Goal: Task Accomplishment & Management: Manage account settings

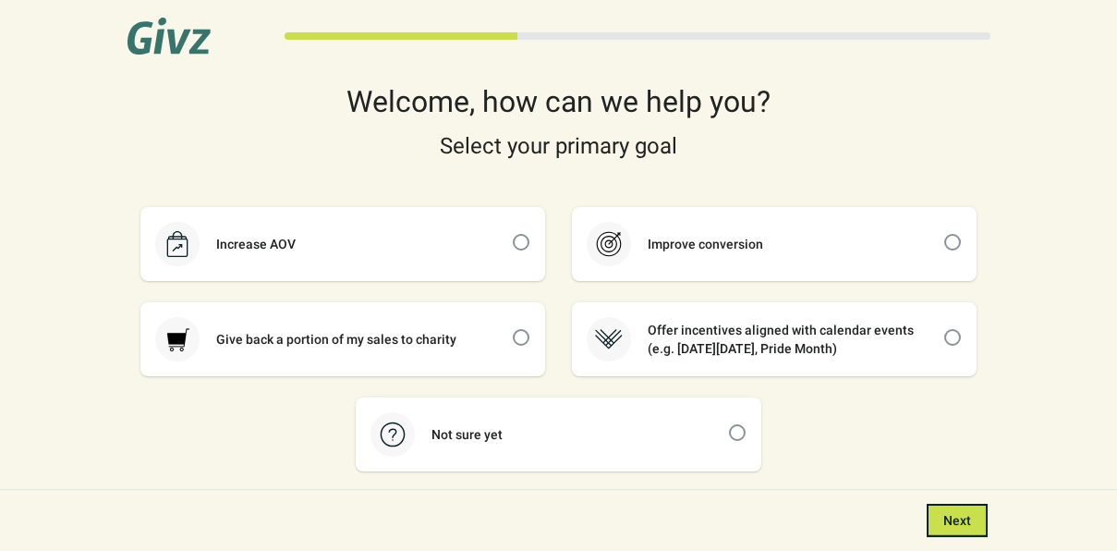
scroll to position [118, 0]
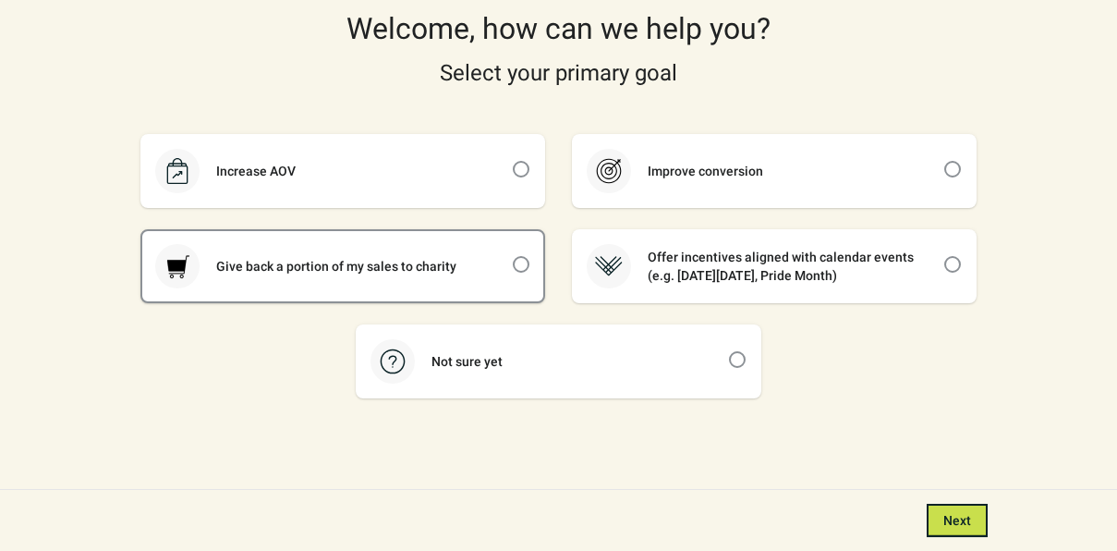
click at [531, 279] on div "Give back a portion of my sales to charity" at bounding box center [343, 266] width 402 height 70
checkbox input "true"
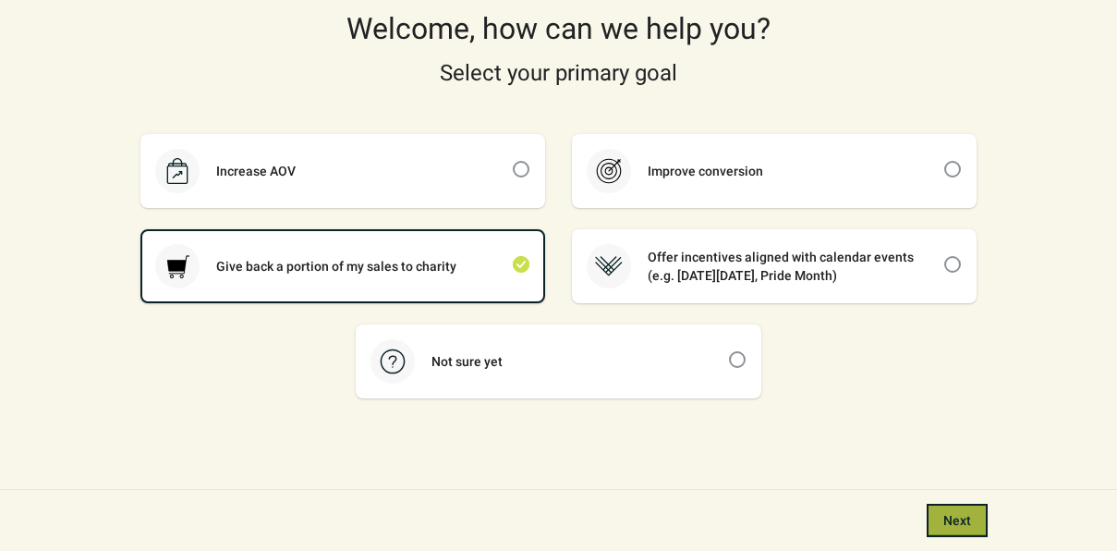
click at [955, 506] on button "Next" at bounding box center [957, 519] width 61 height 33
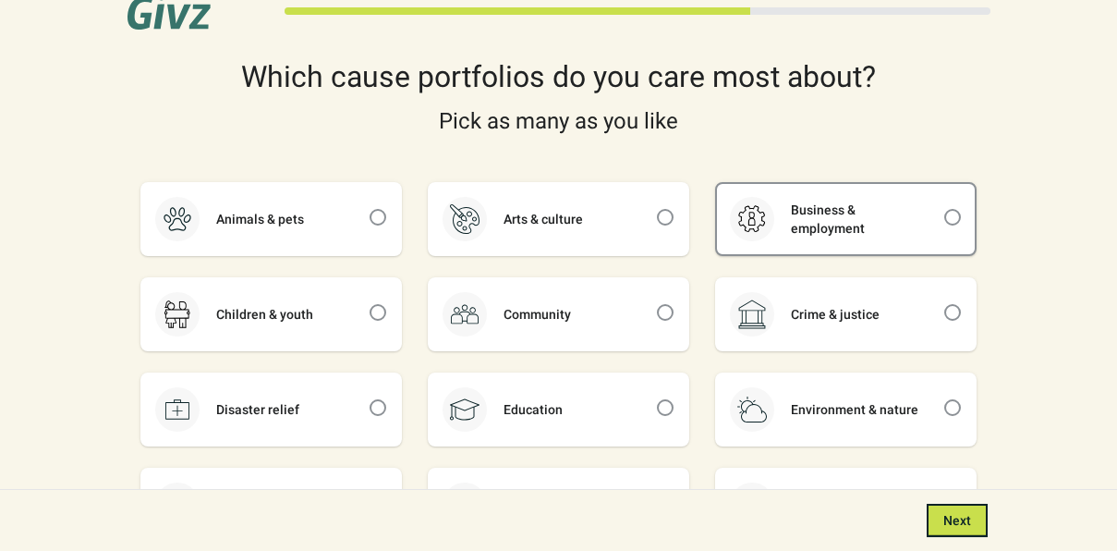
scroll to position [136, 0]
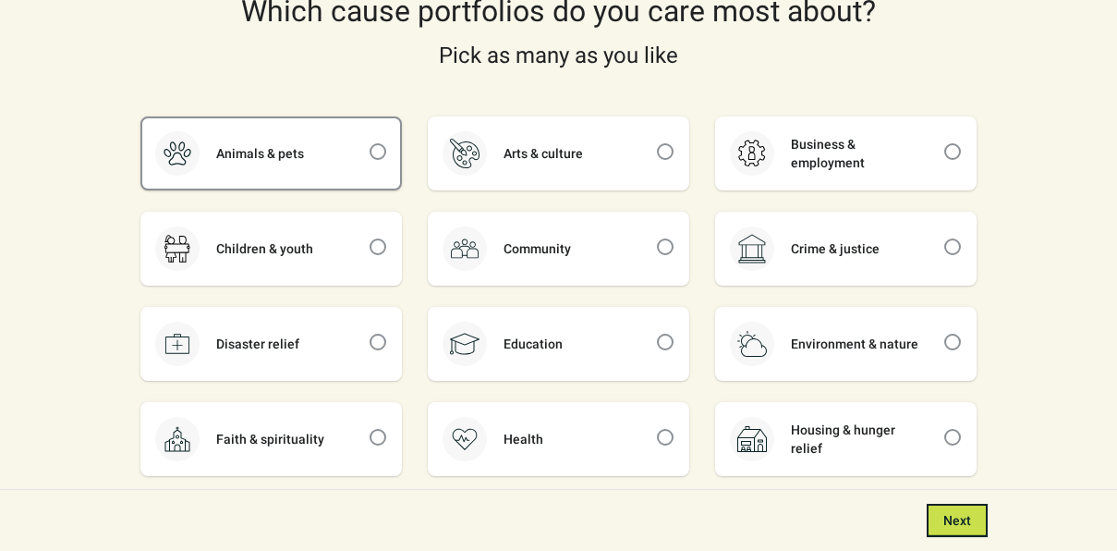
click at [357, 171] on div "Animals & pets" at bounding box center [271, 153] width 258 height 70
checkbox input "true"
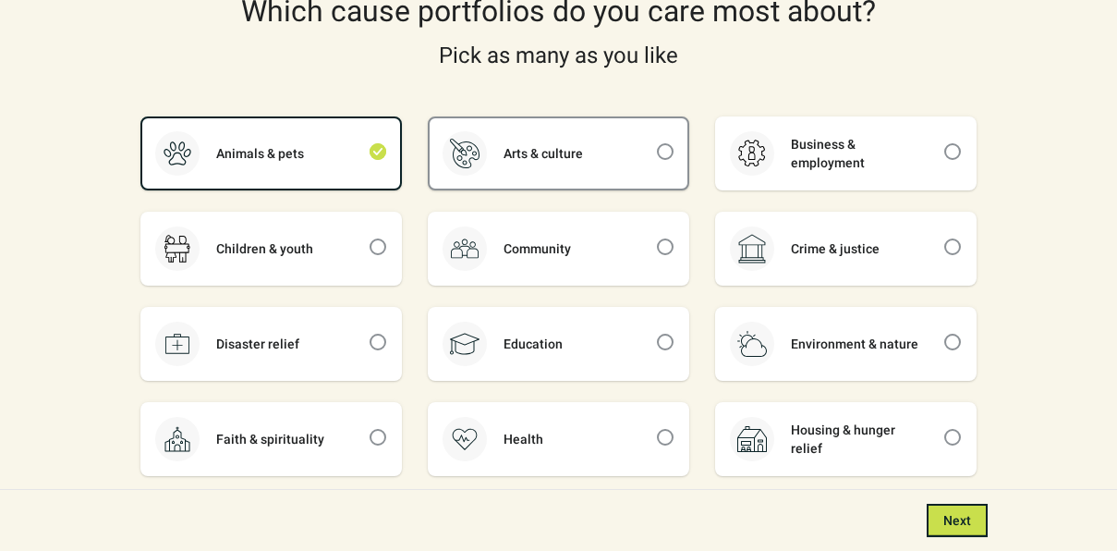
click at [577, 175] on div "Arts & culture" at bounding box center [559, 153] width 258 height 70
checkbox input "true"
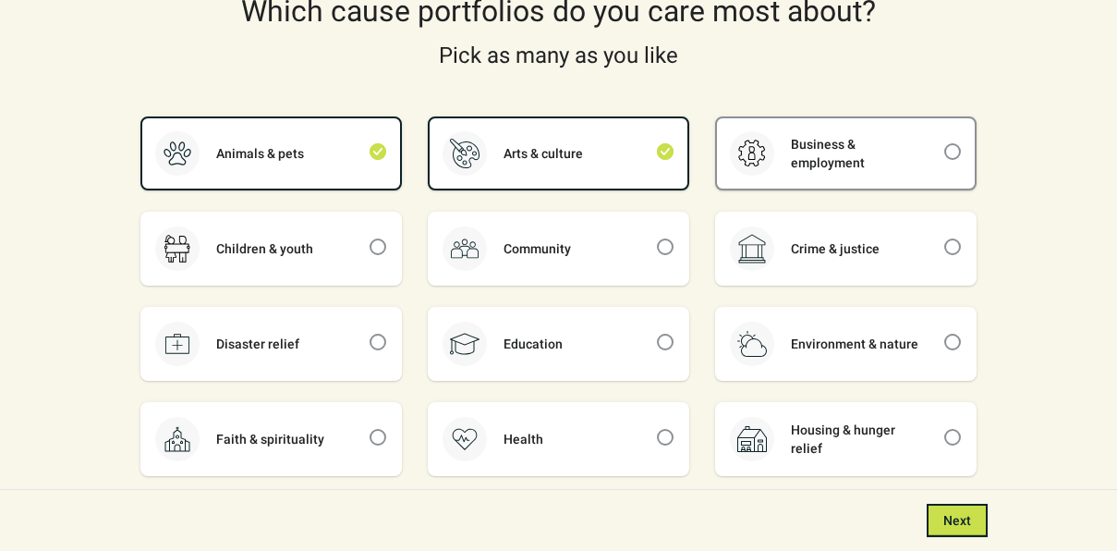
click at [855, 169] on div "Business & employment" at bounding box center [858, 153] width 169 height 37
checkbox input "true"
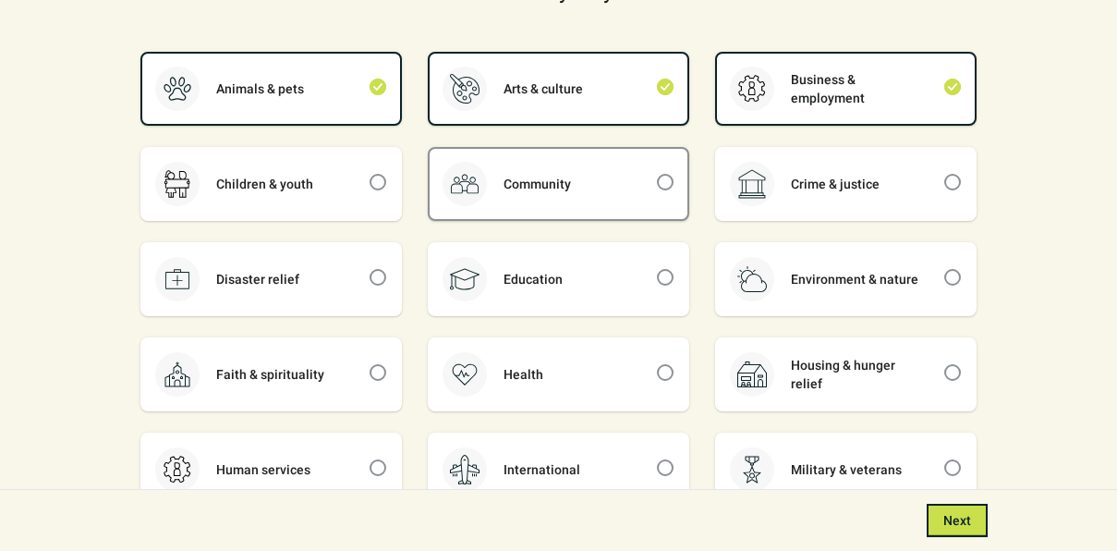
scroll to position [246, 0]
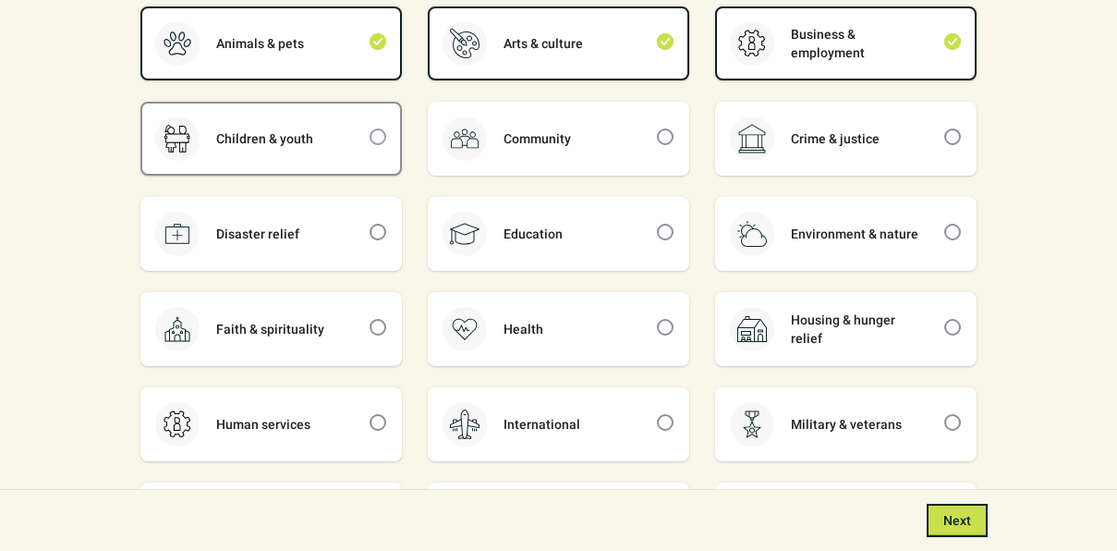
click at [380, 133] on span at bounding box center [378, 136] width 17 height 17
click at [370, 129] on input "checkbox" at bounding box center [370, 128] width 1 height 1
checkbox input "true"
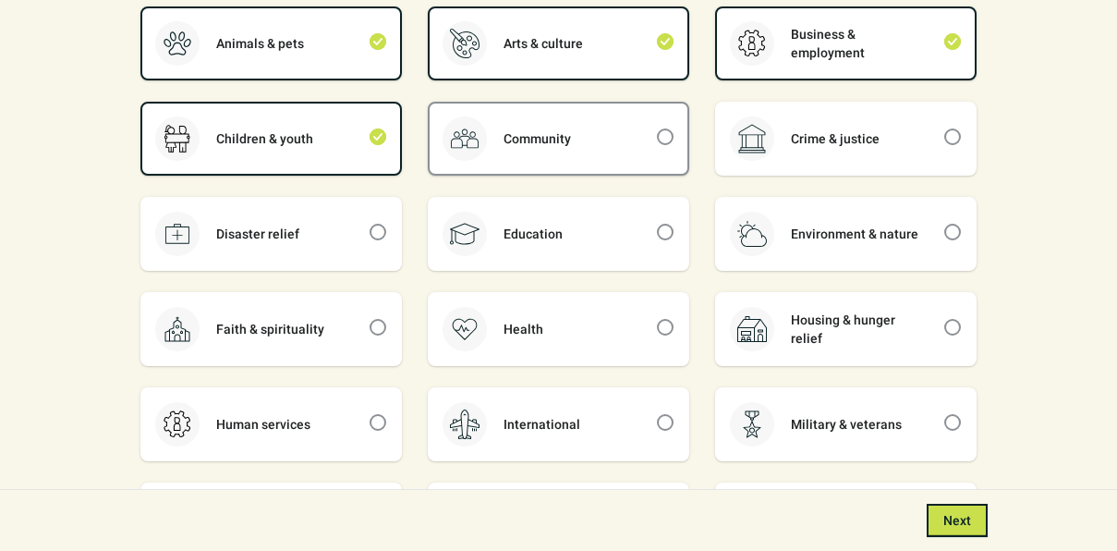
click at [568, 134] on div "Community" at bounding box center [537, 138] width 101 height 18
checkbox input "true"
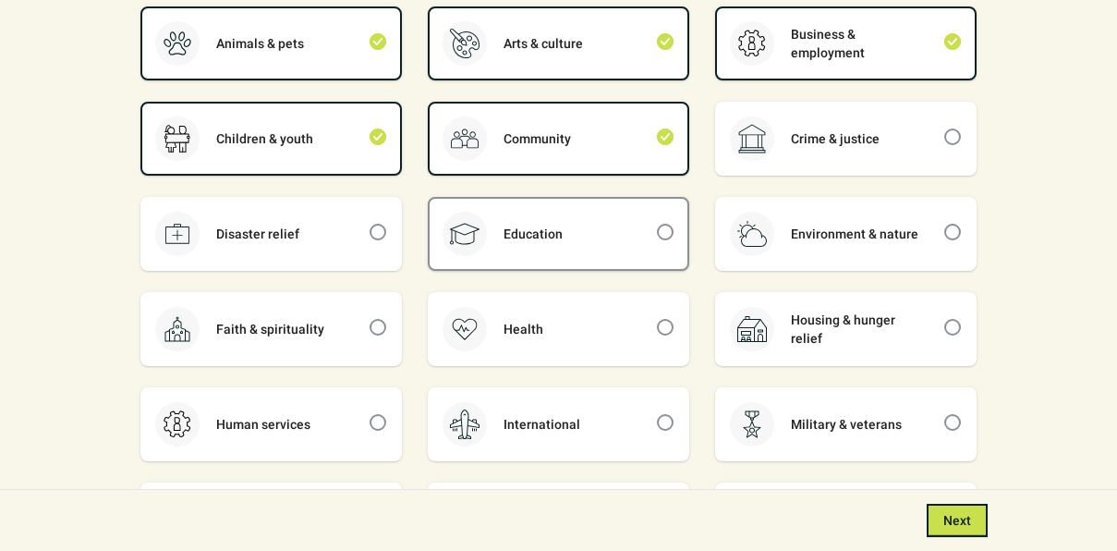
click at [479, 236] on div at bounding box center [465, 234] width 44 height 44
checkbox input "true"
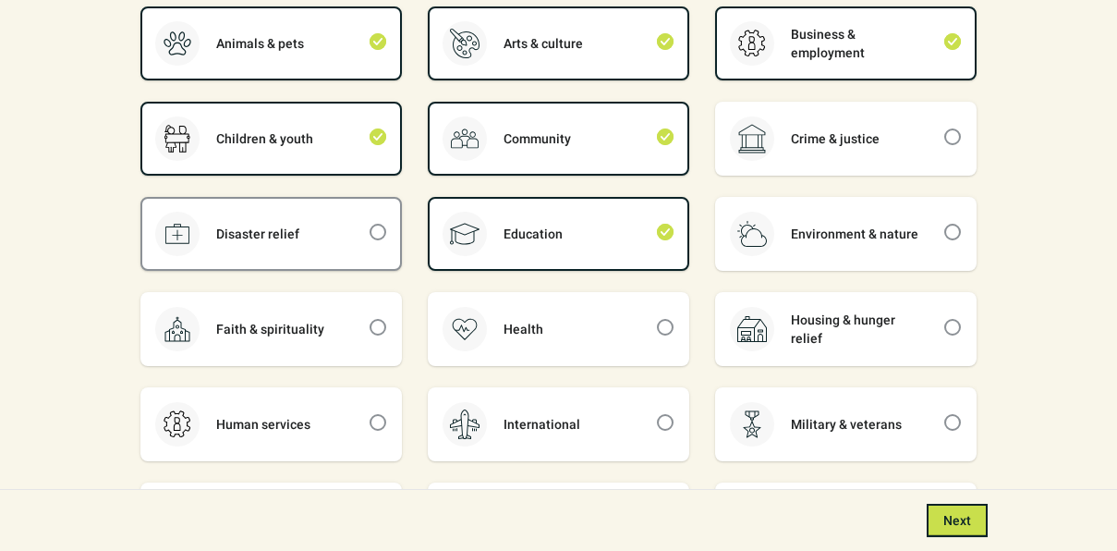
click at [332, 249] on div "Disaster relief" at bounding box center [271, 234] width 258 height 70
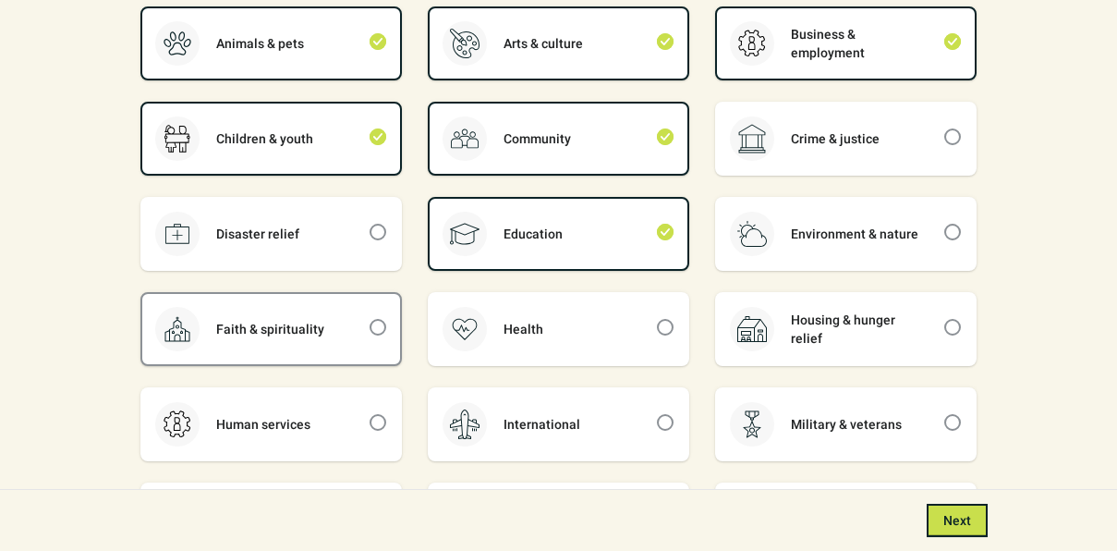
checkbox input "true"
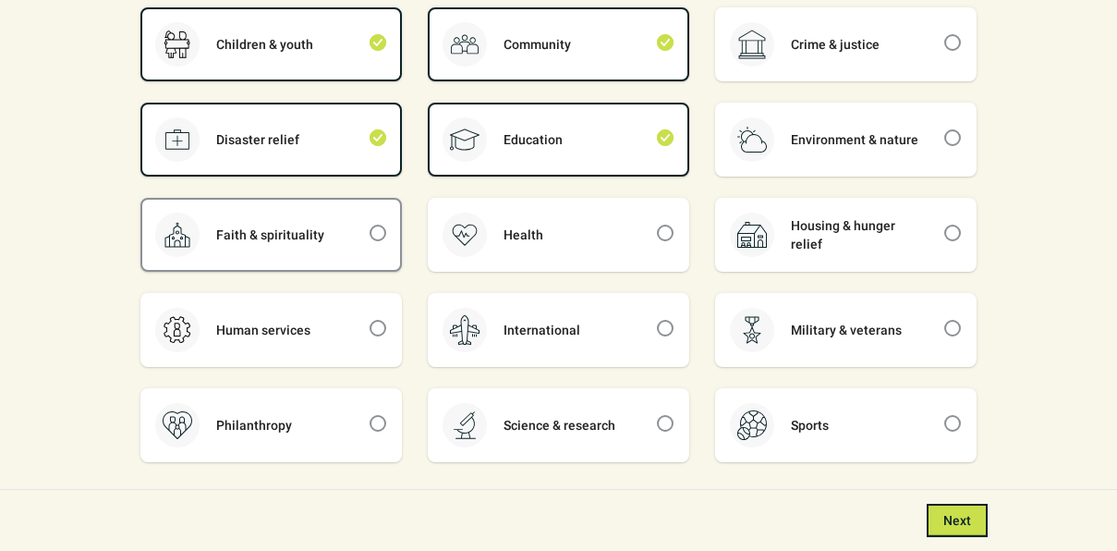
scroll to position [347, 0]
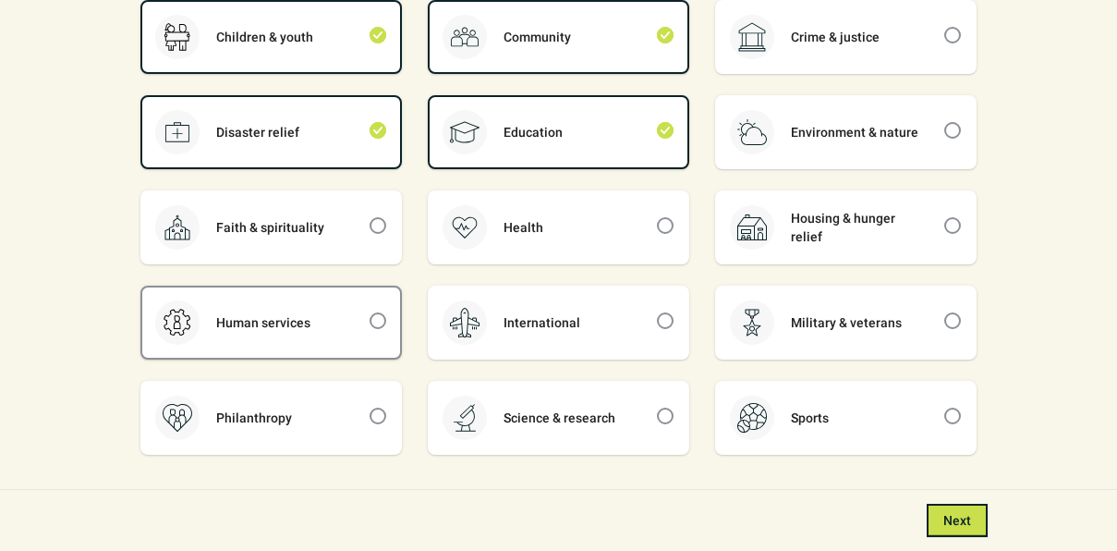
click at [338, 330] on div "Human services" at bounding box center [271, 322] width 258 height 70
checkbox input "true"
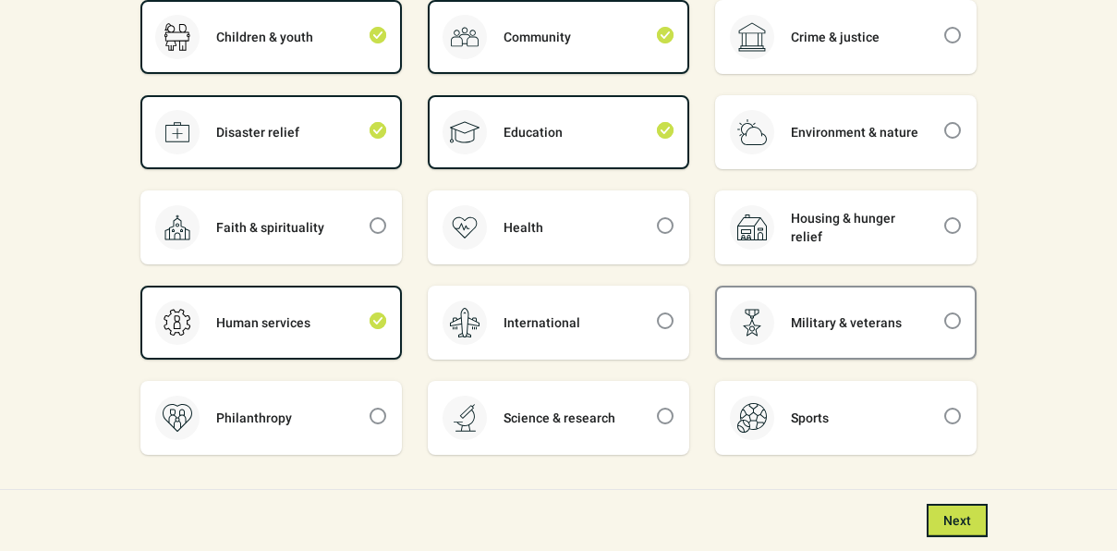
click at [775, 327] on div "Military & veterans" at bounding box center [846, 322] width 144 height 18
checkbox input "true"
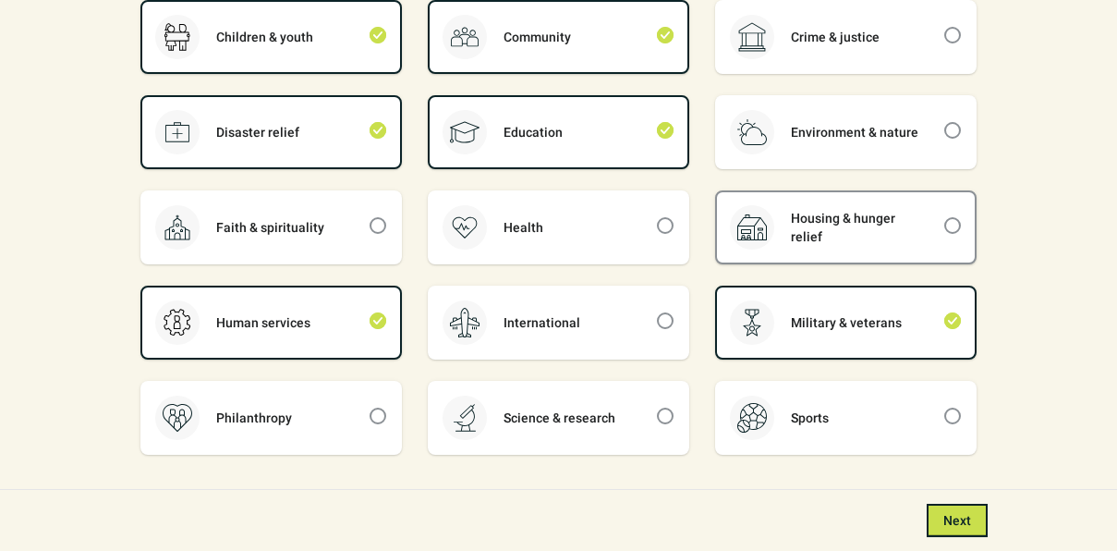
click at [795, 242] on div "Housing & hunger relief" at bounding box center [846, 227] width 258 height 70
checkbox input "true"
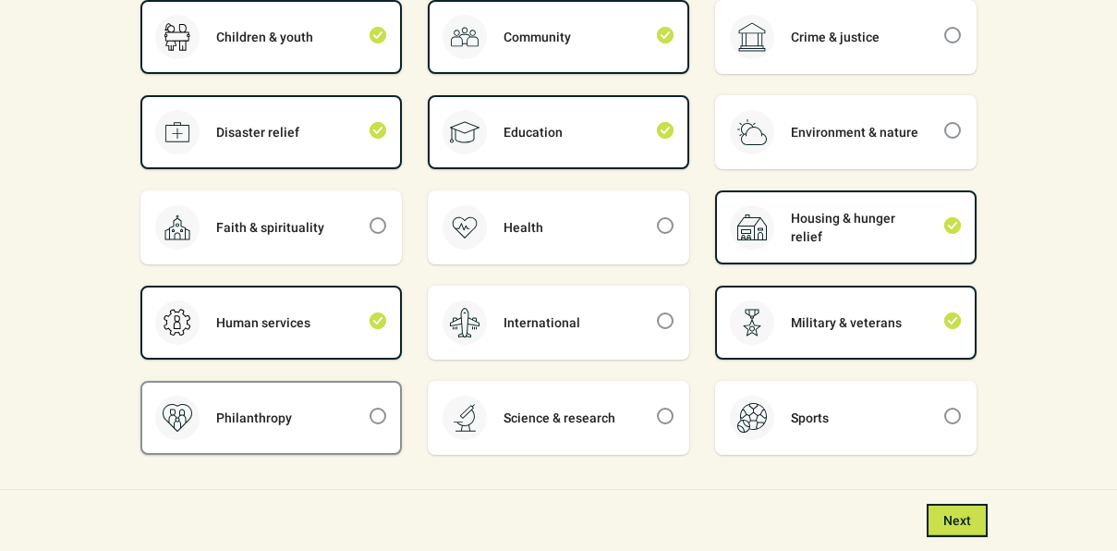
click at [258, 410] on div "Philanthropy" at bounding box center [254, 417] width 109 height 18
checkbox input "true"
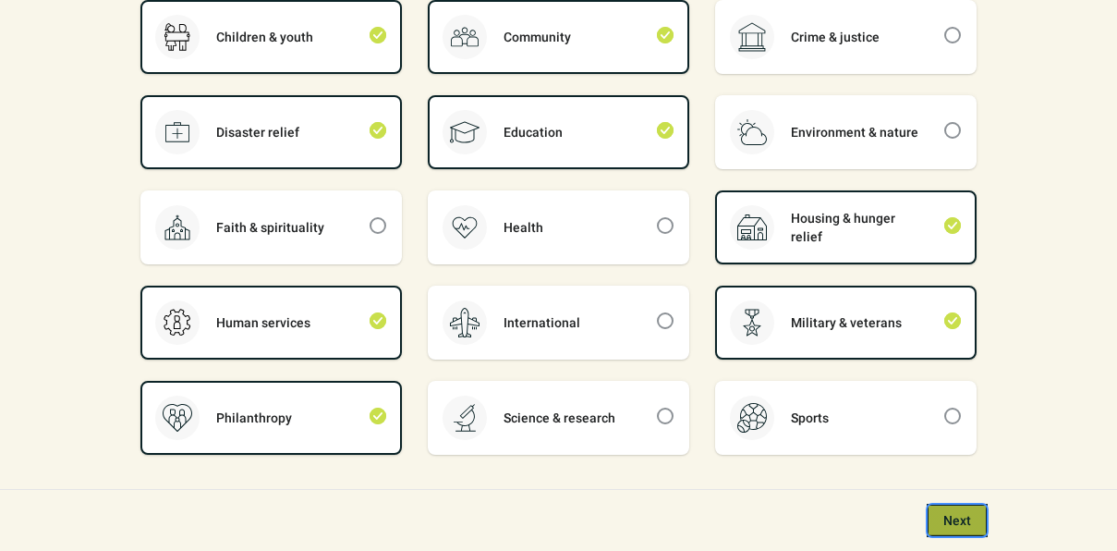
click at [970, 522] on span "Next" at bounding box center [957, 520] width 28 height 15
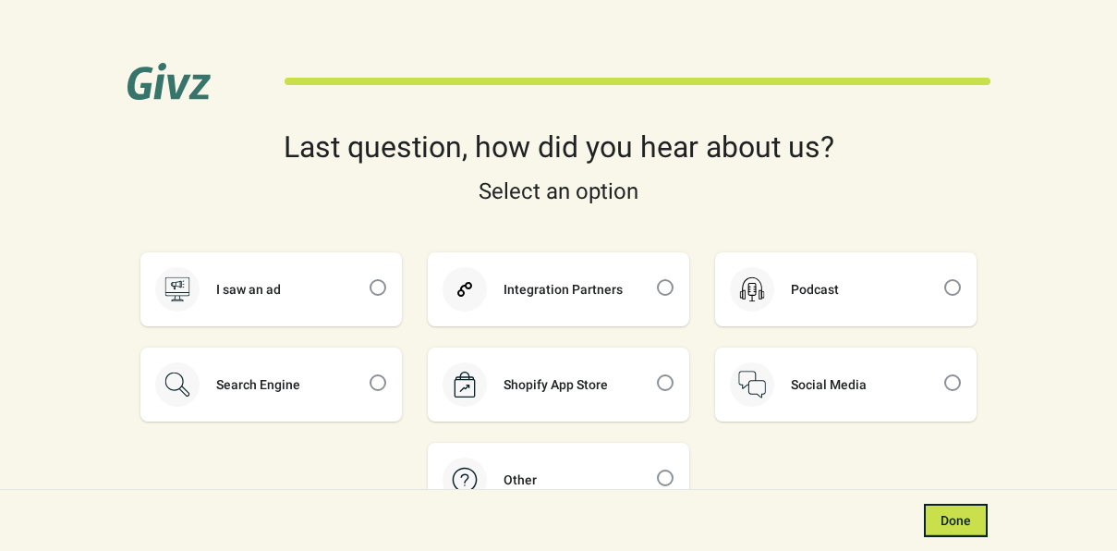
click at [924, 142] on div "Last question, how did you hear about us?" at bounding box center [558, 147] width 863 height 30
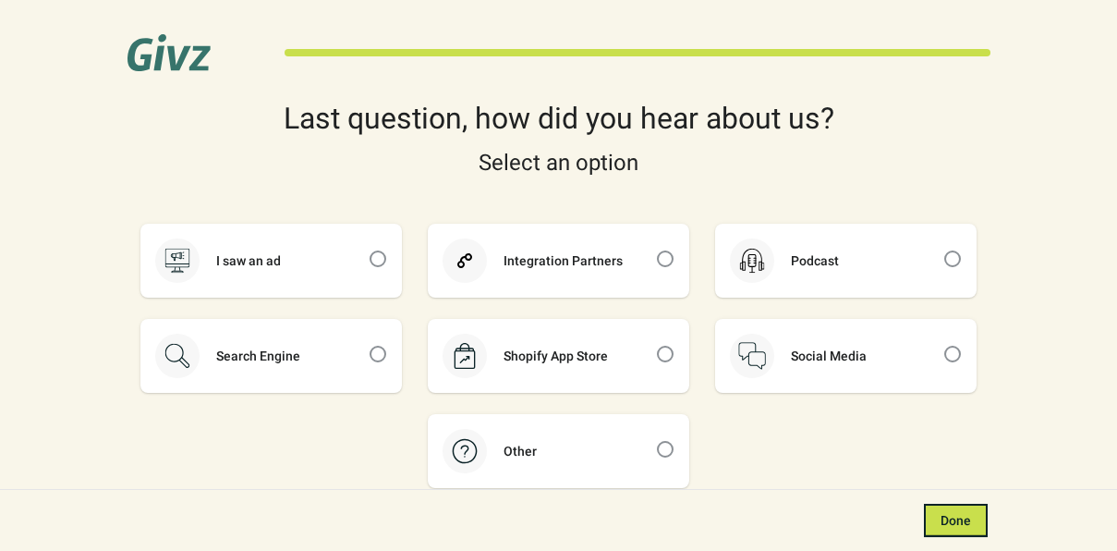
scroll to position [47, 0]
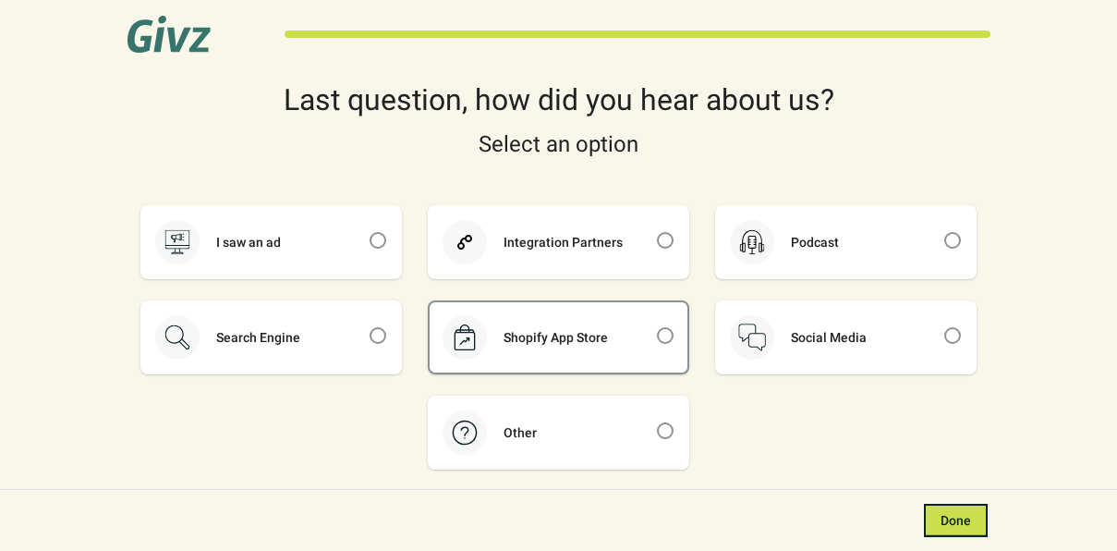
click at [631, 353] on div "Shopify App Store" at bounding box center [559, 337] width 258 height 70
checkbox input "true"
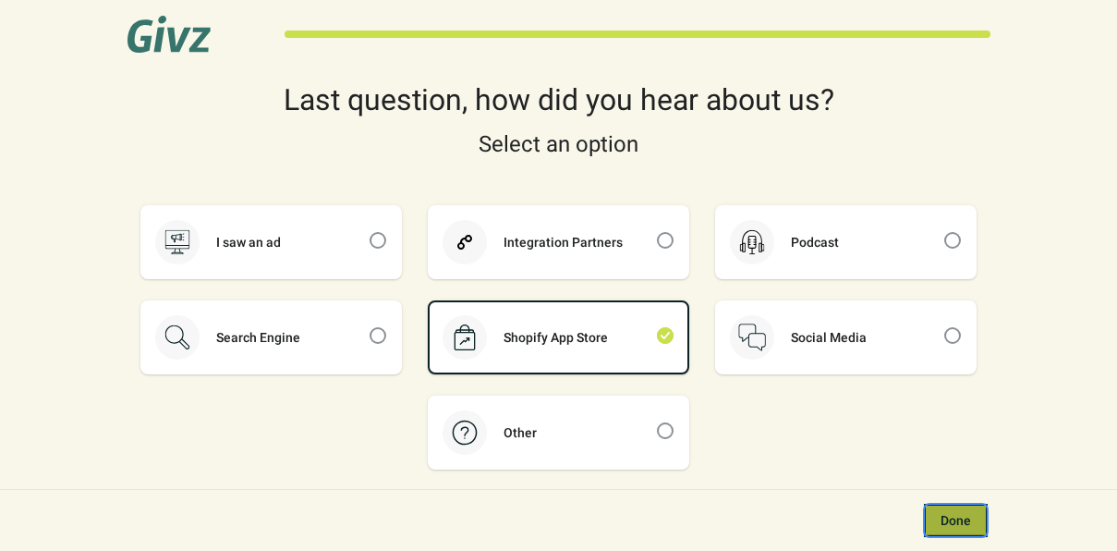
click at [948, 517] on span "Done" at bounding box center [955, 520] width 30 height 15
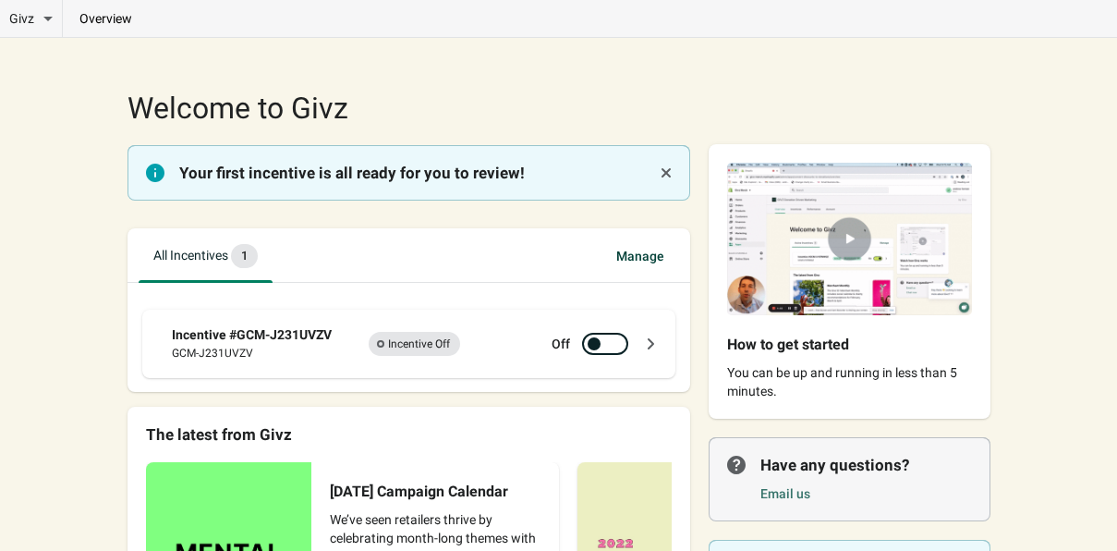
click at [618, 253] on span "Manage" at bounding box center [640, 255] width 78 height 33
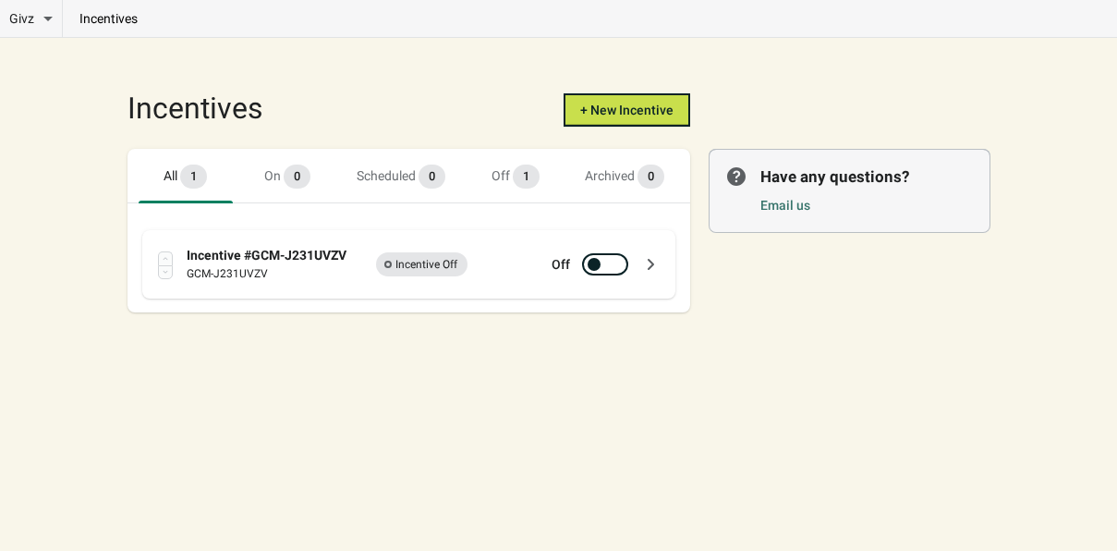
click at [293, 260] on div "Incentive #GCM-J231UVZV" at bounding box center [269, 255] width 165 height 18
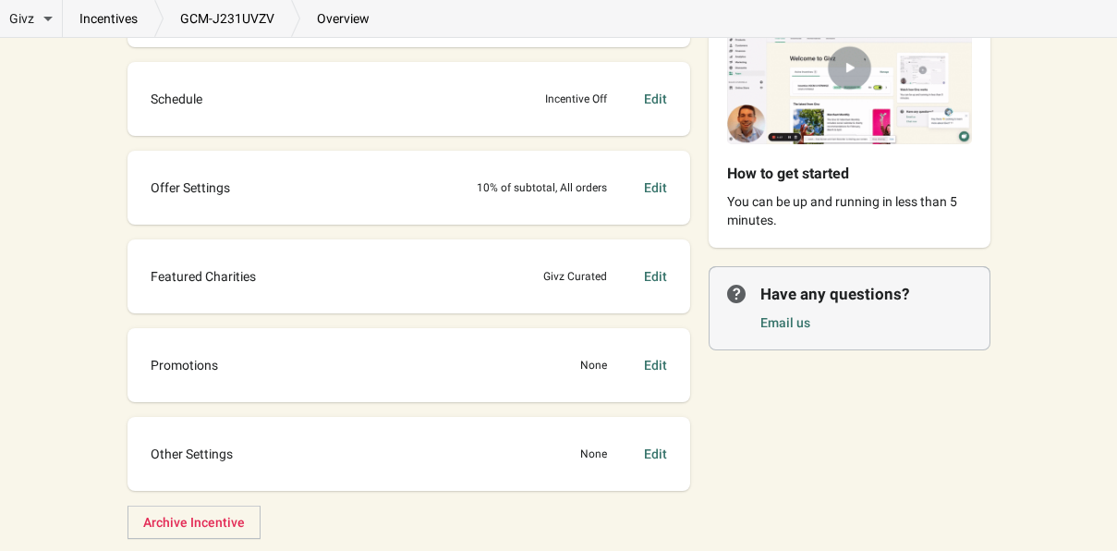
scroll to position [224, 0]
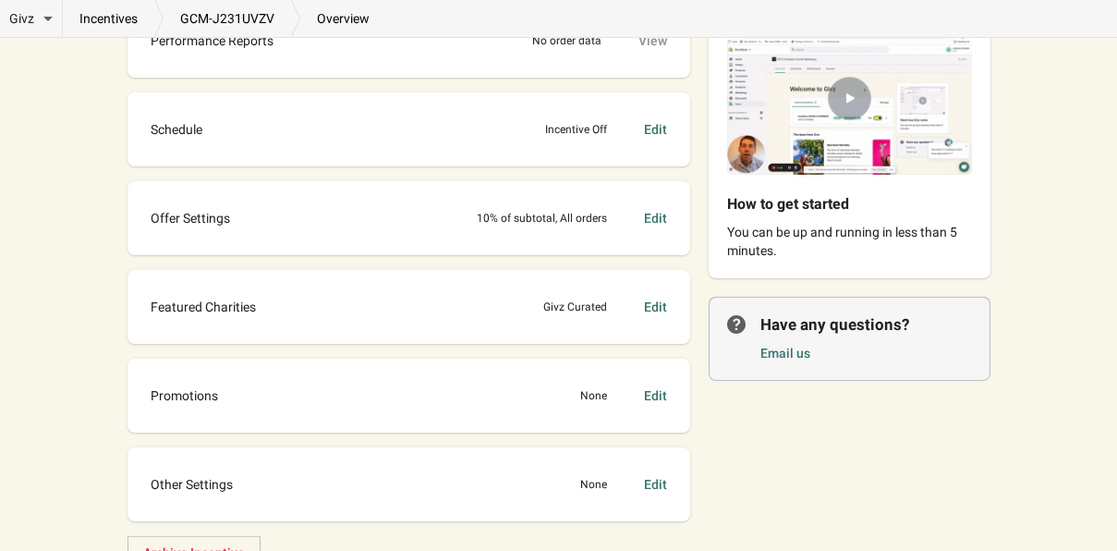
click at [664, 390] on div "Edit" at bounding box center [655, 395] width 23 height 18
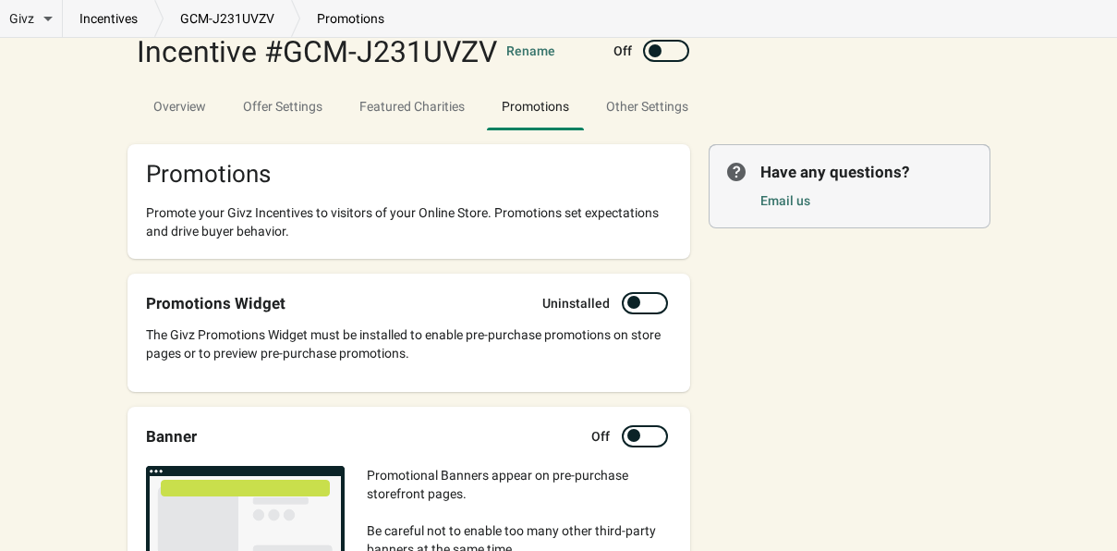
scroll to position [117, 0]
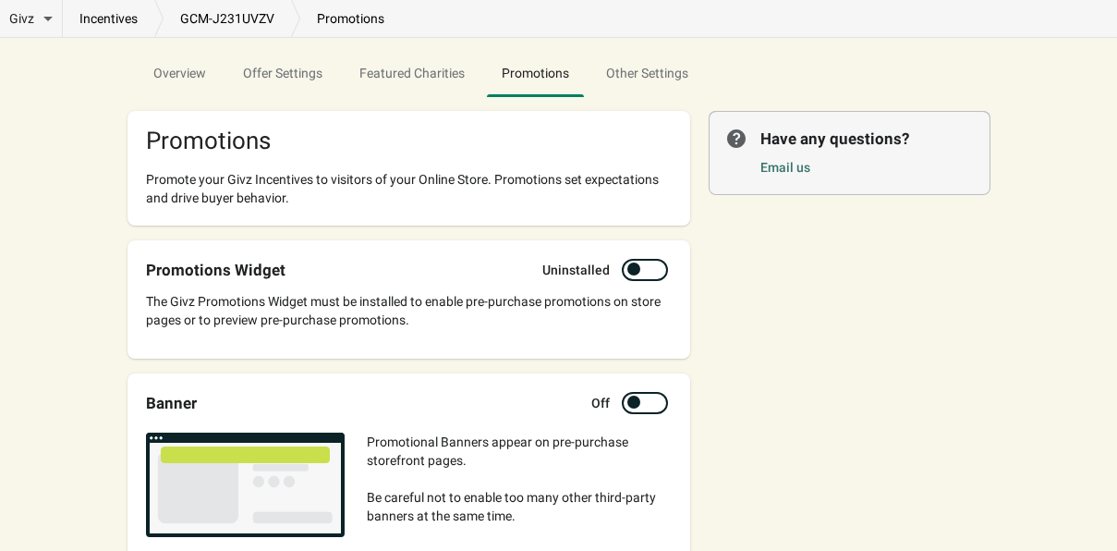
click at [636, 272] on div at bounding box center [633, 268] width 13 height 13
checkbox input "true"
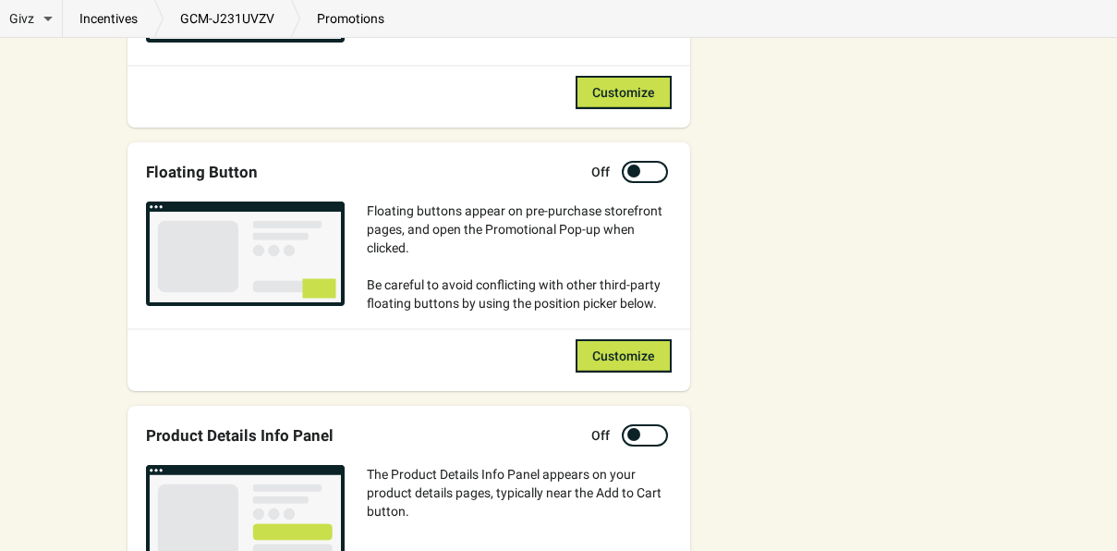
scroll to position [917, 0]
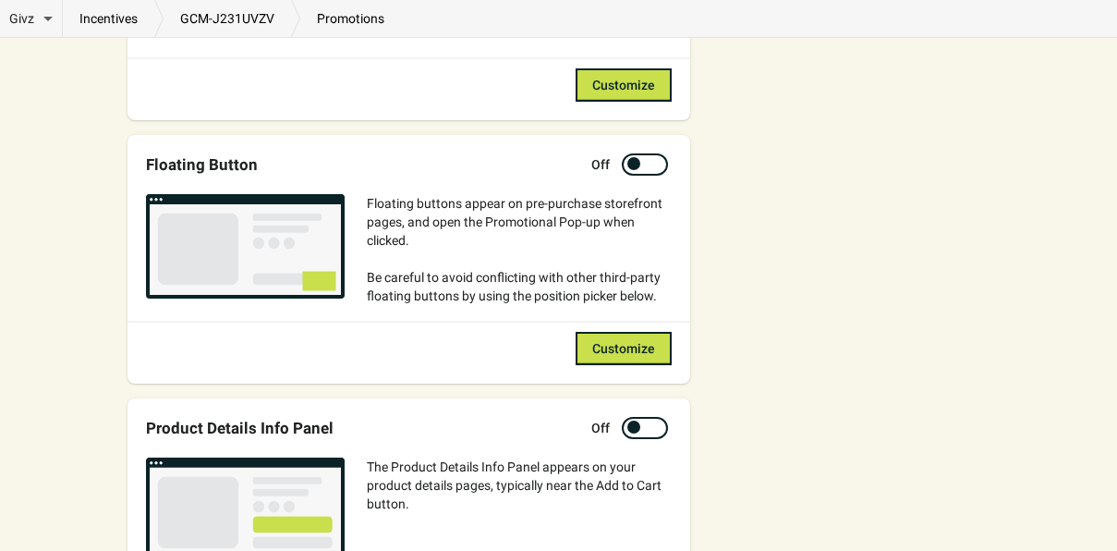
click at [632, 164] on div at bounding box center [633, 163] width 13 height 13
checkbox input "true"
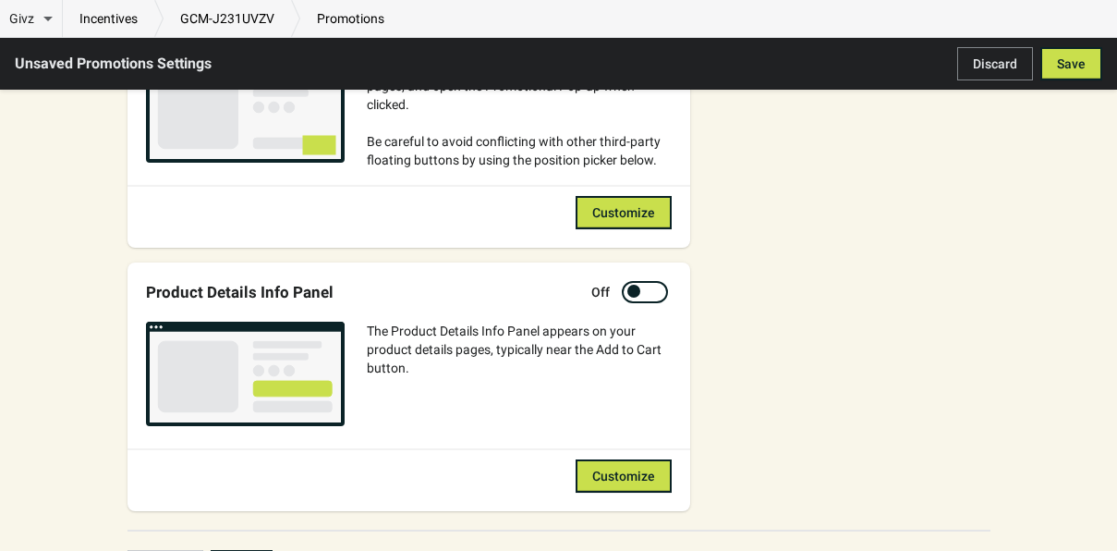
scroll to position [1159, 0]
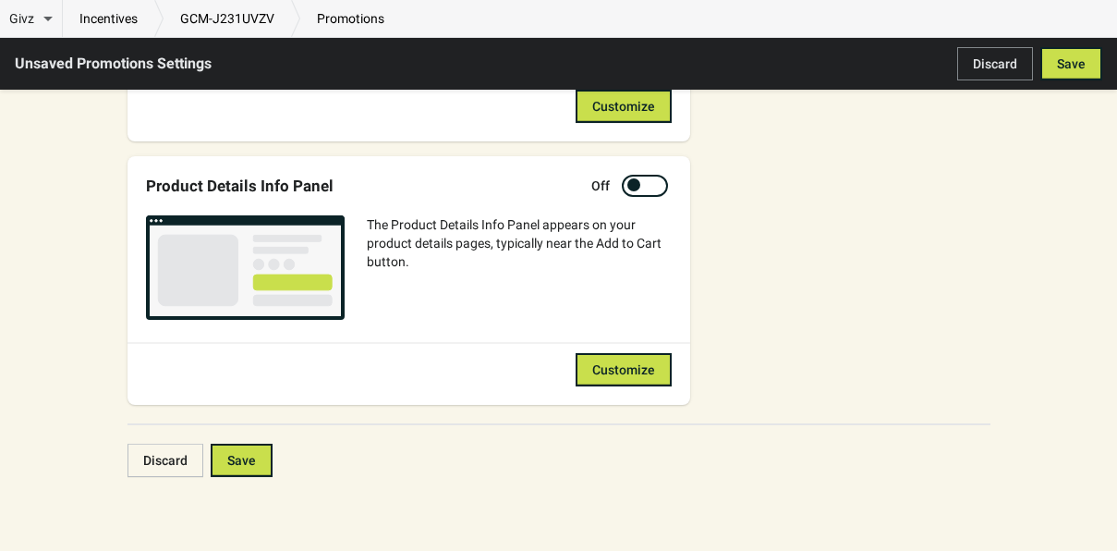
click at [635, 182] on div at bounding box center [633, 184] width 13 height 13
checkbox input "true"
click at [1085, 54] on button "Save" at bounding box center [1071, 63] width 62 height 33
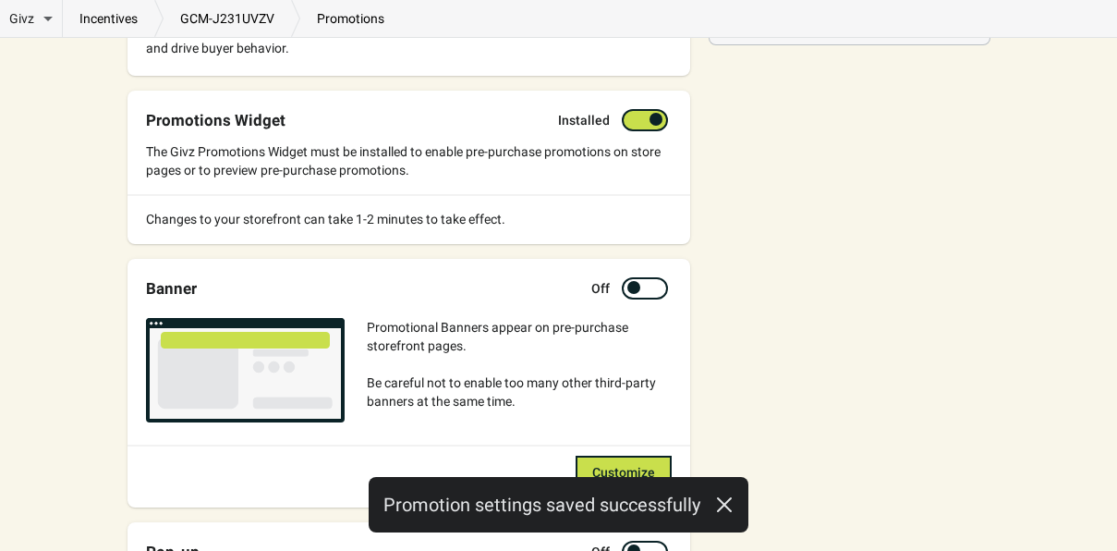
scroll to position [0, 0]
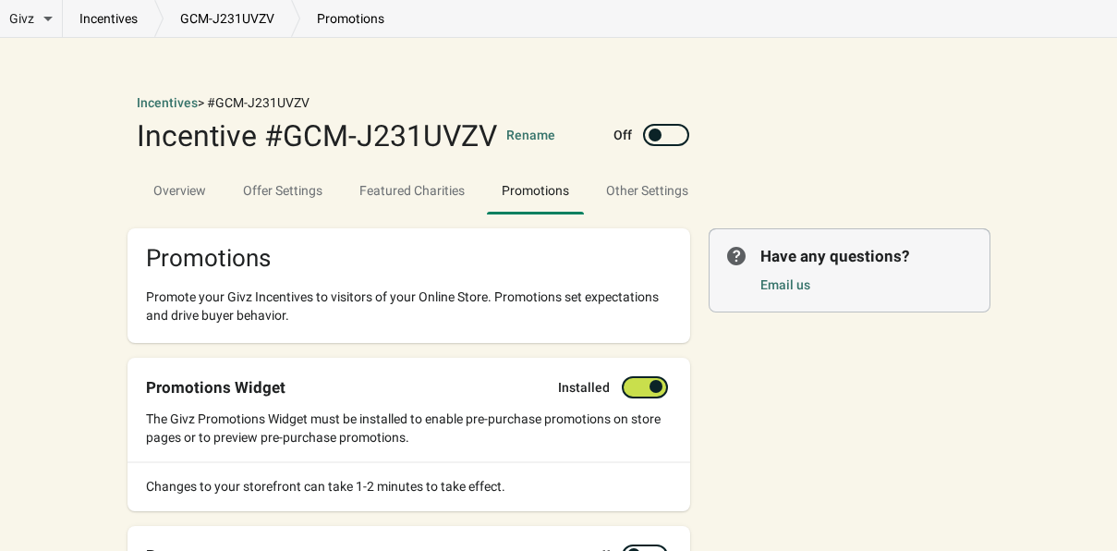
click at [659, 137] on div at bounding box center [655, 134] width 13 height 13
checkbox input "true"
click at [299, 188] on span "Offer Settings" at bounding box center [282, 190] width 109 height 33
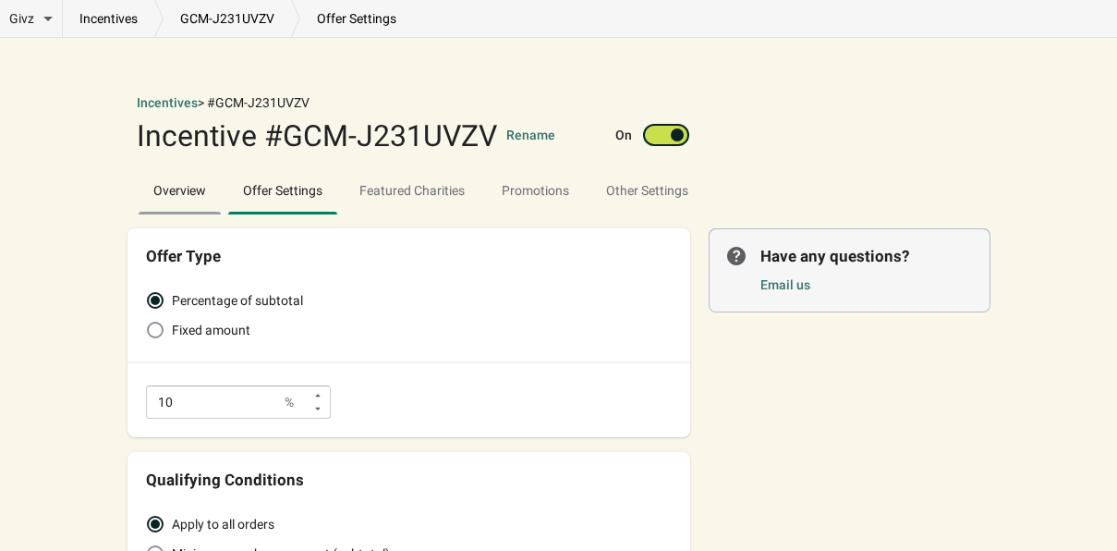
click at [197, 202] on span "Overview" at bounding box center [180, 190] width 82 height 33
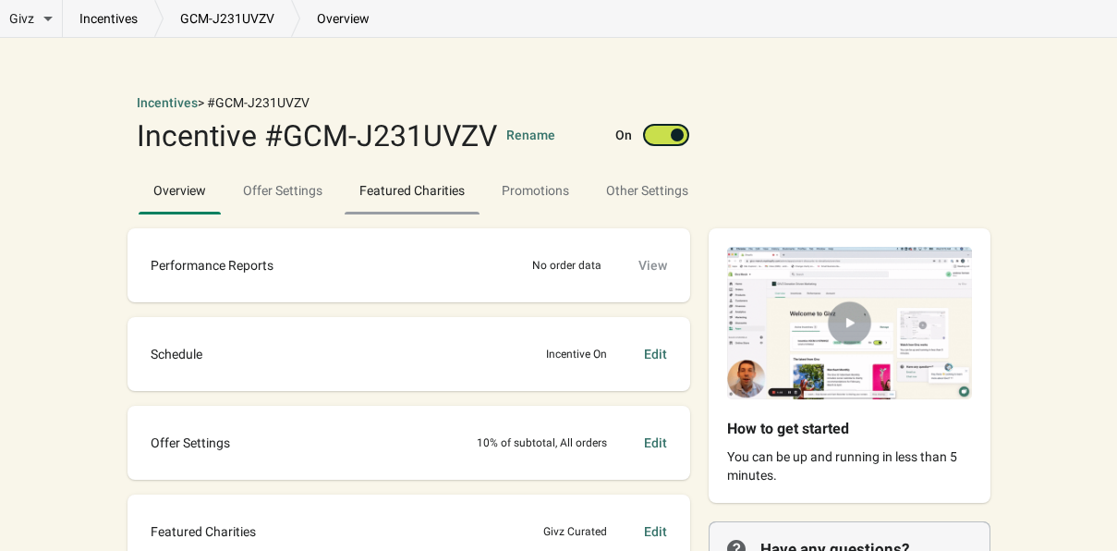
click at [418, 183] on span "Featured Charities" at bounding box center [412, 190] width 135 height 33
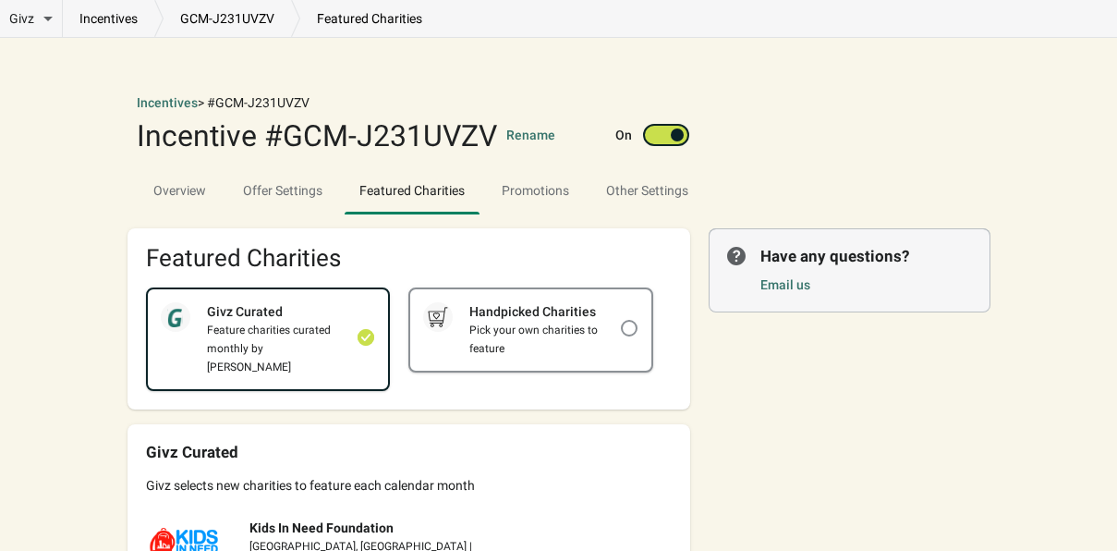
click at [551, 349] on div "Pick your own charities to feature" at bounding box center [536, 339] width 167 height 37
checkbox input "false"
checkbox input "true"
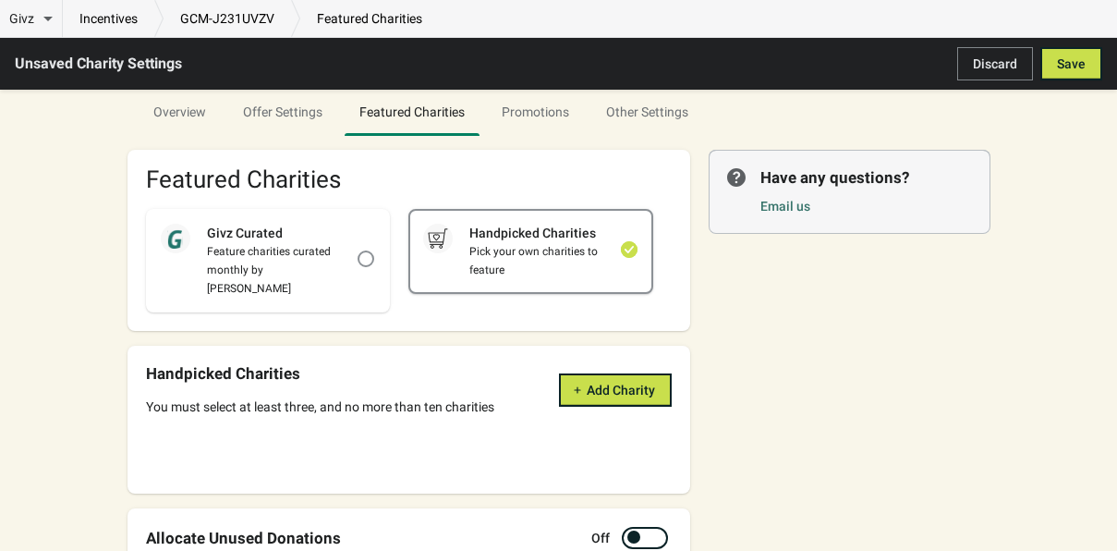
scroll to position [88, 0]
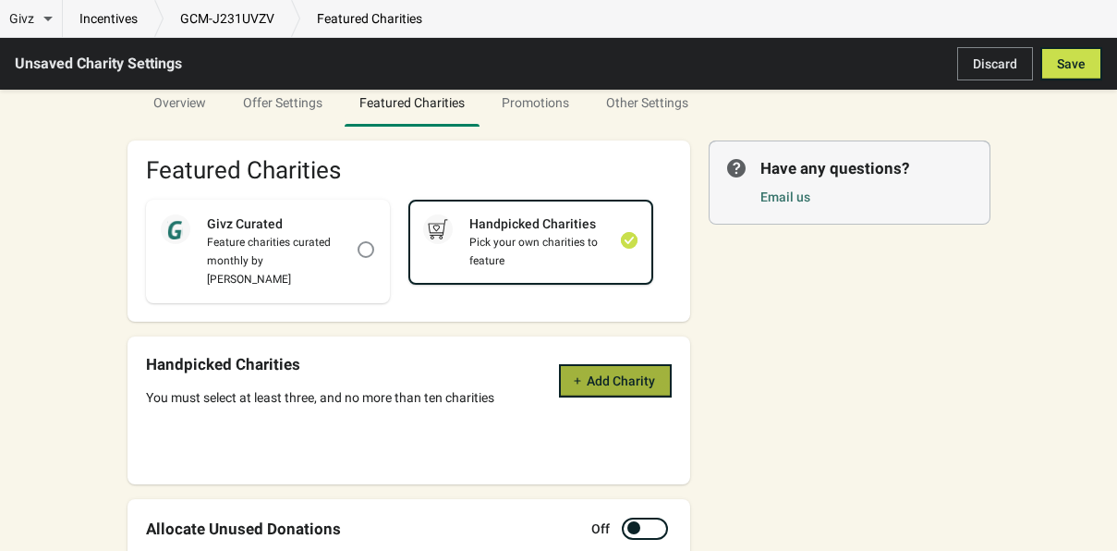
click at [637, 373] on span "Add Charity" at bounding box center [621, 380] width 68 height 15
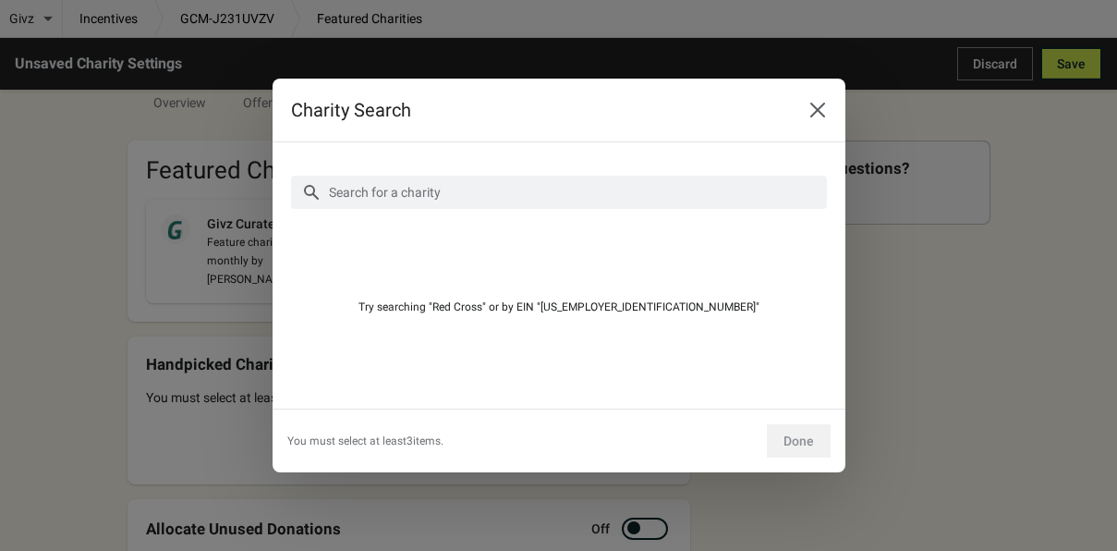
click at [600, 175] on div "Search for a charity More filters" at bounding box center [559, 192] width 536 height 63
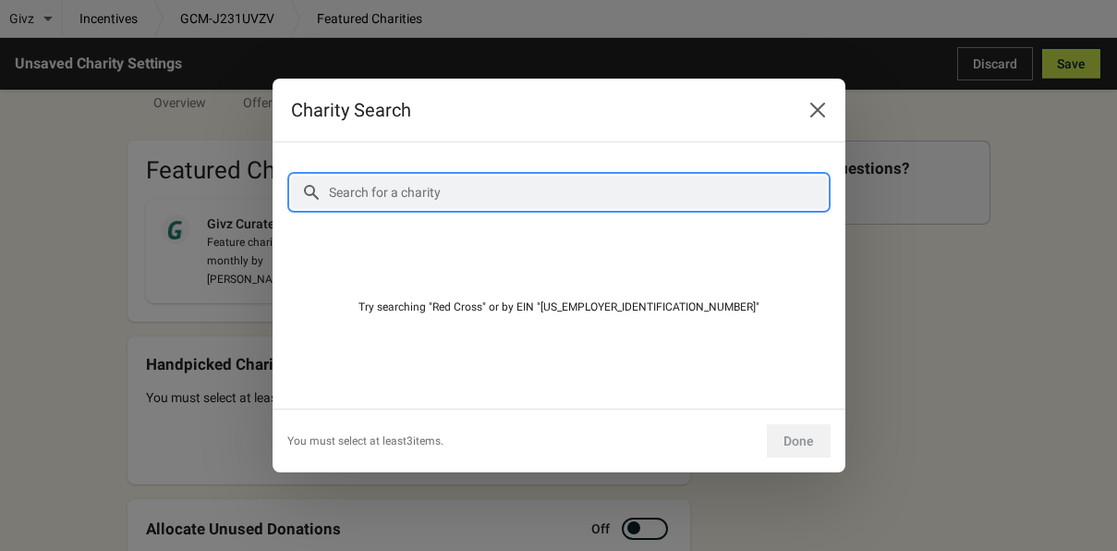
click at [587, 198] on input "Search for a charity" at bounding box center [577, 192] width 499 height 33
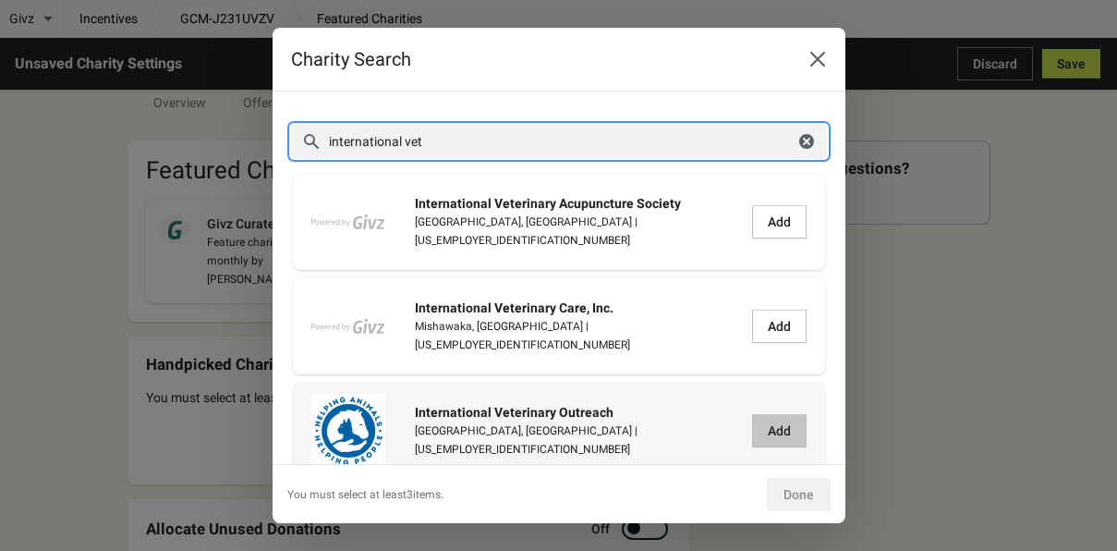
type input "international vet"
click at [779, 431] on span "Add" at bounding box center [779, 430] width 23 height 15
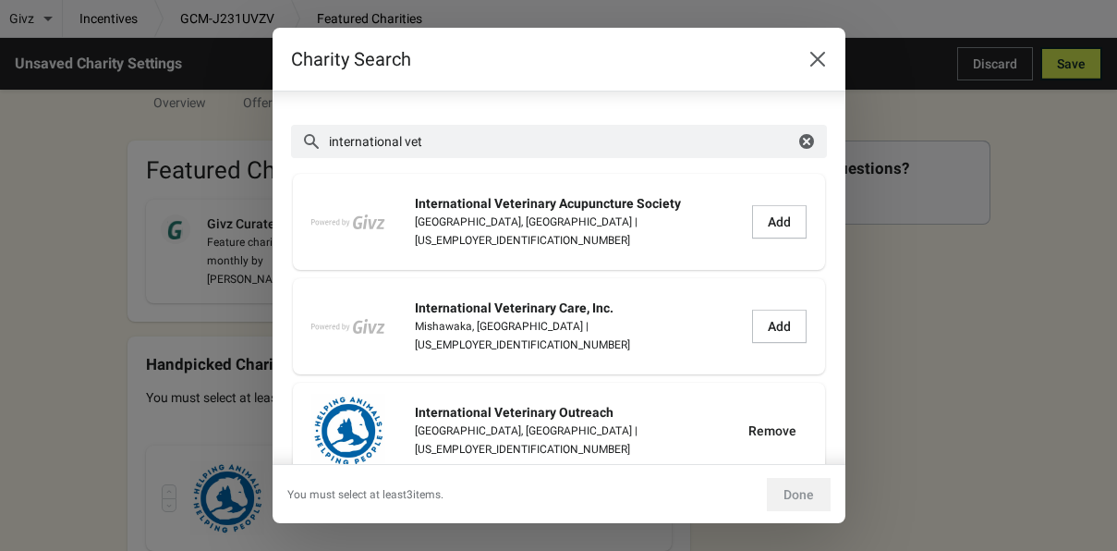
scroll to position [9, 0]
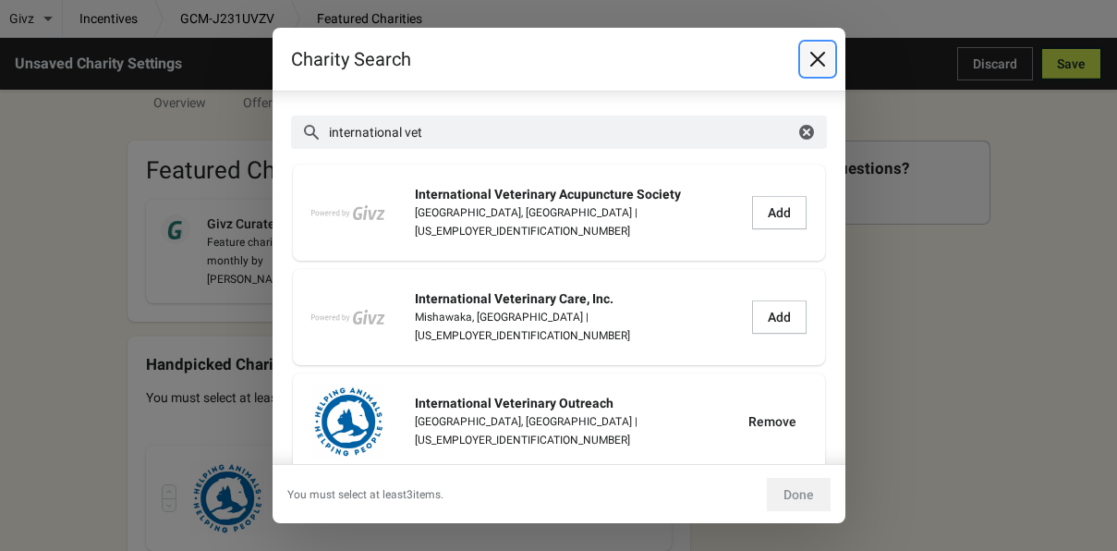
click at [822, 68] on button "Close" at bounding box center [817, 58] width 33 height 33
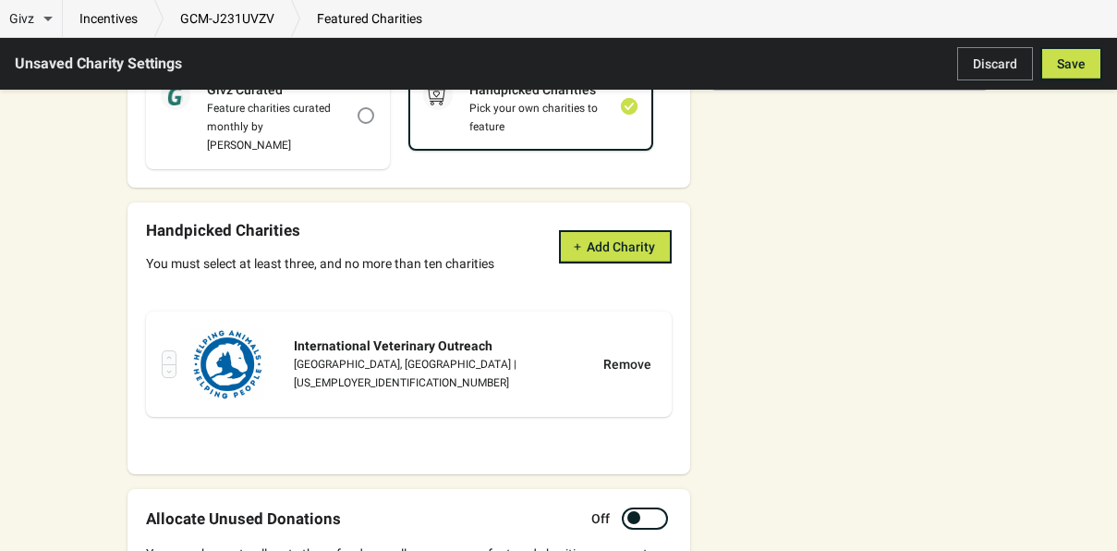
scroll to position [225, 0]
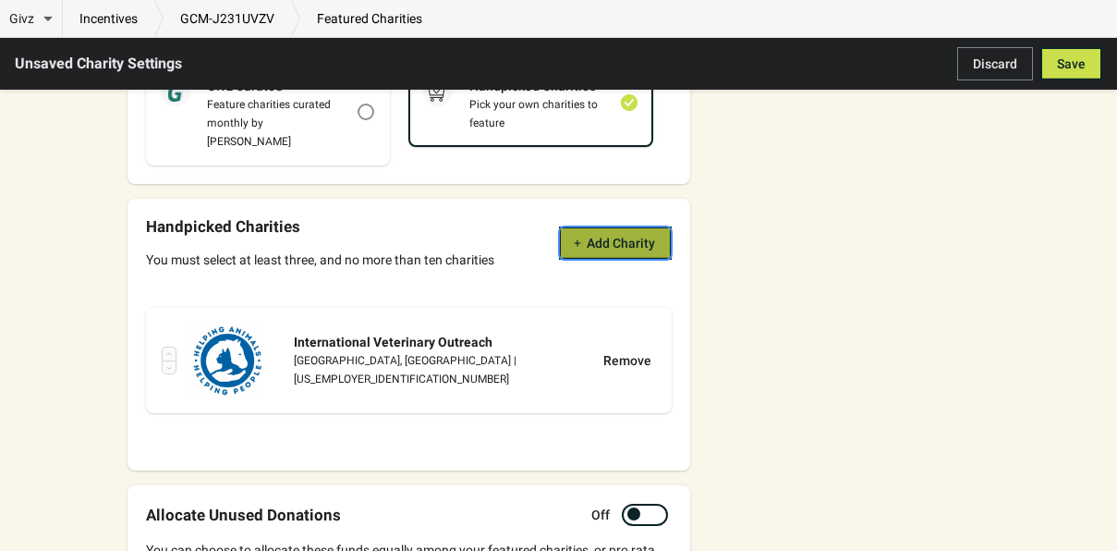
click at [635, 236] on span "Add Charity" at bounding box center [621, 243] width 68 height 15
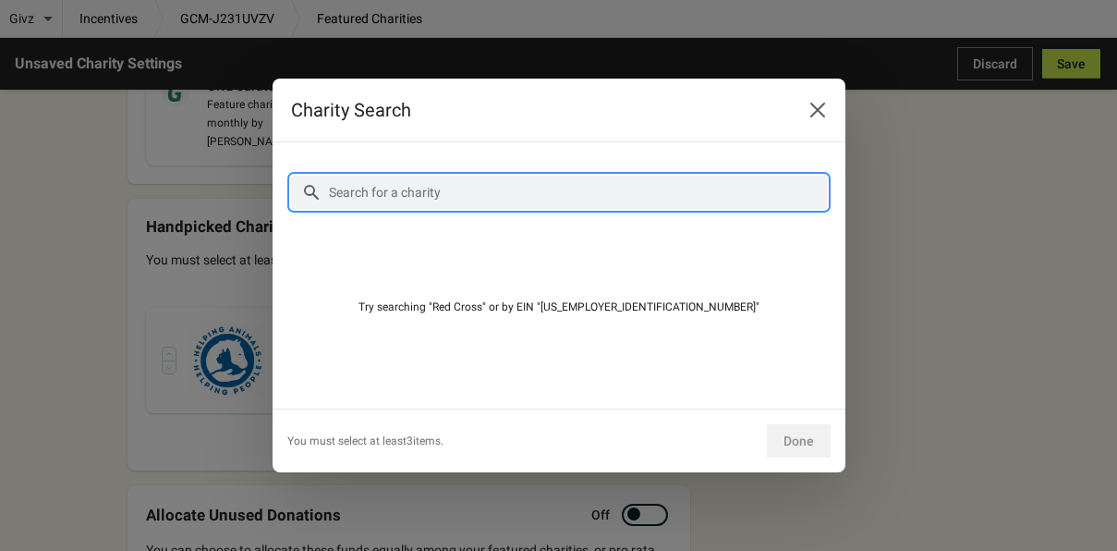
click at [587, 188] on input "Search for a charity" at bounding box center [577, 192] width 499 height 33
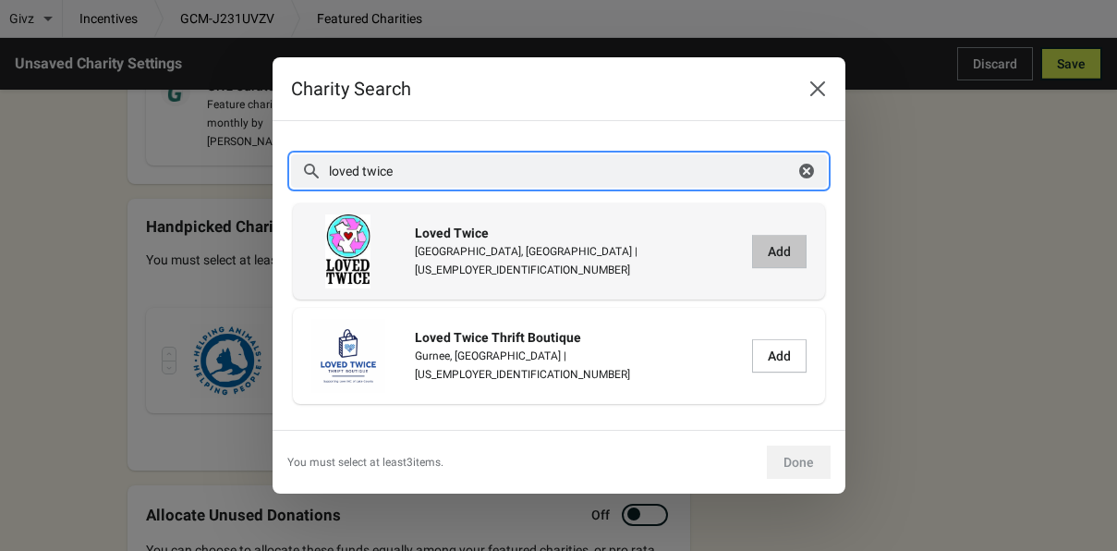
type input "loved twice"
click at [784, 254] on span "Add" at bounding box center [779, 251] width 23 height 15
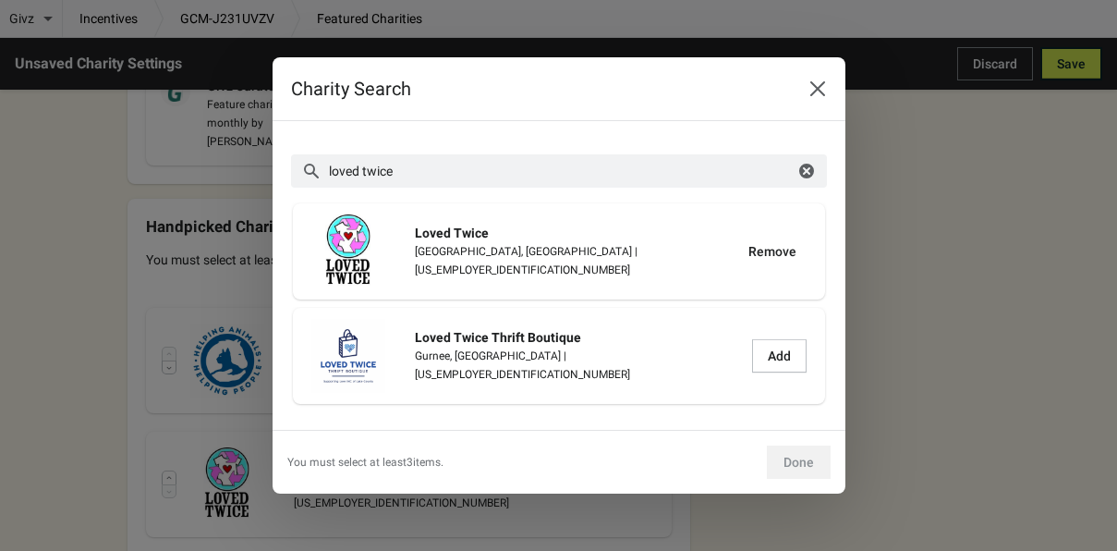
click at [894, 261] on div "Charity Search Search for a charity loved twice Clear More filters Loved [GEOGR…" at bounding box center [558, 275] width 1117 height 436
click at [814, 79] on icon "Close" at bounding box center [817, 88] width 18 height 18
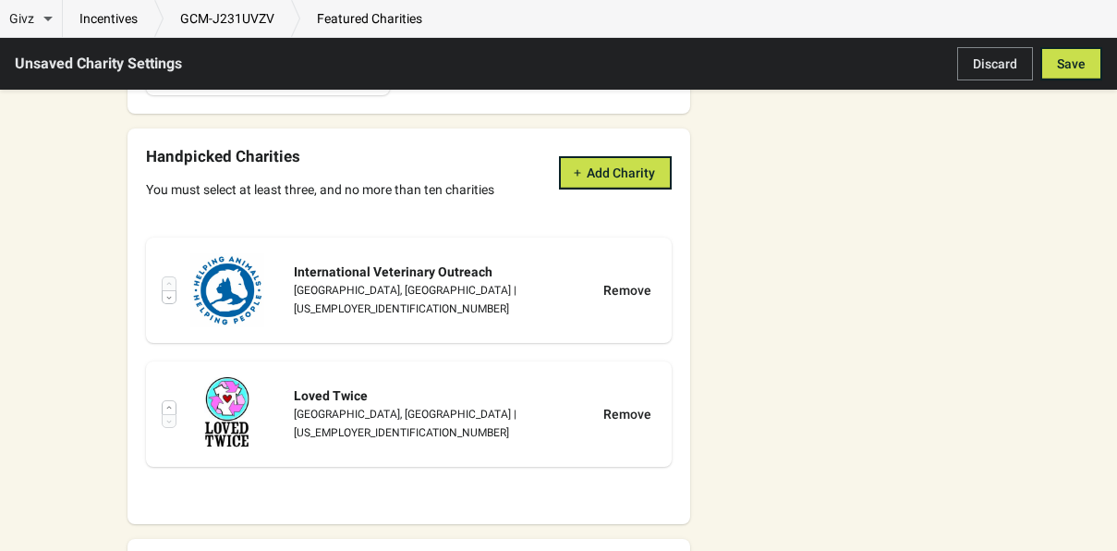
scroll to position [299, 0]
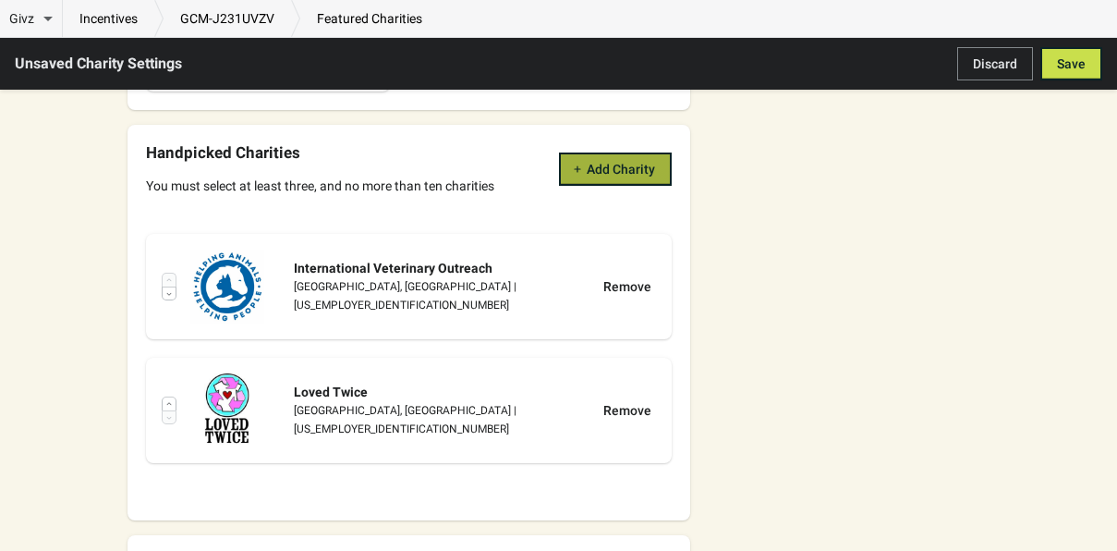
click at [587, 162] on span "Add Charity" at bounding box center [621, 169] width 68 height 15
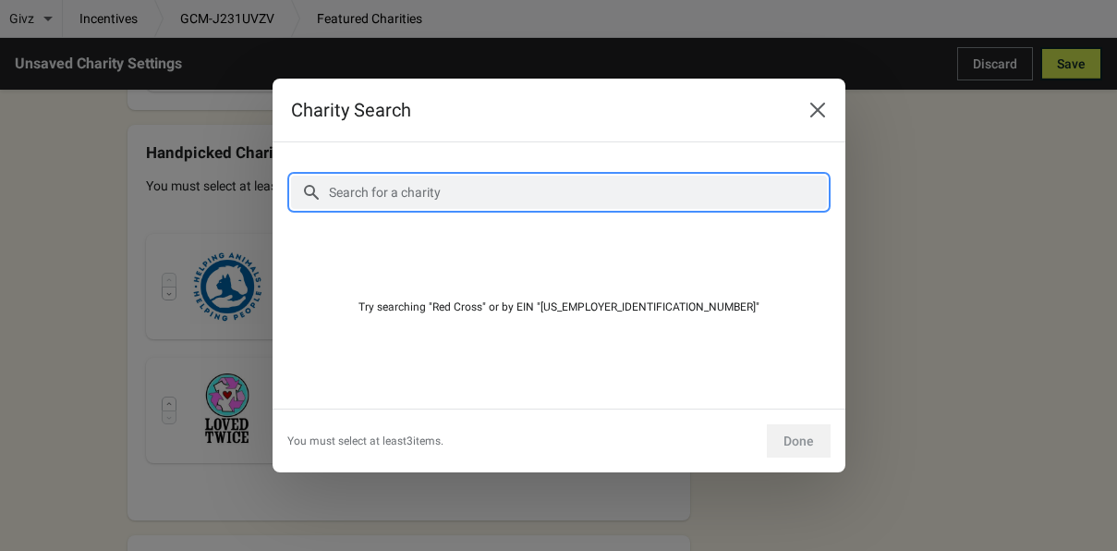
click at [519, 176] on input "Search for a charity" at bounding box center [577, 192] width 499 height 33
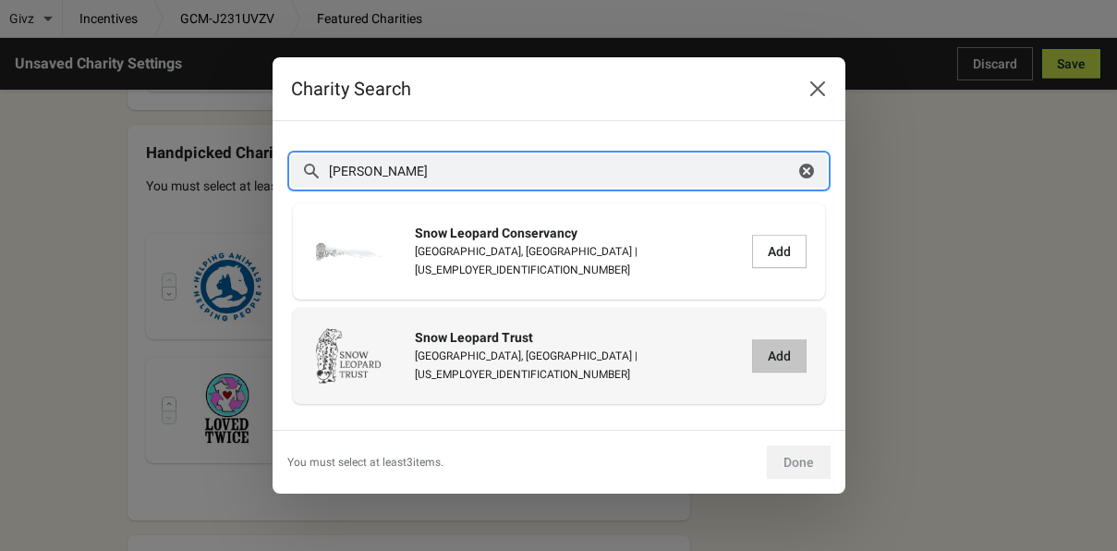
type input "[PERSON_NAME]"
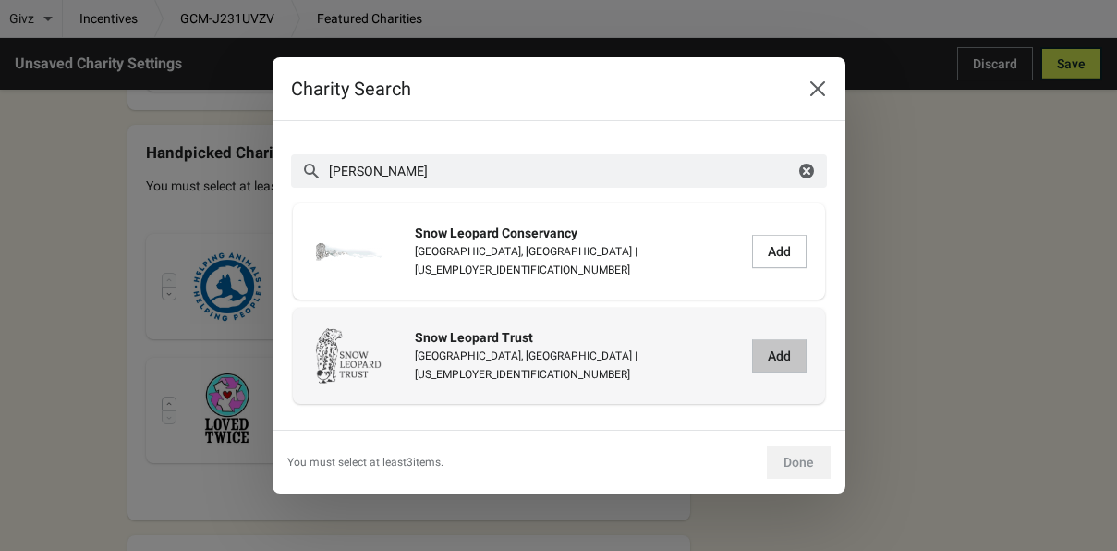
click at [789, 357] on span "Add" at bounding box center [779, 355] width 23 height 15
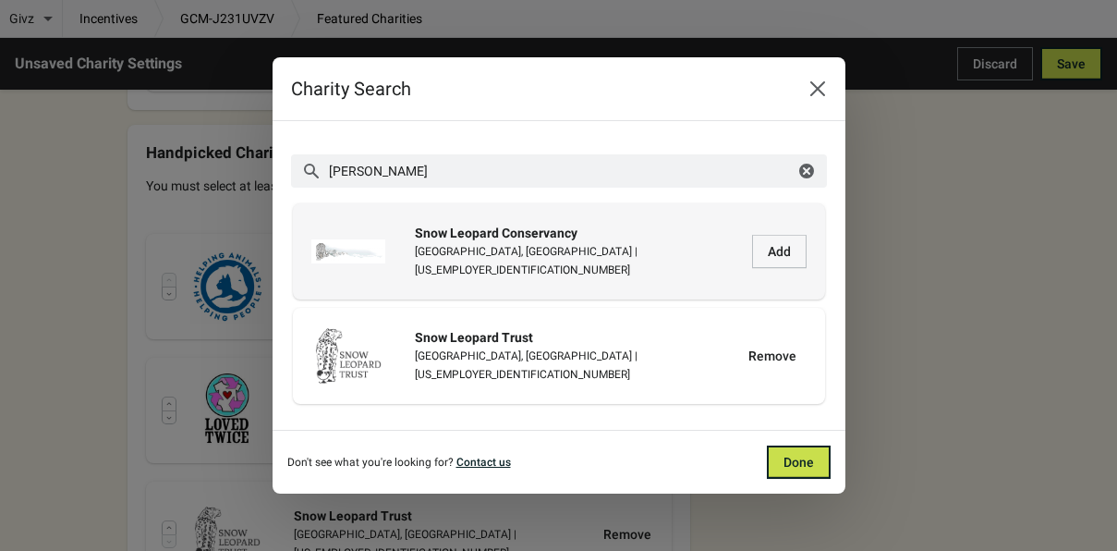
click at [780, 231] on div "Snow Leopard Conservancy [GEOGRAPHIC_DATA], [GEOGRAPHIC_DATA] | [US_EMPLOYER_ID…" at bounding box center [558, 251] width 495 height 74
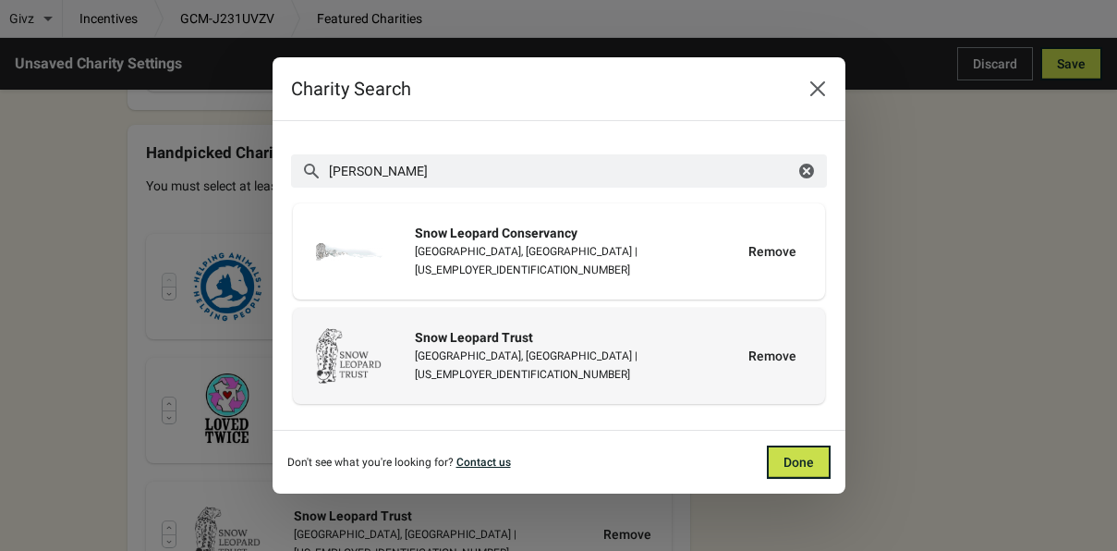
click at [781, 356] on div "Remove" at bounding box center [772, 355] width 63 height 33
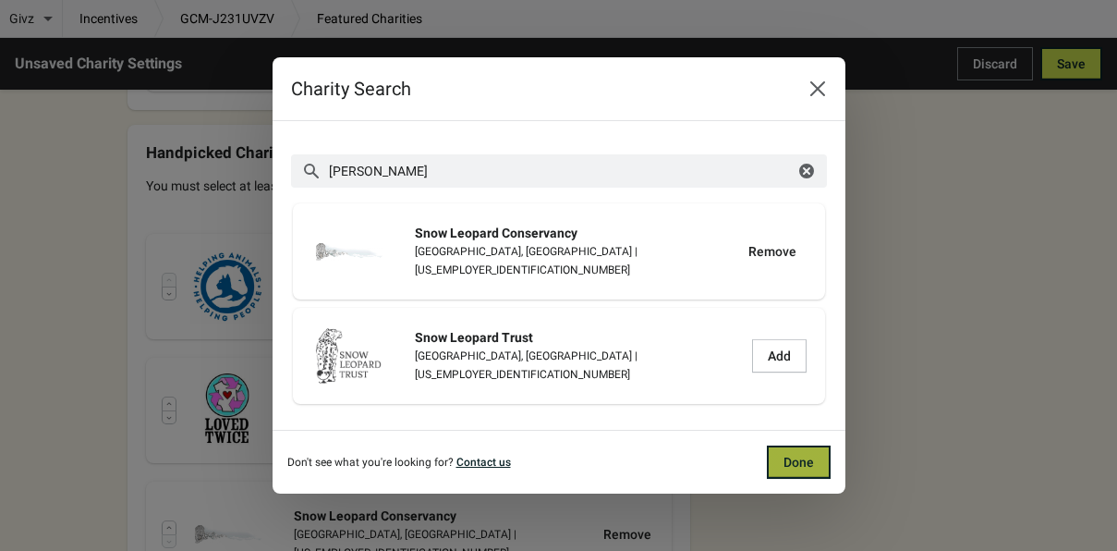
click at [795, 459] on span "Done" at bounding box center [798, 462] width 30 height 15
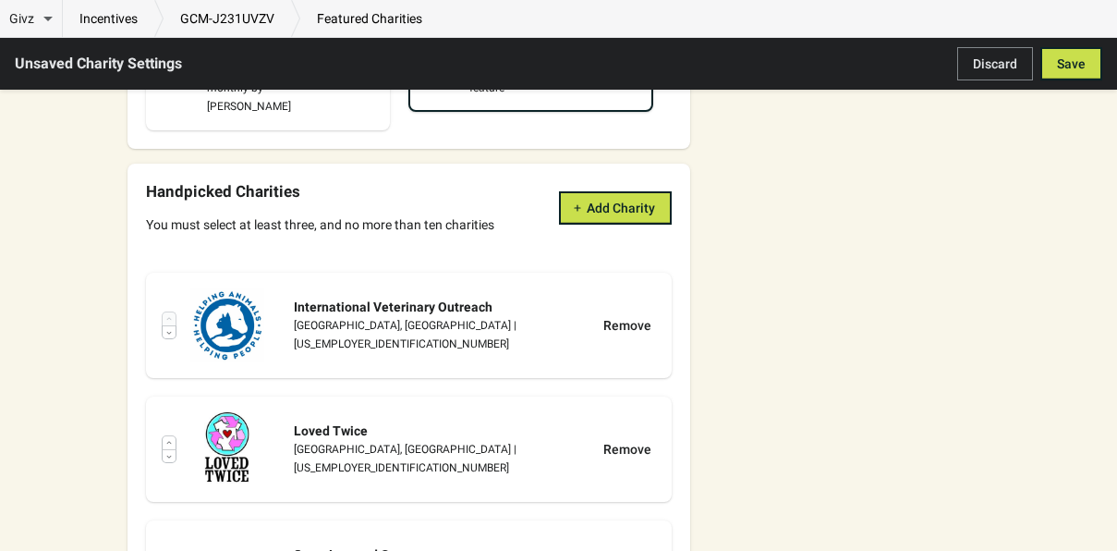
scroll to position [255, 0]
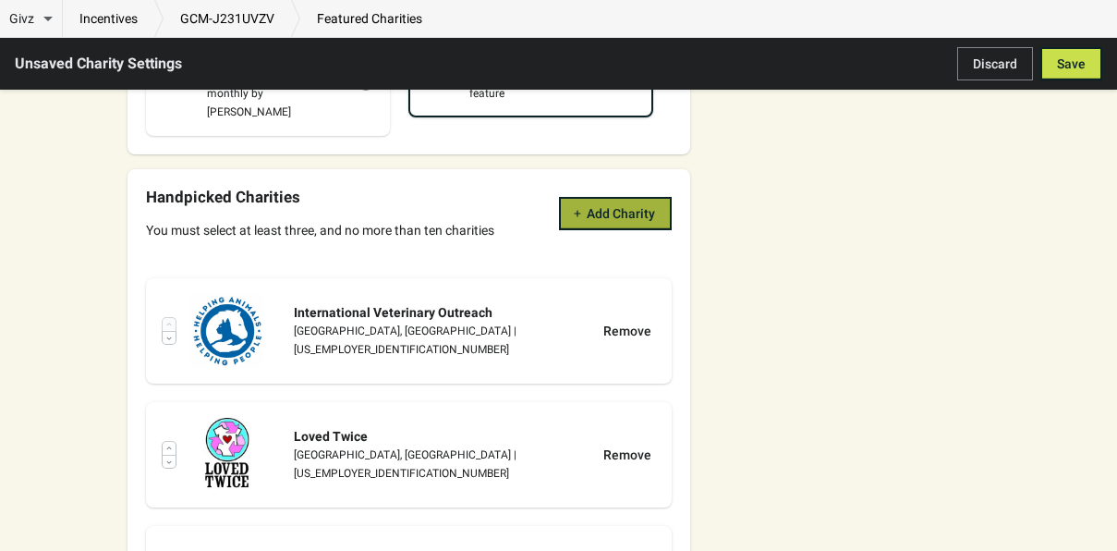
click at [640, 206] on span "Add Charity" at bounding box center [621, 213] width 68 height 15
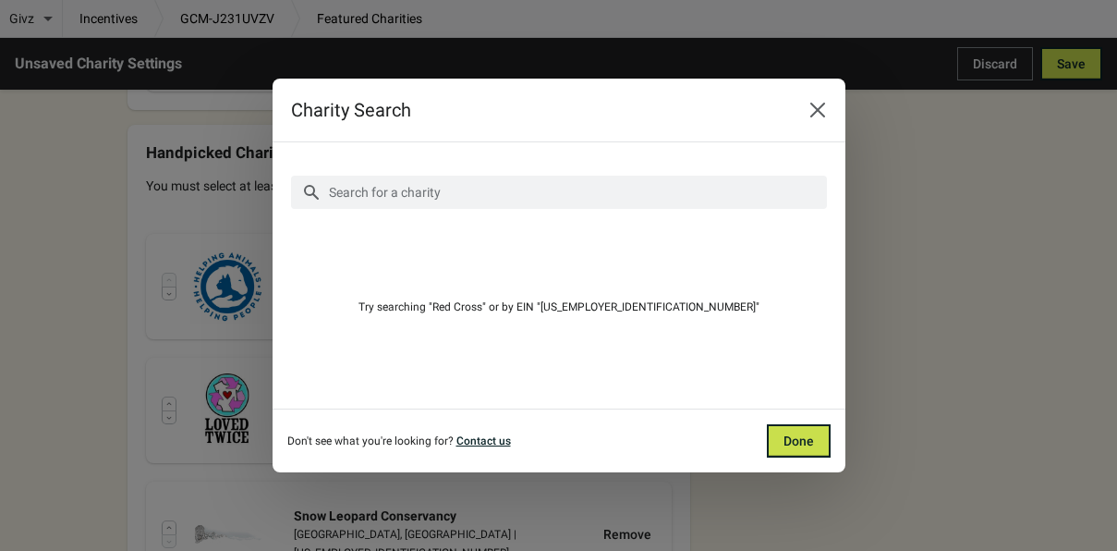
scroll to position [0, 0]
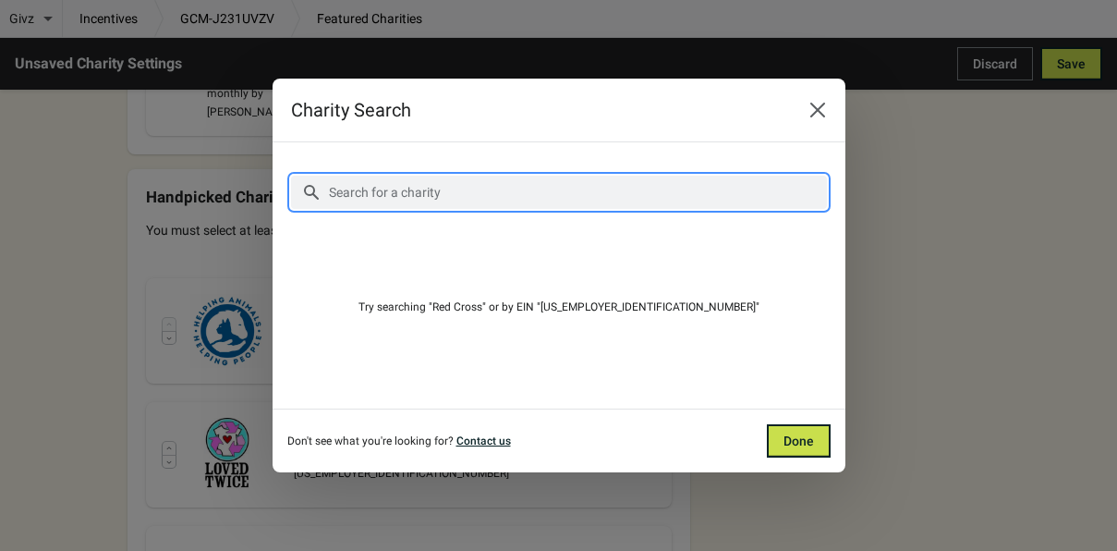
click at [552, 199] on input "Search for a charity" at bounding box center [577, 192] width 499 height 33
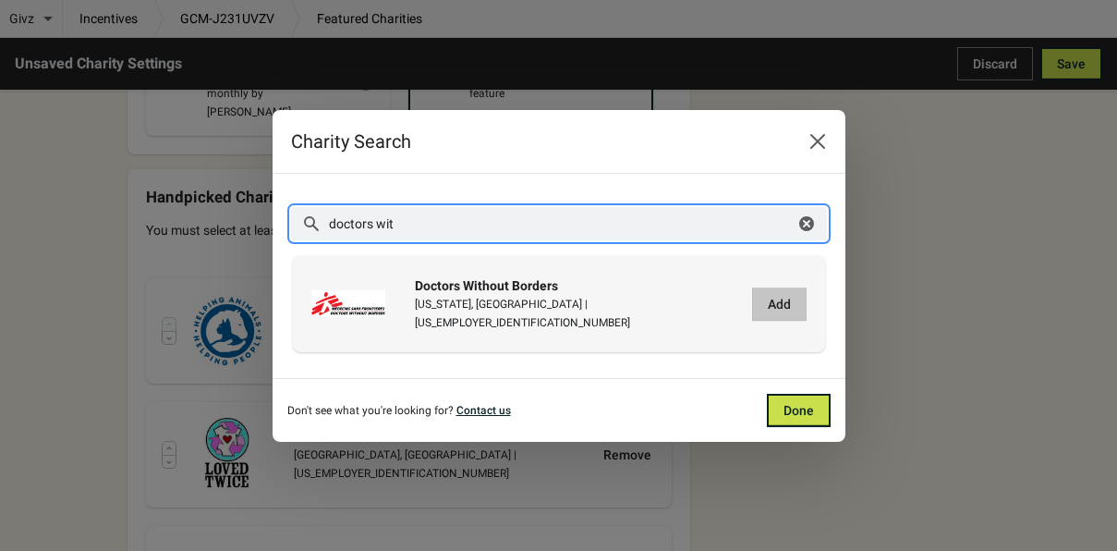
type input "doctors wit"
click at [795, 303] on button "Add" at bounding box center [779, 303] width 55 height 33
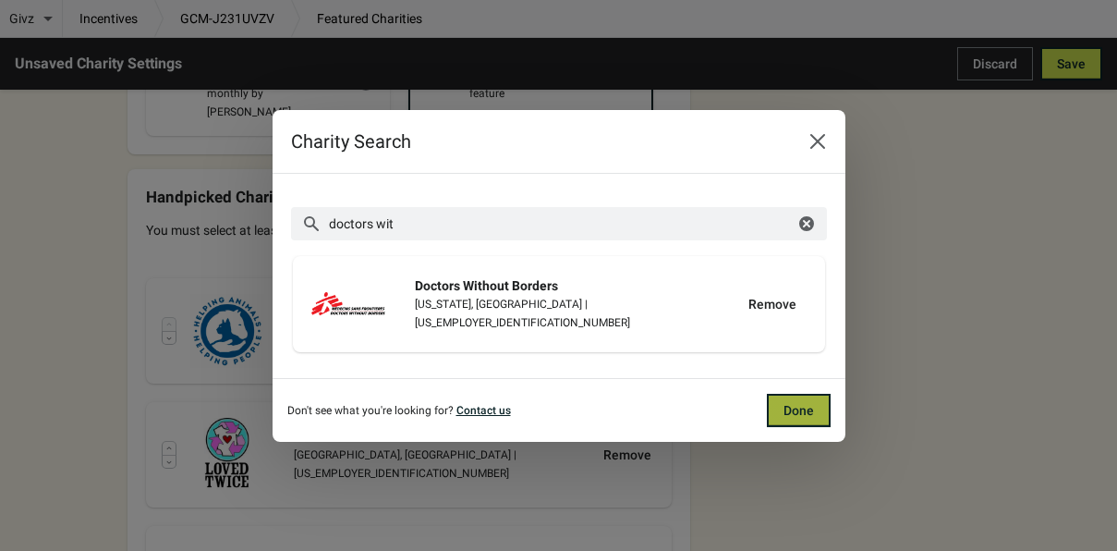
click at [786, 409] on span "Done" at bounding box center [798, 410] width 30 height 15
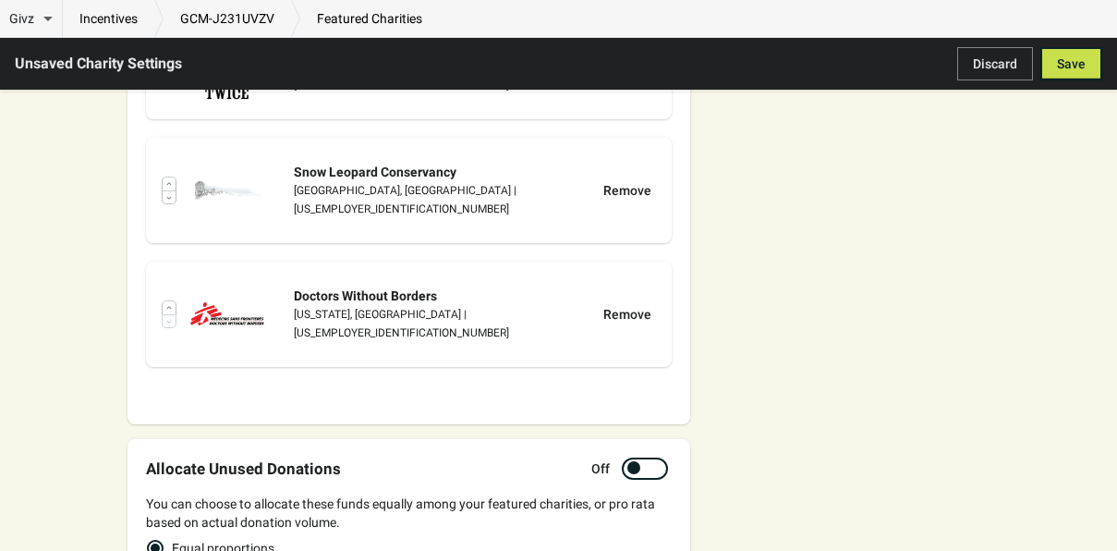
scroll to position [615, 0]
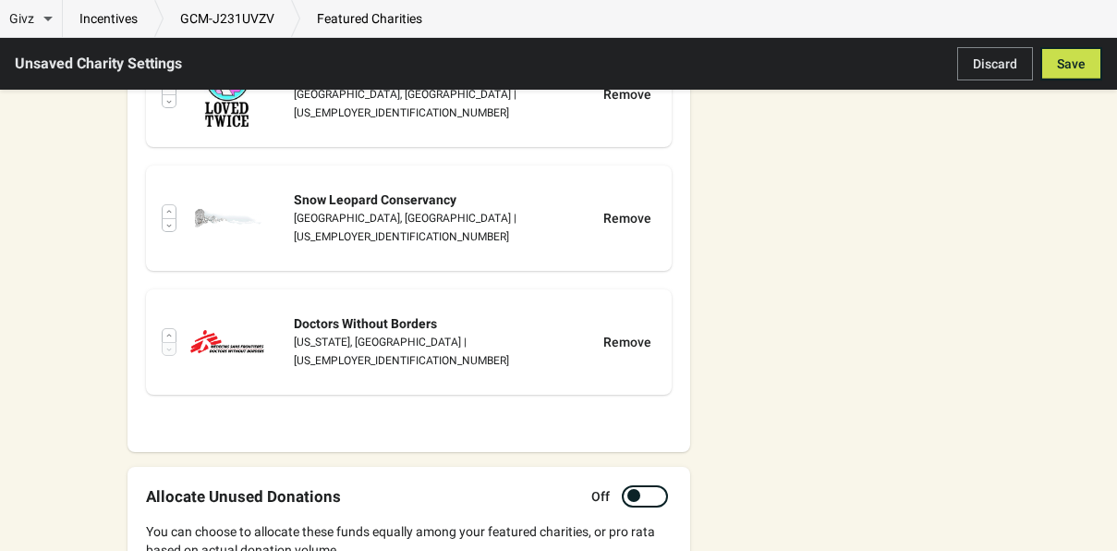
click at [170, 339] on div at bounding box center [169, 348] width 15 height 18
click at [171, 328] on button "button" at bounding box center [169, 335] width 15 height 14
click at [193, 214] on img at bounding box center [227, 218] width 74 height 74
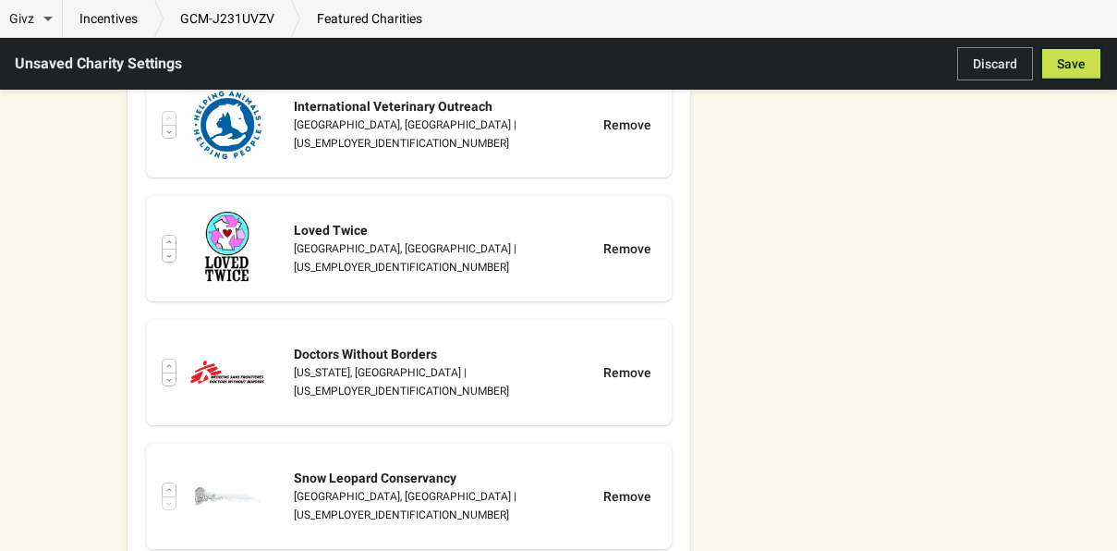
scroll to position [433, 0]
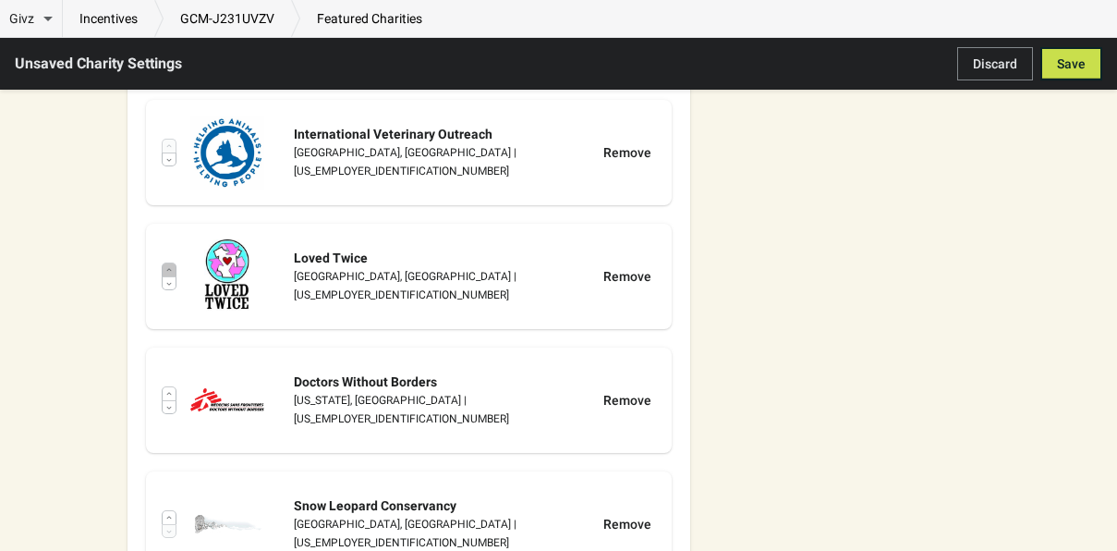
click at [168, 390] on icon "button" at bounding box center [168, 393] width 7 height 7
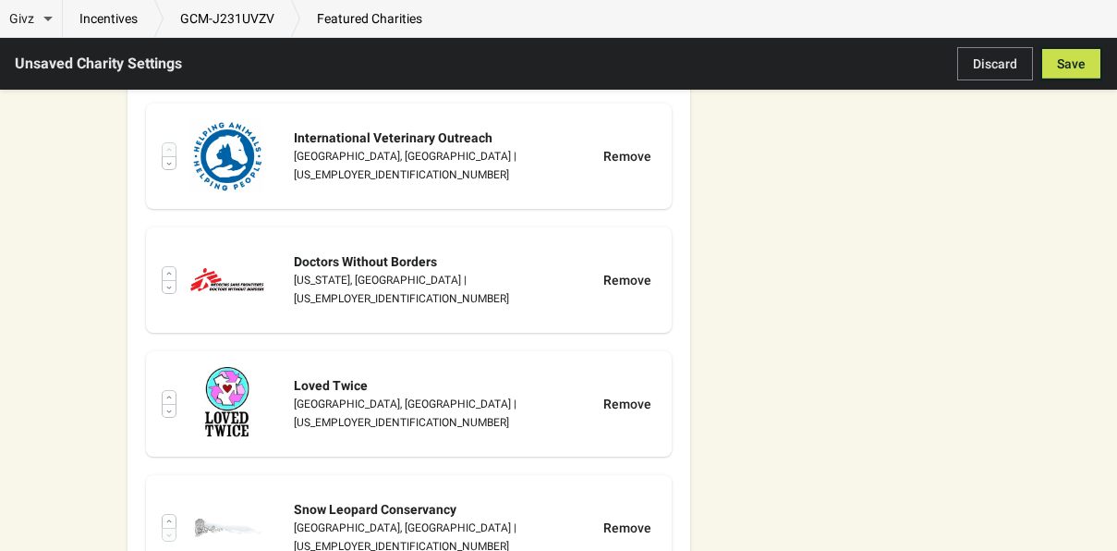
scroll to position [427, 0]
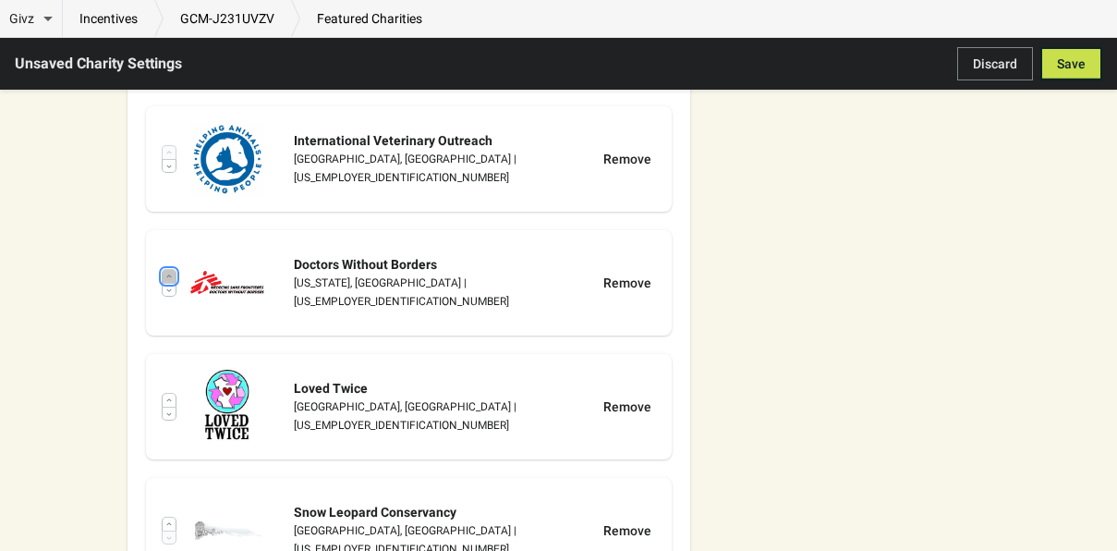
click at [173, 269] on button "button" at bounding box center [169, 276] width 15 height 14
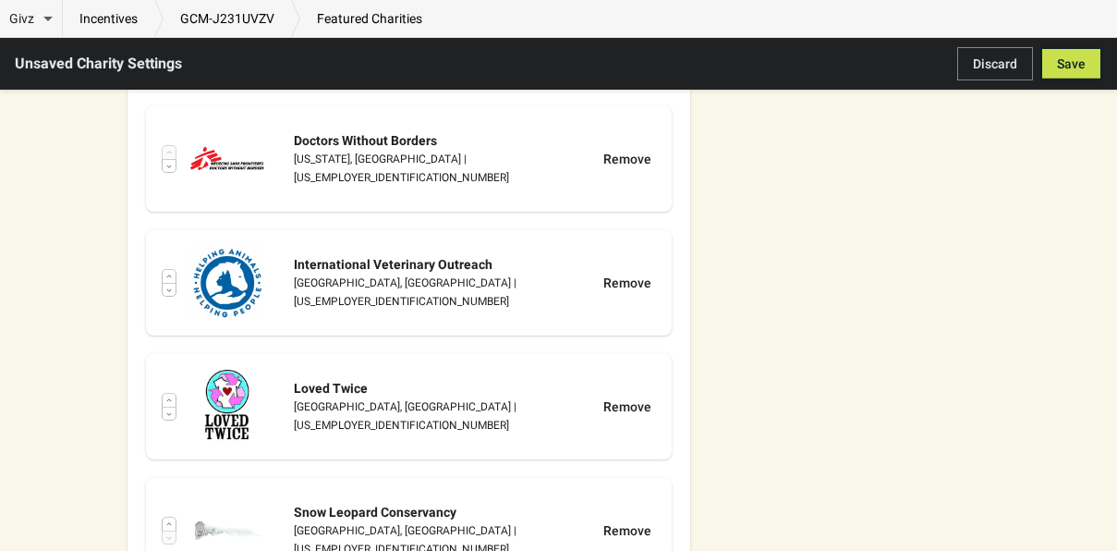
click at [794, 184] on div "Featured Charities Givz Curated Feature charities curated monthly by Givz Handp…" at bounding box center [549, 311] width 881 height 1049
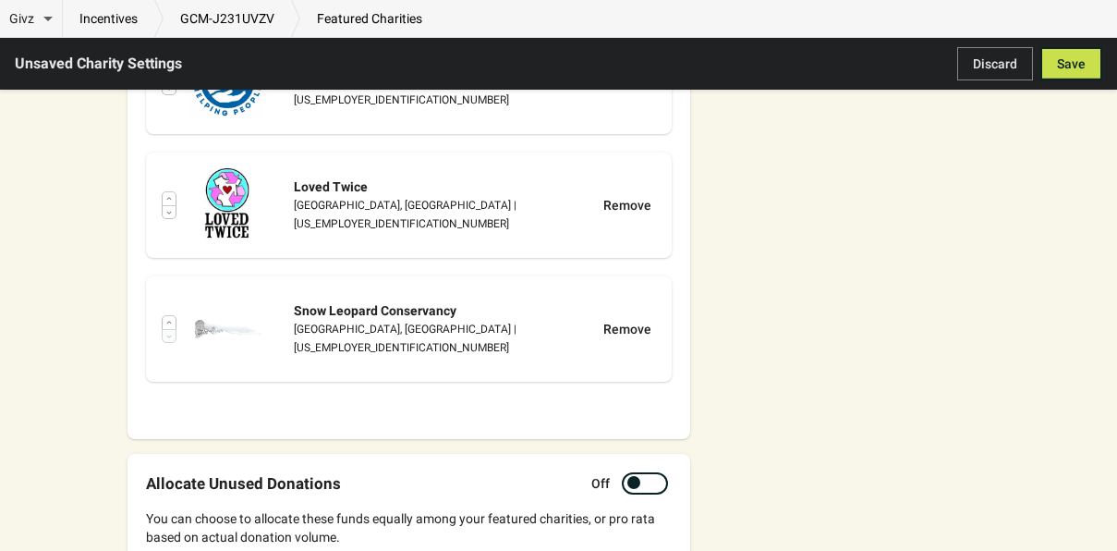
scroll to position [841, 0]
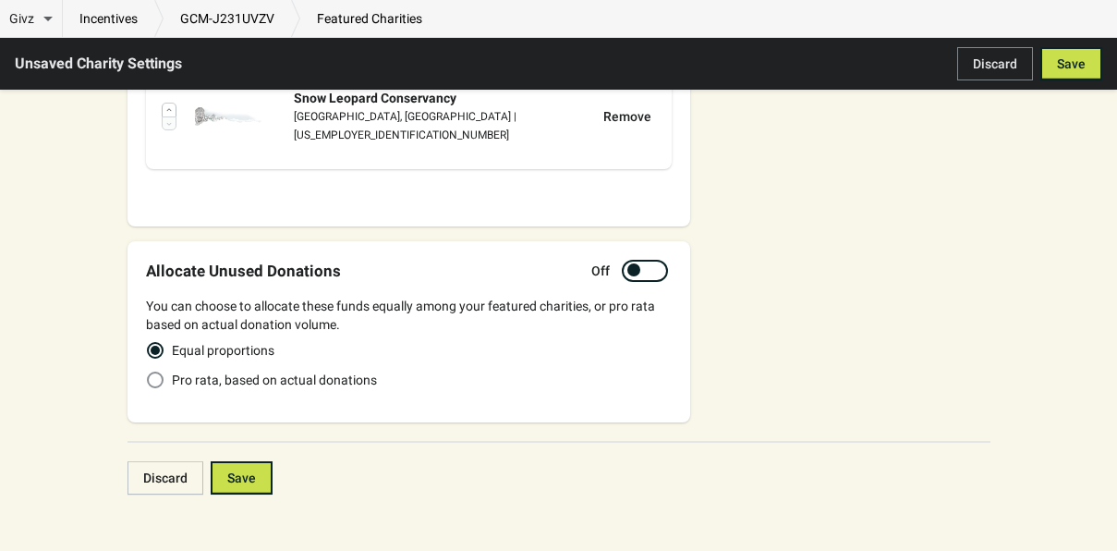
click at [299, 380] on div "Equal proportions Pro rata, based on actual donations" at bounding box center [409, 368] width 526 height 70
click at [304, 370] on span "Pro rata, based on actual donations" at bounding box center [274, 379] width 205 height 18
click at [148, 371] on input "Pro rata, based on actual donations" at bounding box center [147, 371] width 1 height 1
radio input "true"
radio input "false"
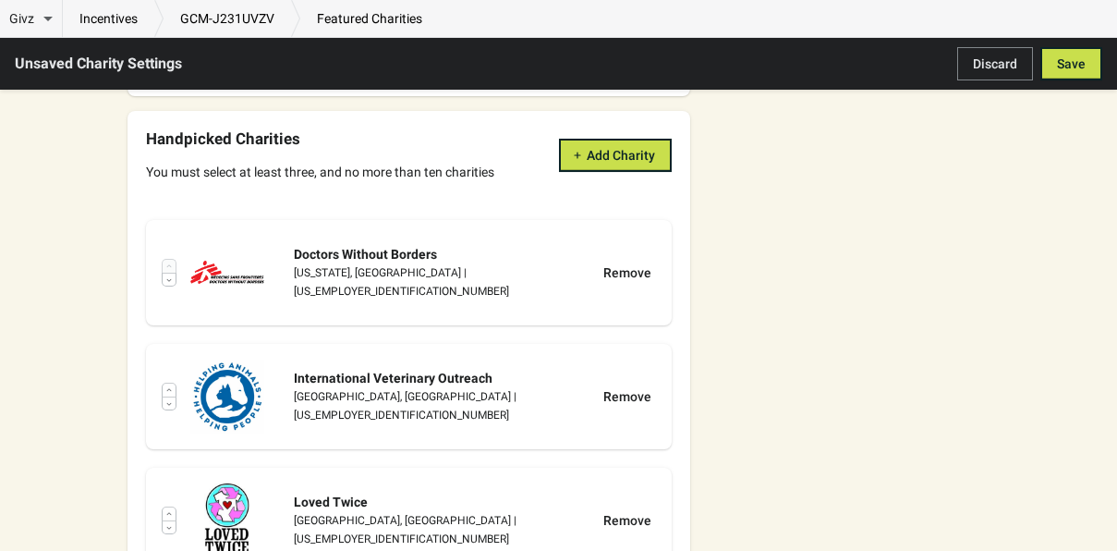
scroll to position [319, 0]
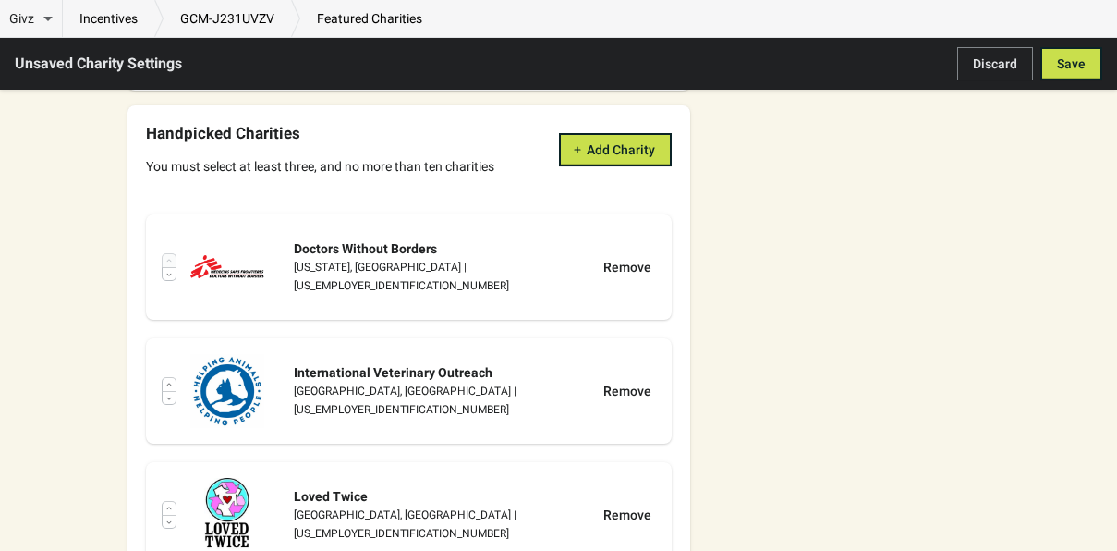
click at [636, 124] on div "Handpicked Charities You must select at least three, and no more than ten chari…" at bounding box center [409, 150] width 526 height 52
click at [627, 142] on span "Add Charity" at bounding box center [621, 149] width 68 height 15
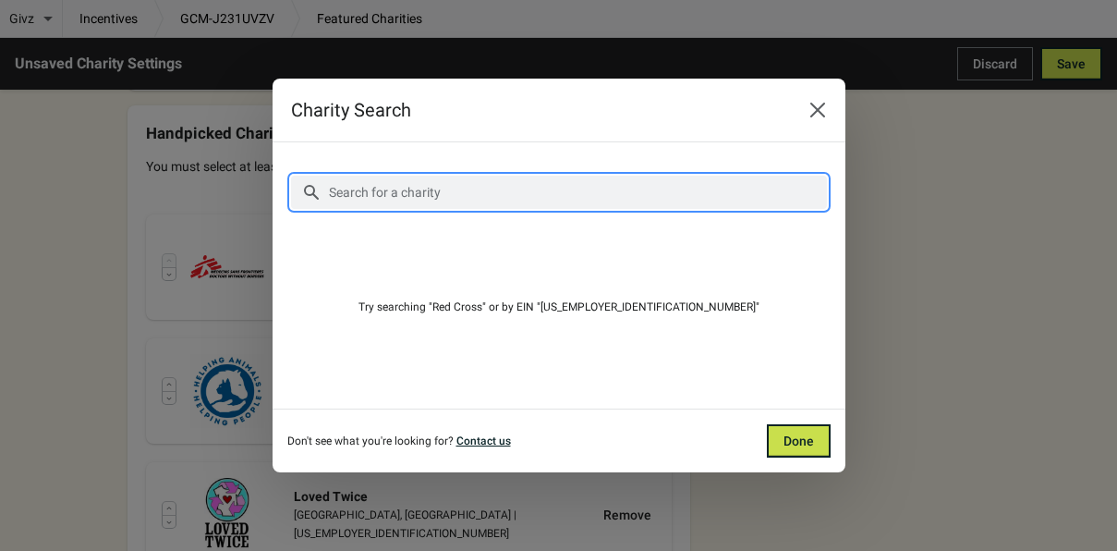
click at [485, 181] on input "Search for a charity" at bounding box center [577, 192] width 499 height 33
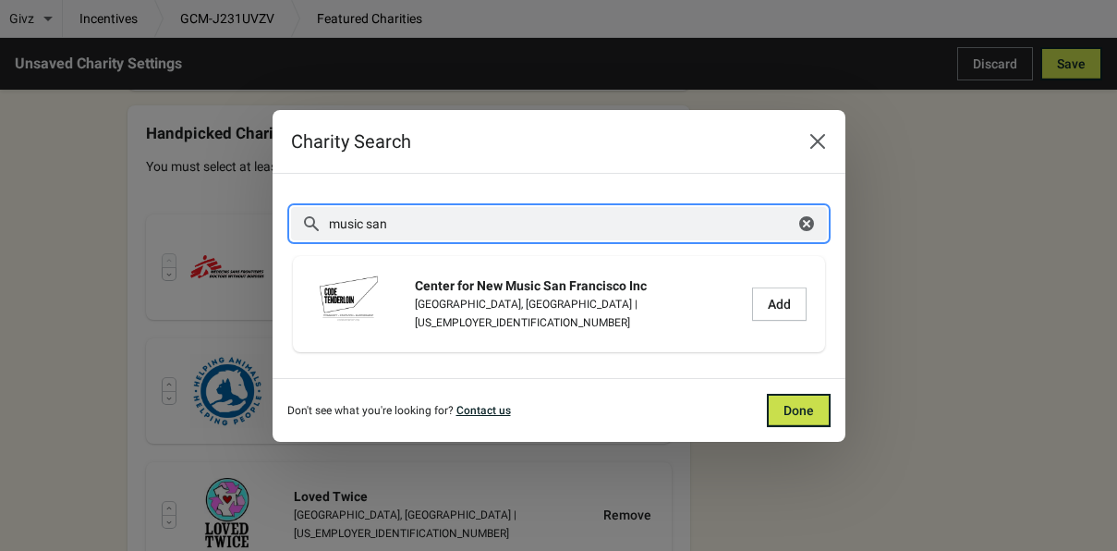
drag, startPoint x: 532, startPoint y: 229, endPoint x: 370, endPoint y: 188, distance: 167.6
click at [370, 188] on section "Search for a charity music san Clear More filters Center for New Music San Fran…" at bounding box center [559, 276] width 573 height 204
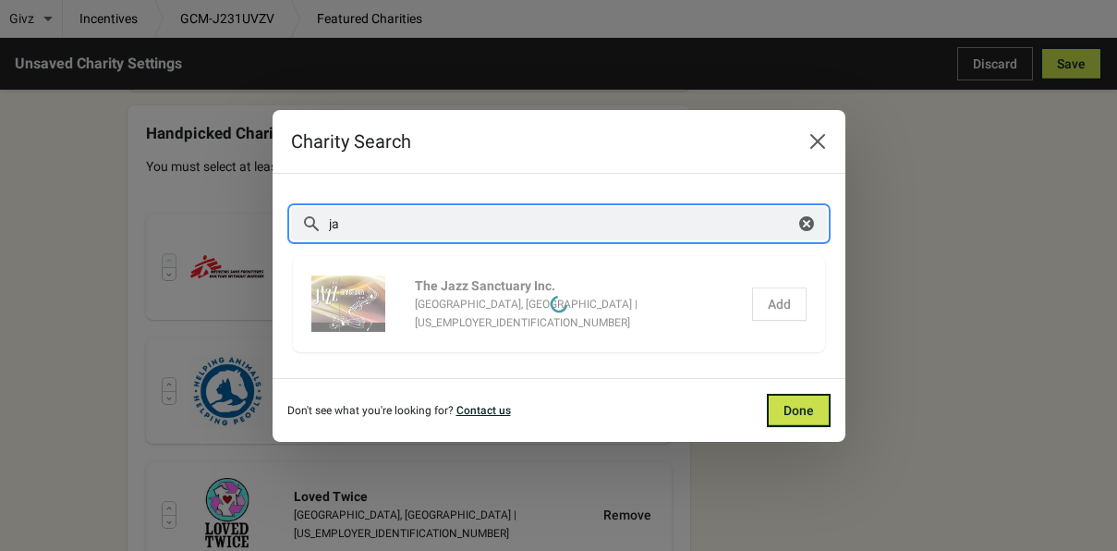
type input "j"
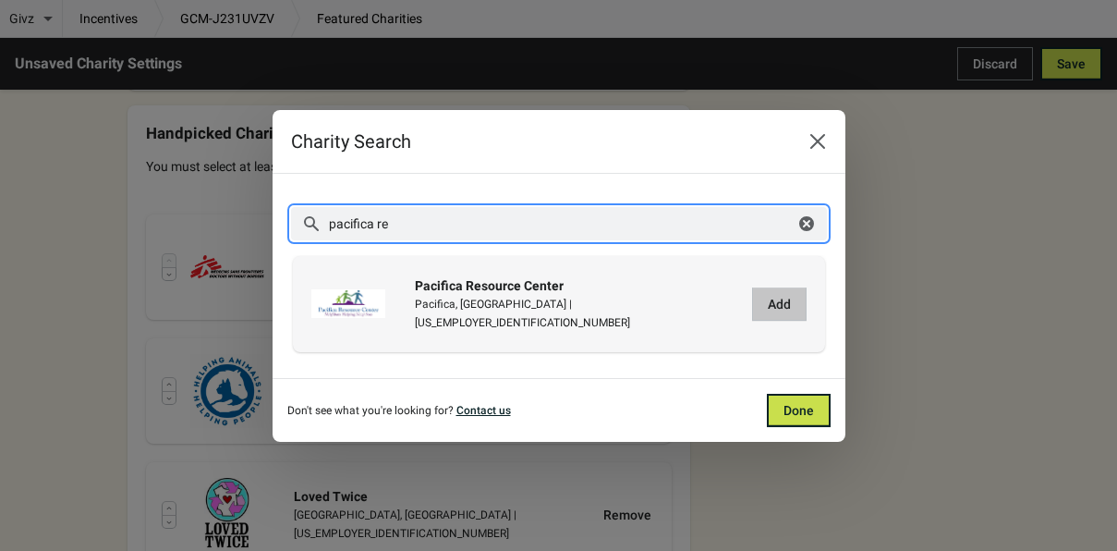
click at [777, 294] on button "Add" at bounding box center [779, 303] width 55 height 33
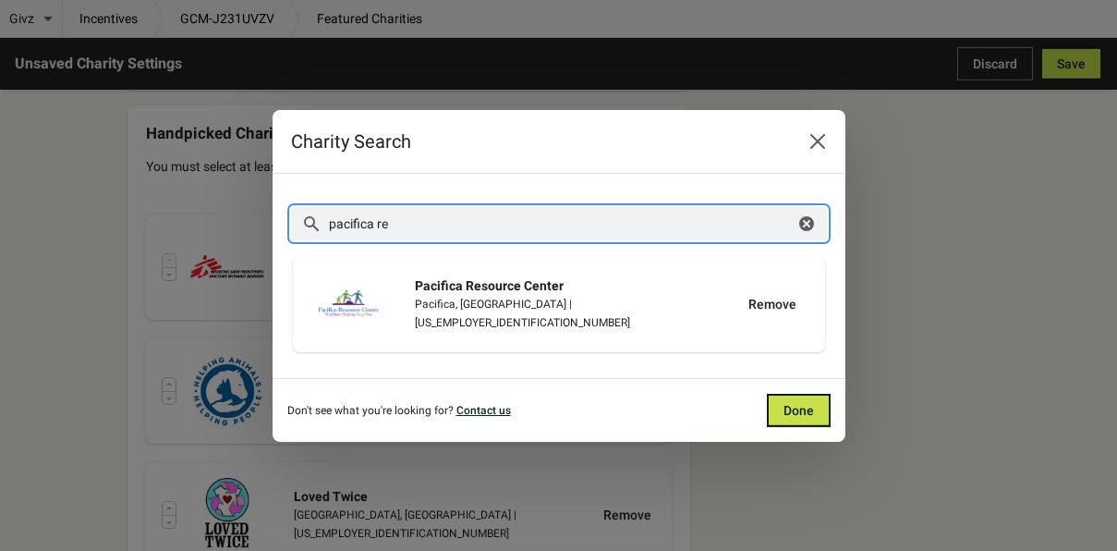
drag, startPoint x: 466, startPoint y: 232, endPoint x: 376, endPoint y: 219, distance: 90.5
click at [376, 219] on input "pacifica re" at bounding box center [561, 223] width 467 height 33
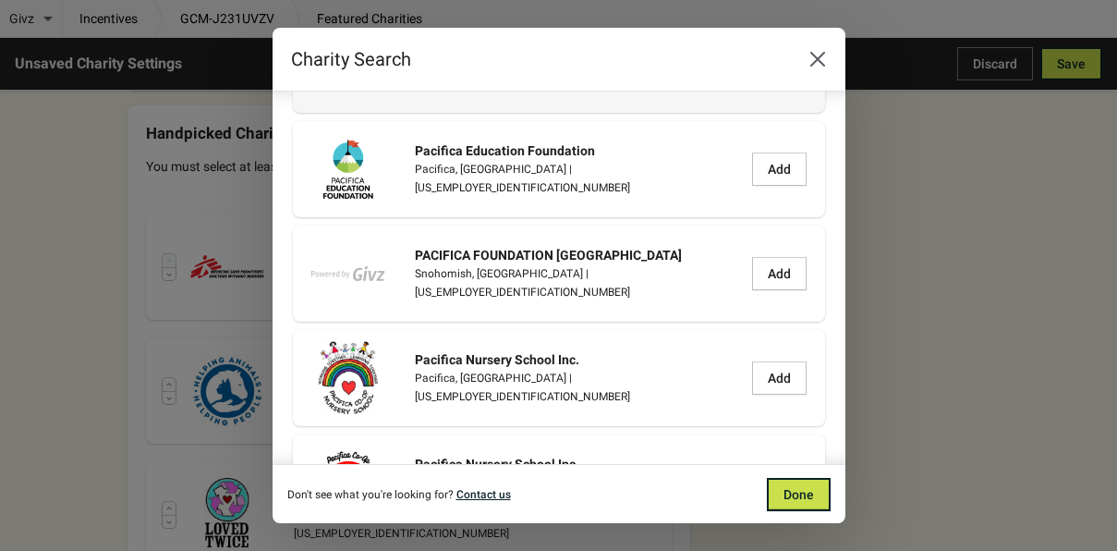
scroll to position [271, 0]
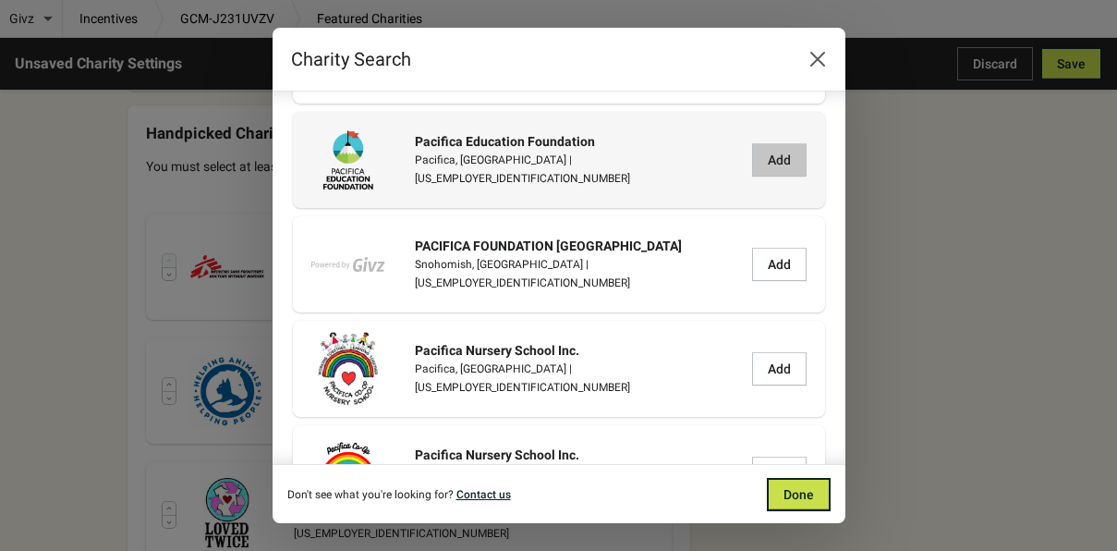
type input "pacifica"
click at [776, 162] on span "Add" at bounding box center [779, 159] width 23 height 15
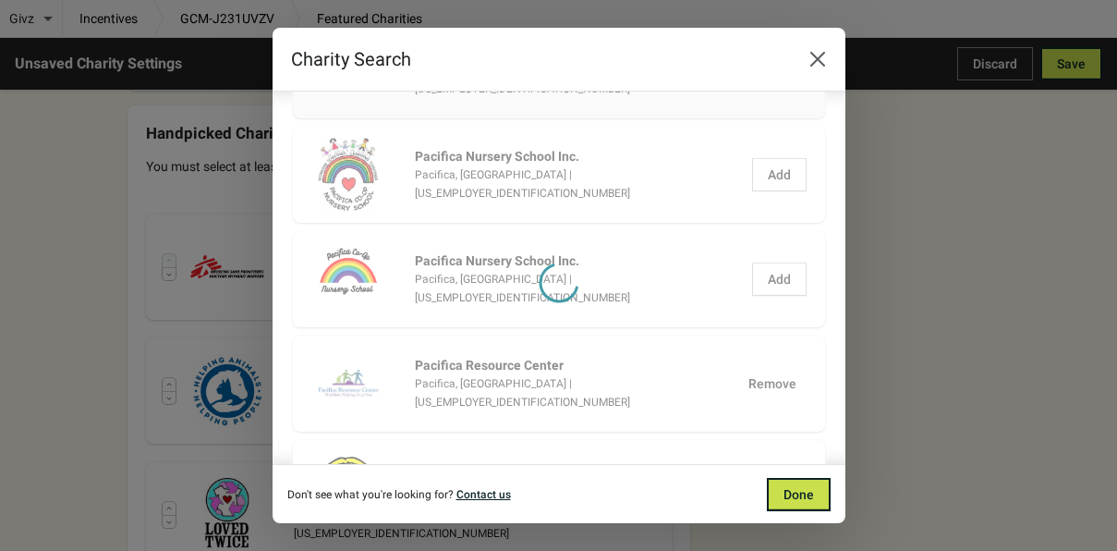
scroll to position [0, 0]
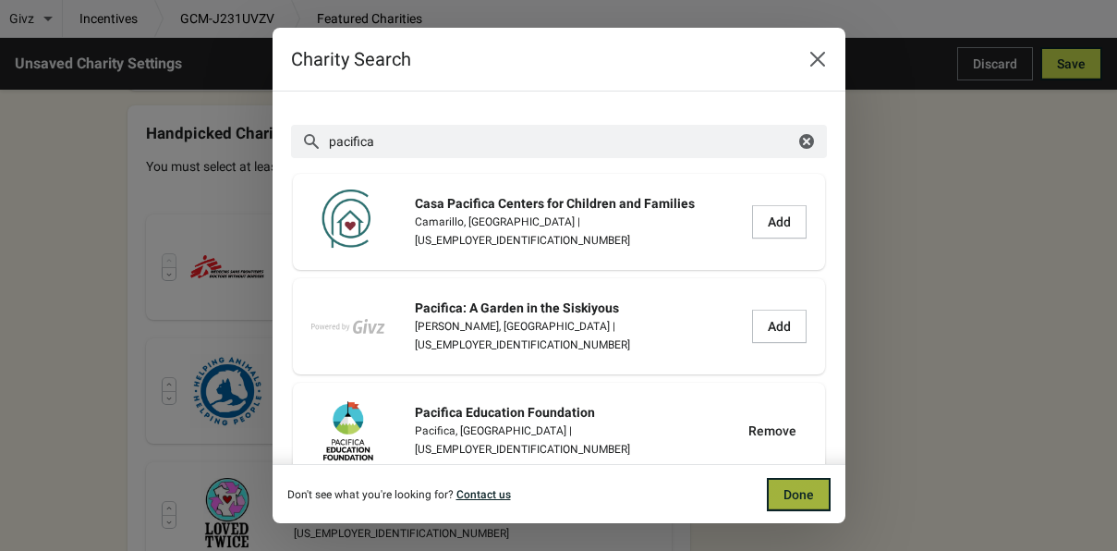
click at [812, 495] on span "Done" at bounding box center [798, 494] width 30 height 15
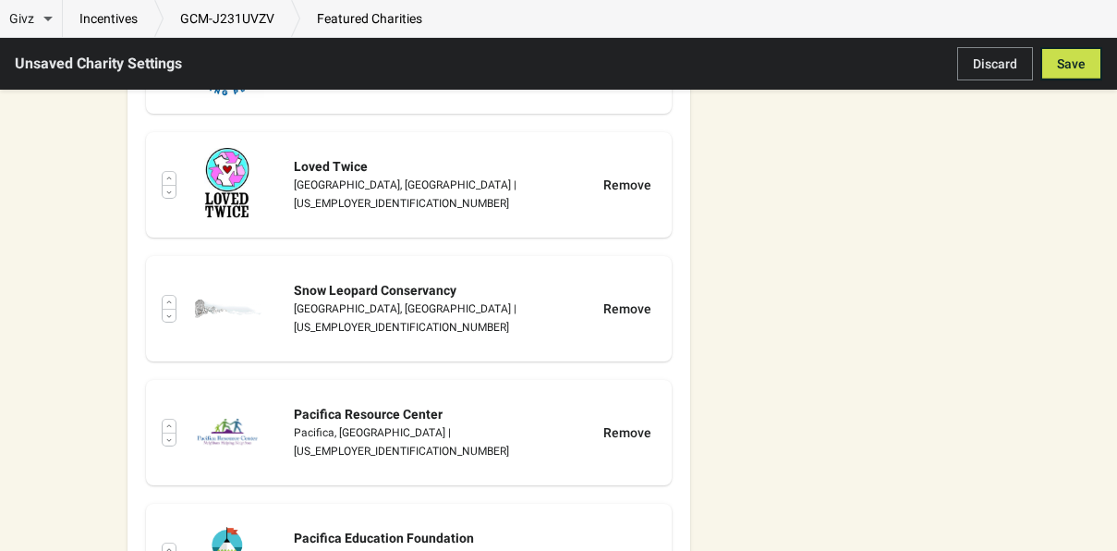
scroll to position [755, 0]
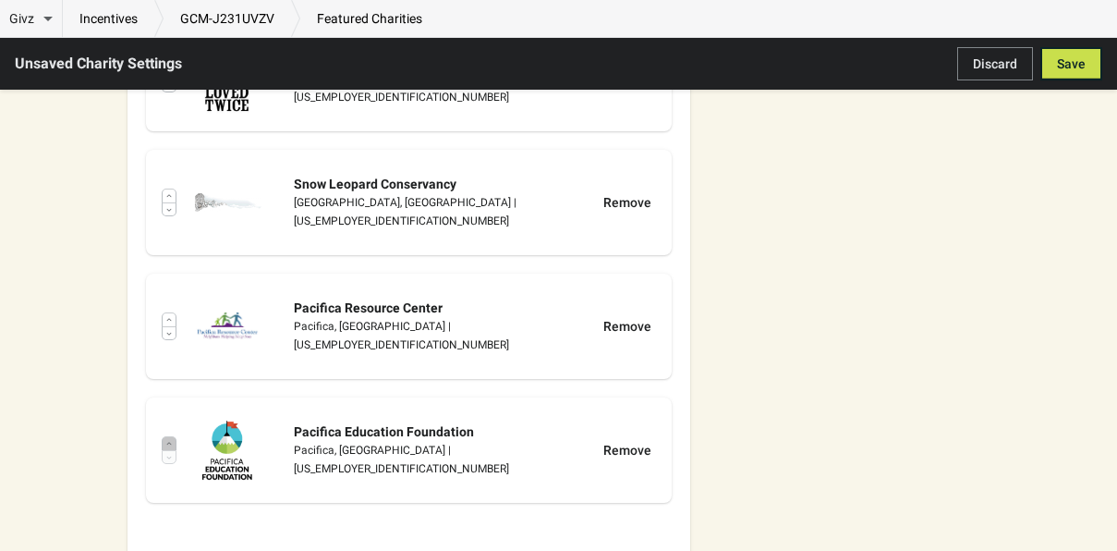
click at [172, 436] on button "button" at bounding box center [169, 443] width 15 height 14
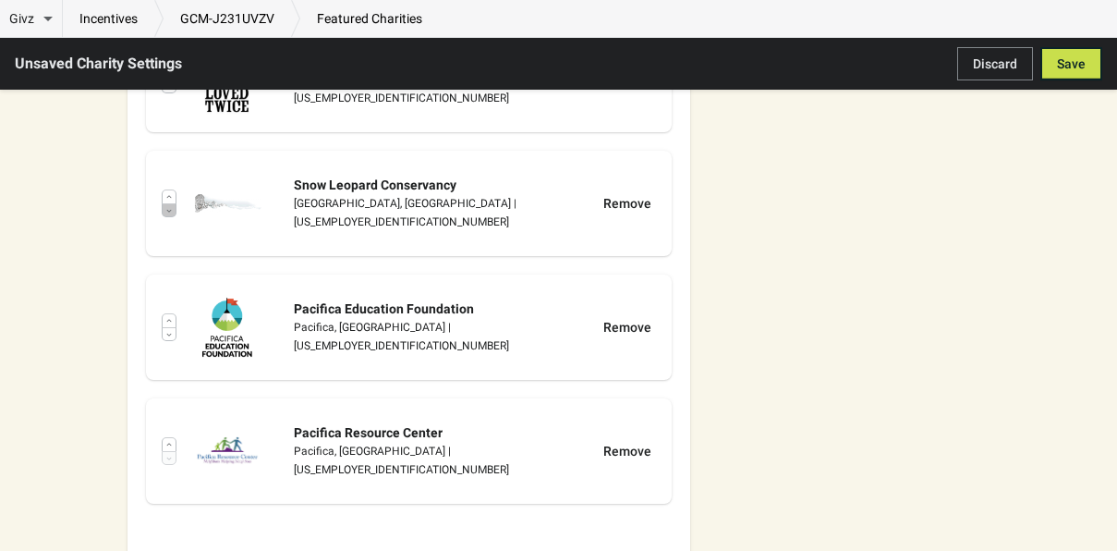
click at [165, 203] on button "button" at bounding box center [169, 210] width 15 height 14
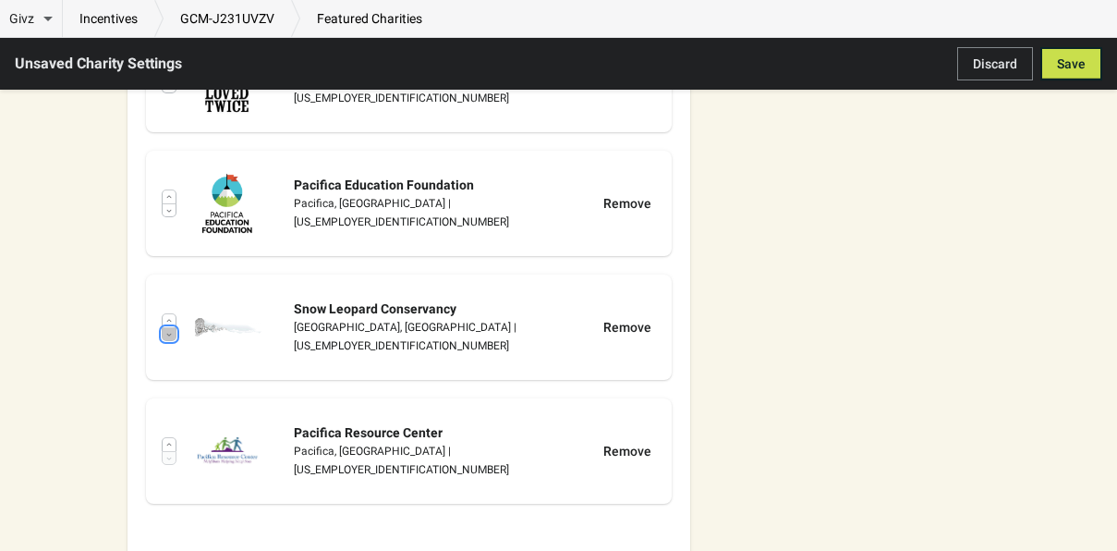
click at [171, 327] on button "button" at bounding box center [169, 334] width 15 height 14
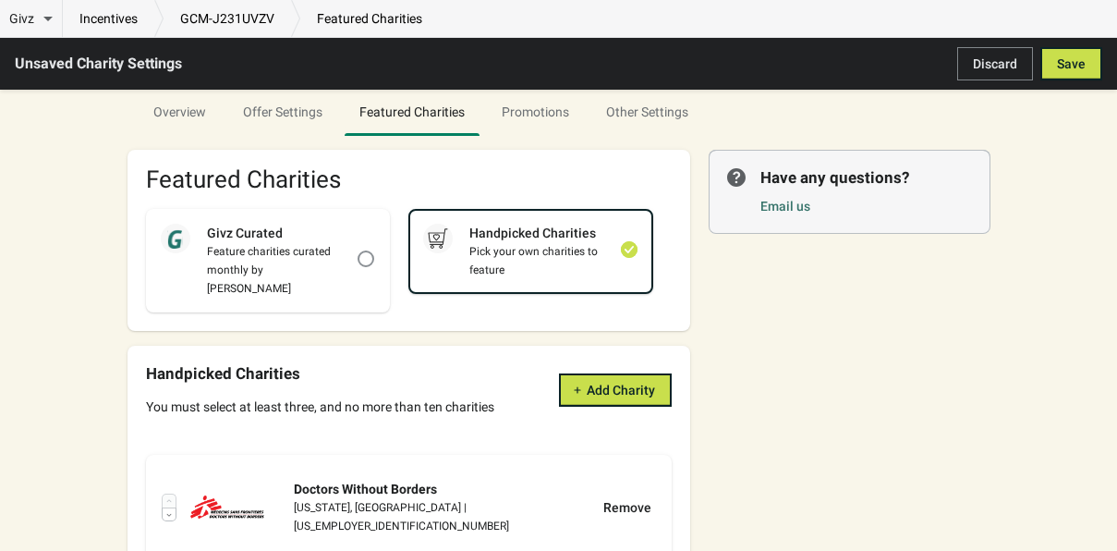
scroll to position [0, 0]
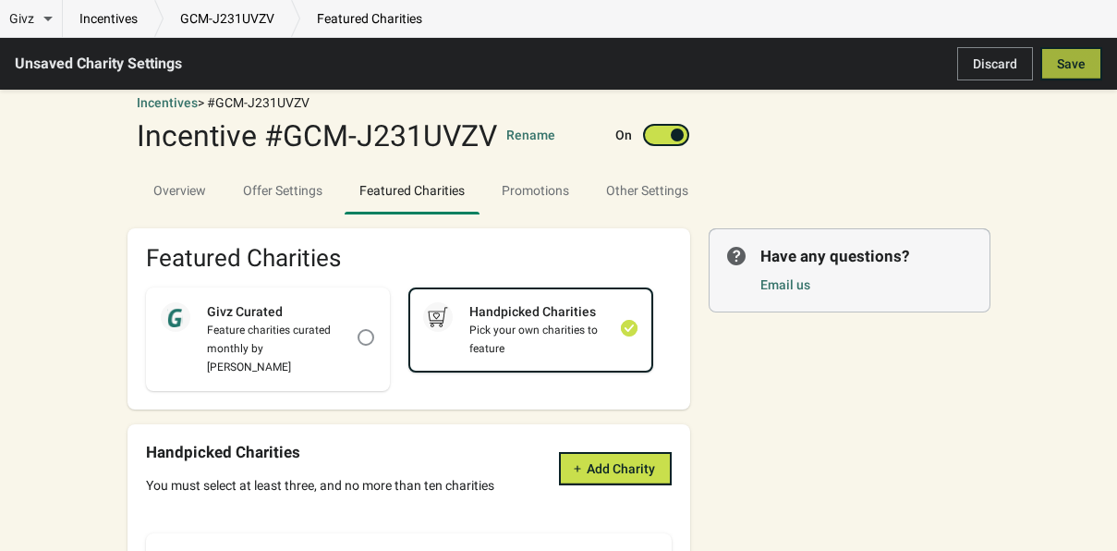
click at [1089, 60] on button "Save" at bounding box center [1071, 63] width 62 height 33
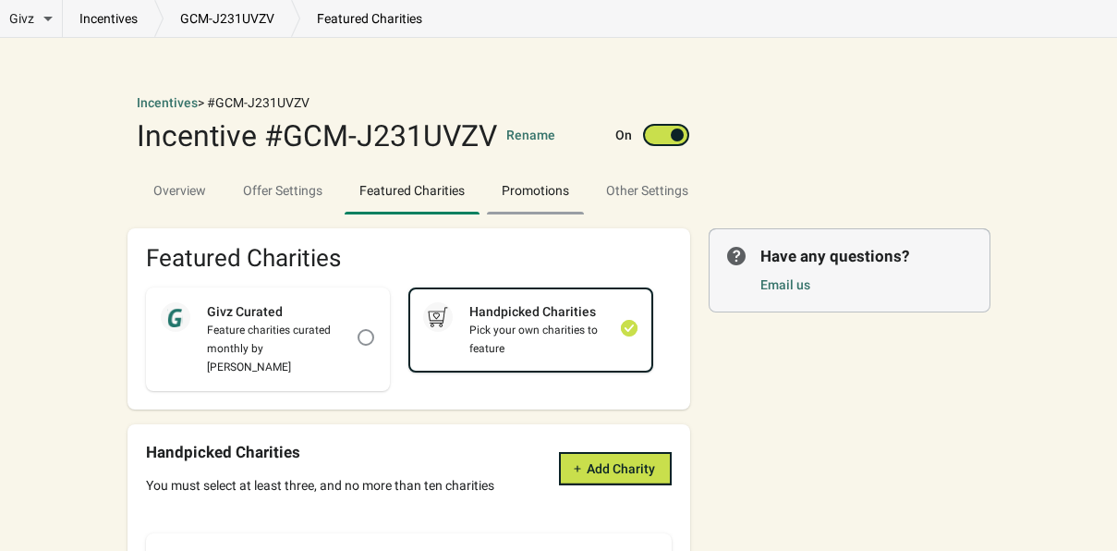
click at [557, 201] on span "Promotions" at bounding box center [535, 190] width 97 height 33
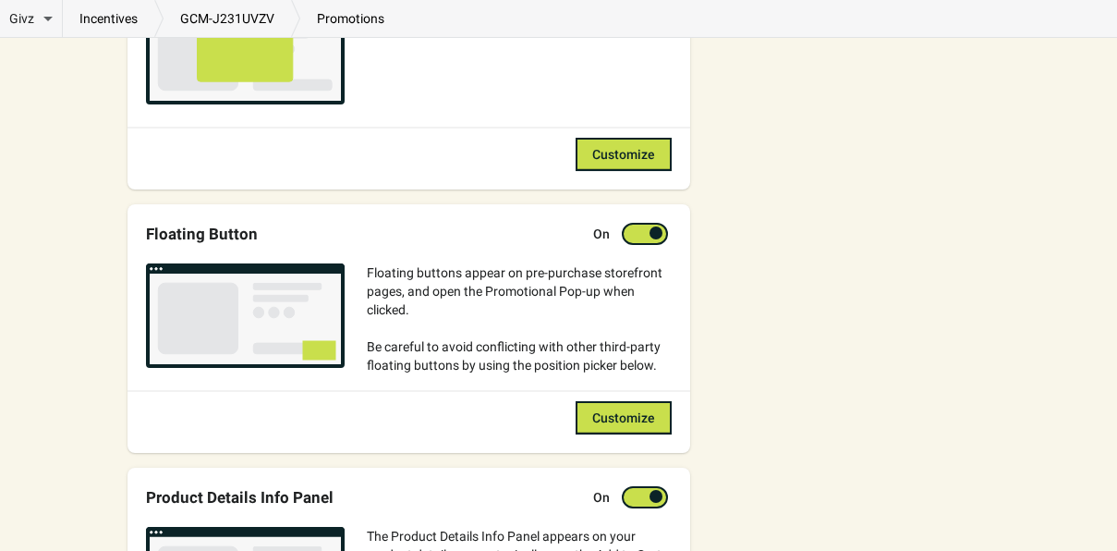
scroll to position [818, 0]
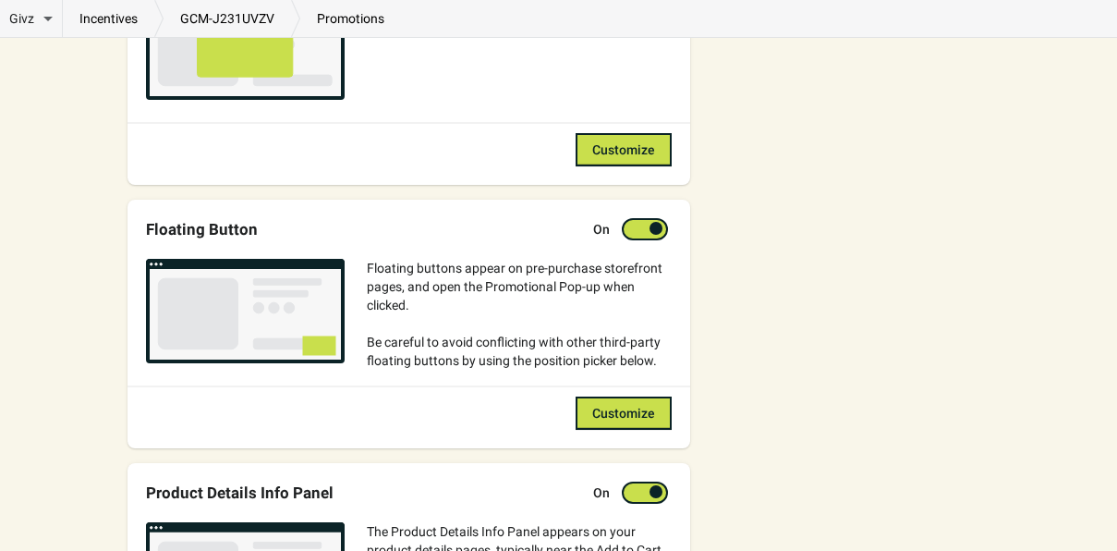
click at [652, 229] on div at bounding box center [655, 228] width 13 height 13
checkbox input "false"
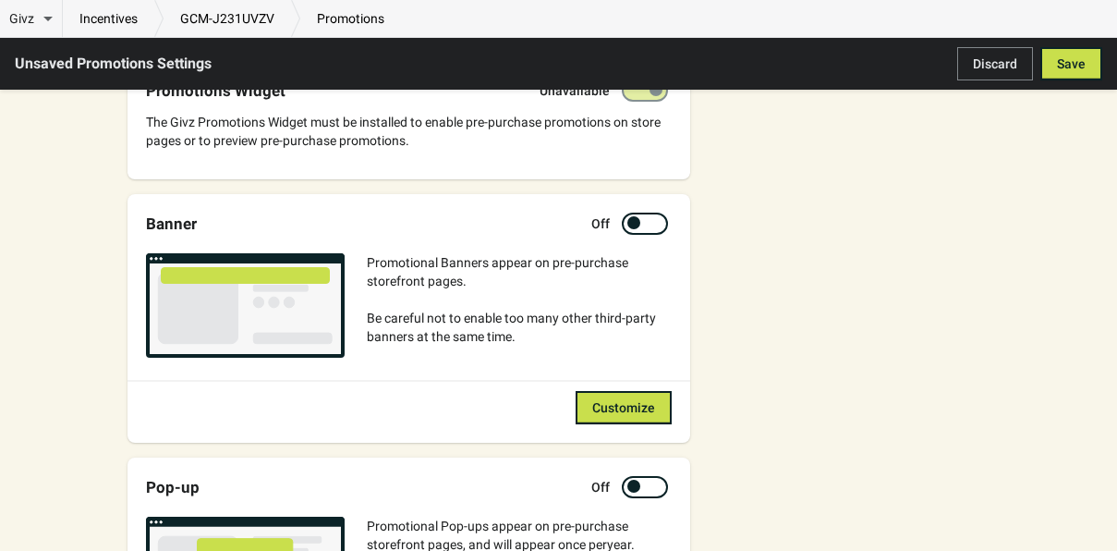
scroll to position [282, 0]
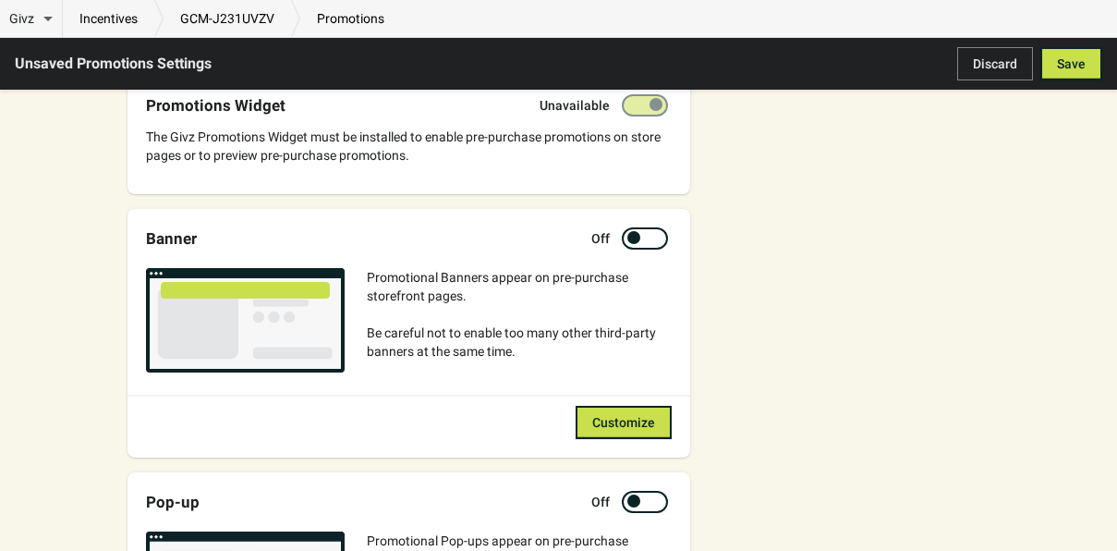
click at [637, 243] on div at bounding box center [633, 237] width 13 height 13
checkbox input "true"
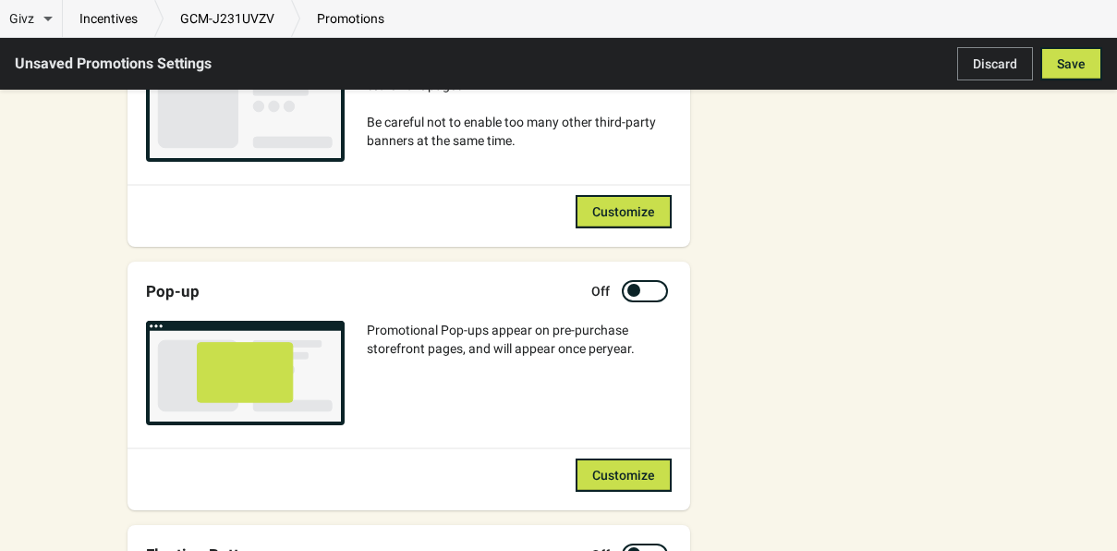
scroll to position [534, 0]
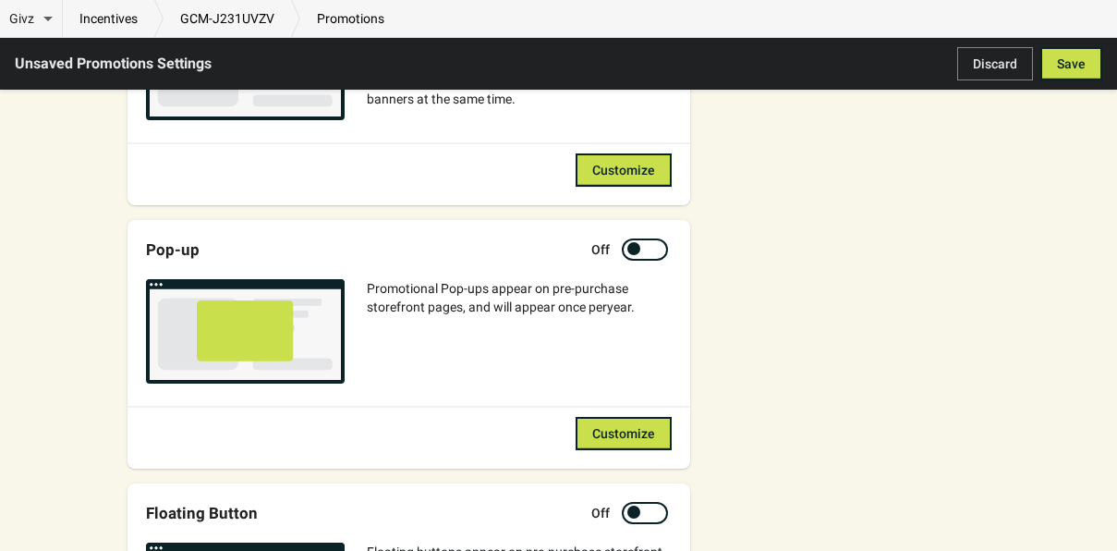
click at [632, 251] on div at bounding box center [633, 248] width 13 height 13
checkbox input "true"
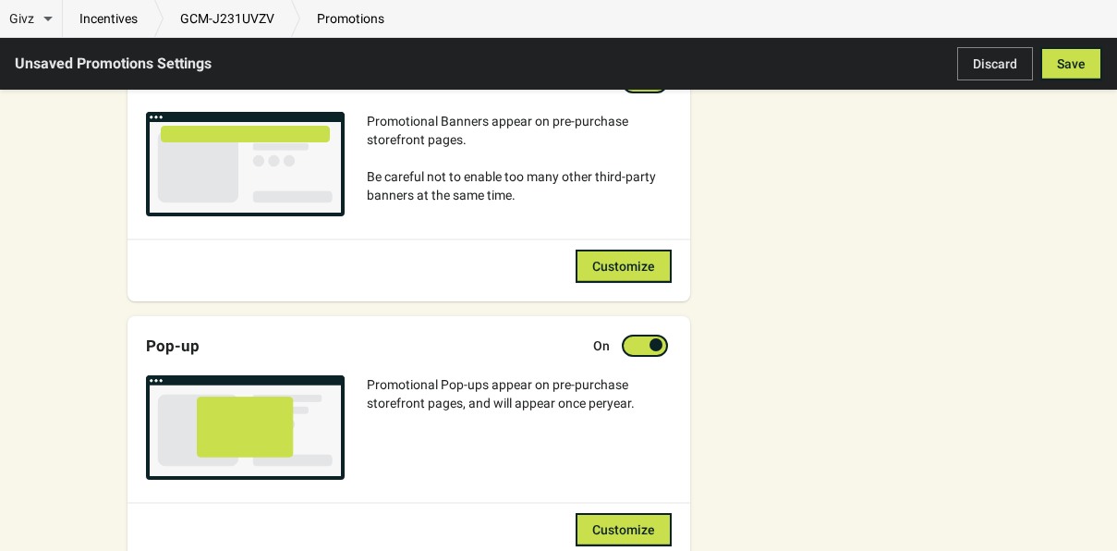
scroll to position [217, 0]
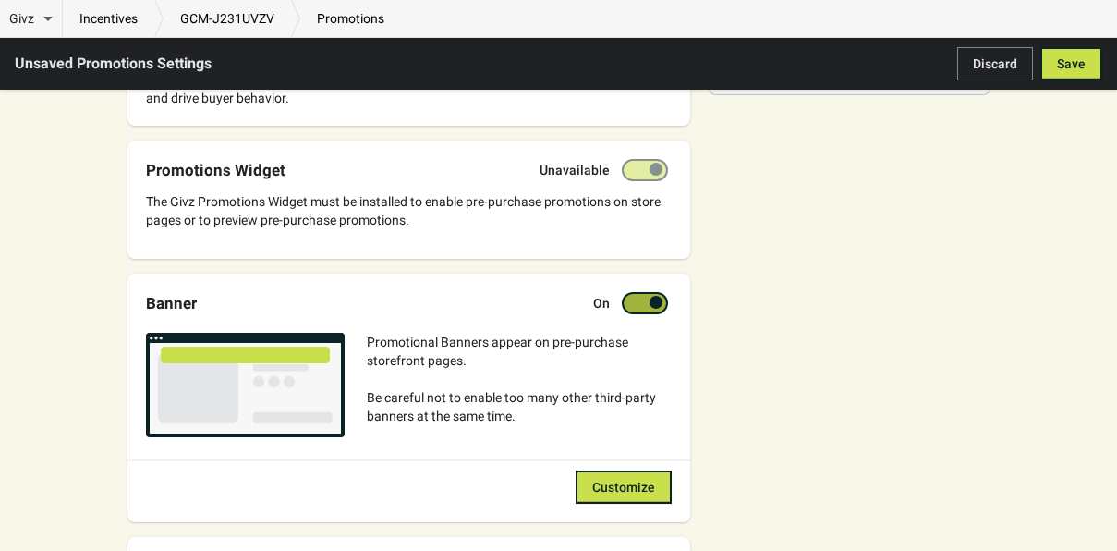
click at [649, 302] on div at bounding box center [653, 302] width 9 height 9
checkbox input "false"
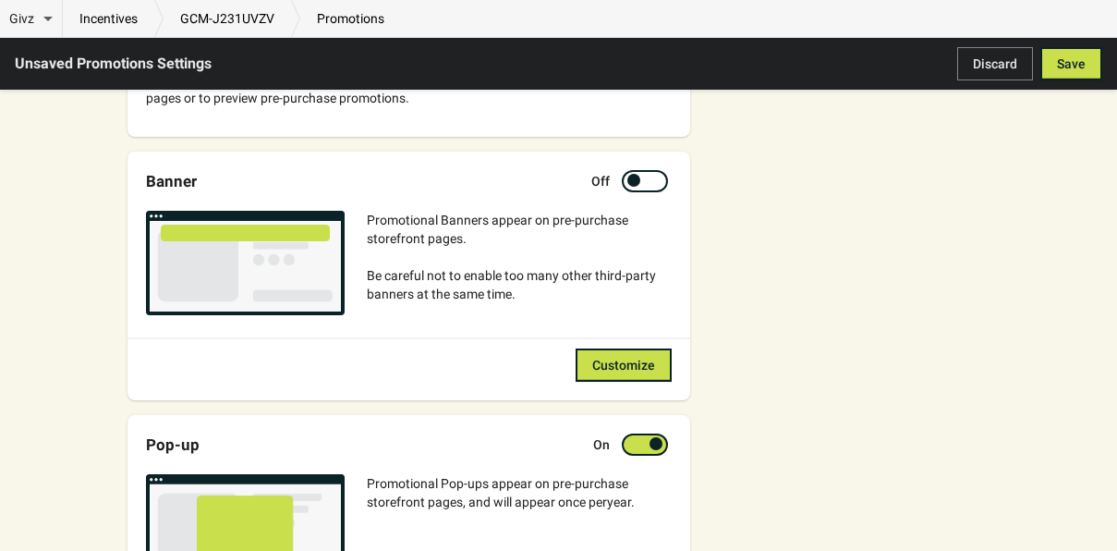
scroll to position [549, 0]
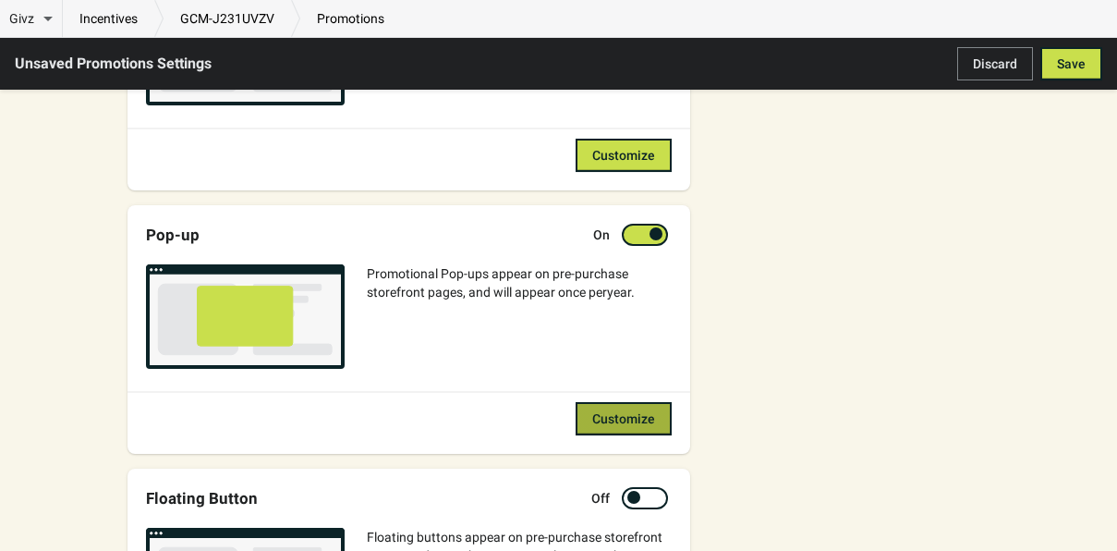
click at [637, 417] on span "Customize" at bounding box center [623, 418] width 63 height 15
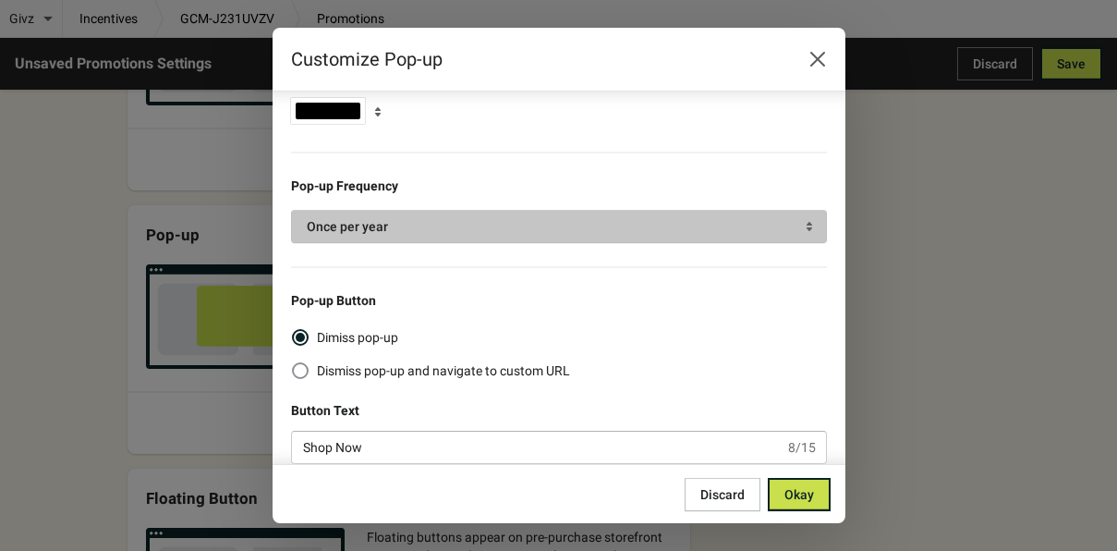
scroll to position [66, 0]
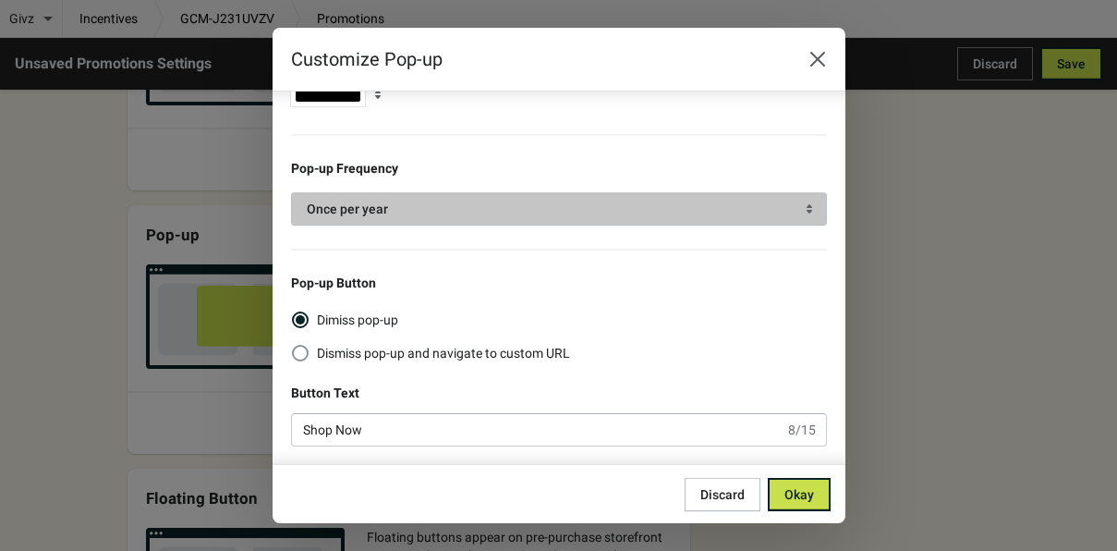
click at [467, 210] on span "Once per year" at bounding box center [559, 209] width 504 height 18
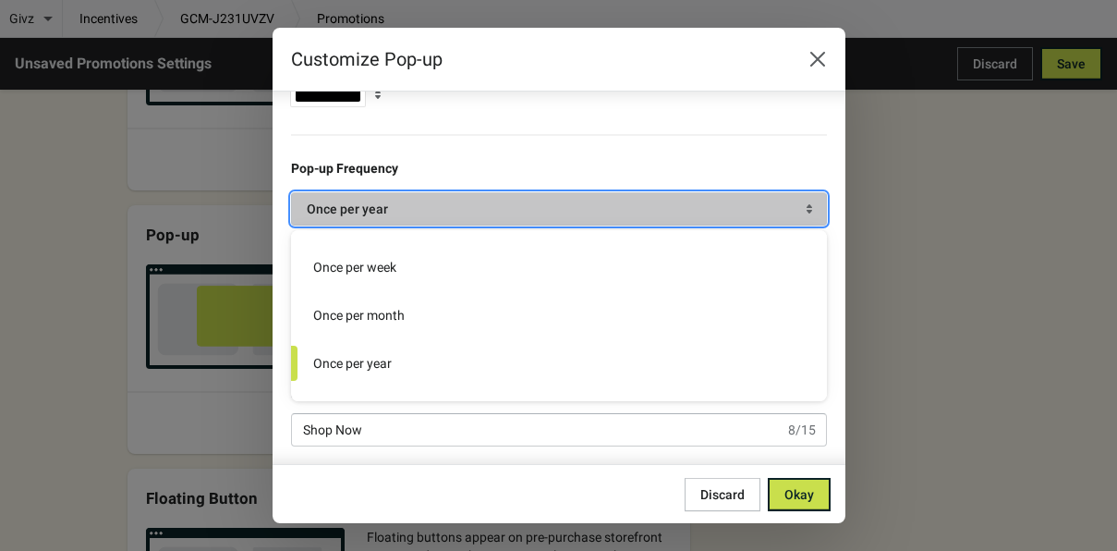
click at [729, 200] on span "Once per year" at bounding box center [559, 209] width 504 height 18
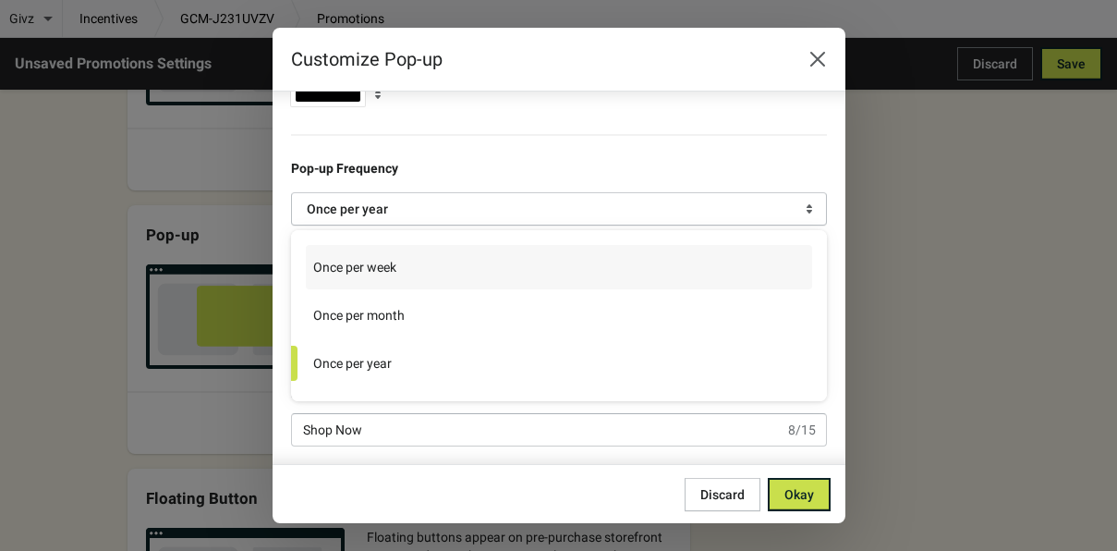
click at [670, 264] on label "Once per week" at bounding box center [559, 267] width 506 height 44
click at [308, 250] on input "Once per week" at bounding box center [307, 249] width 1 height 1
radio input "true"
radio input "false"
click at [785, 497] on span "Okay" at bounding box center [799, 494] width 30 height 15
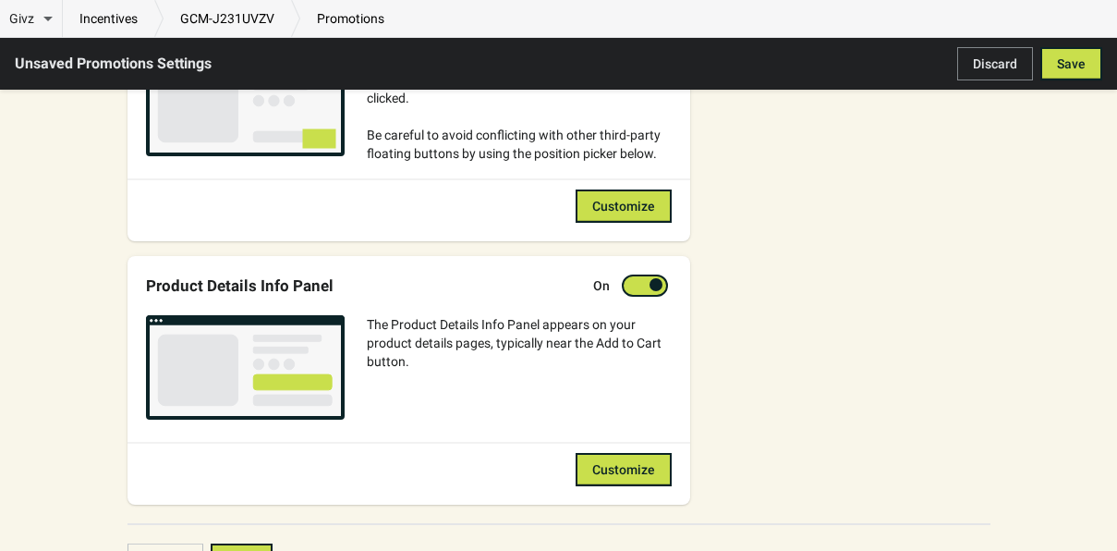
scroll to position [1124, 0]
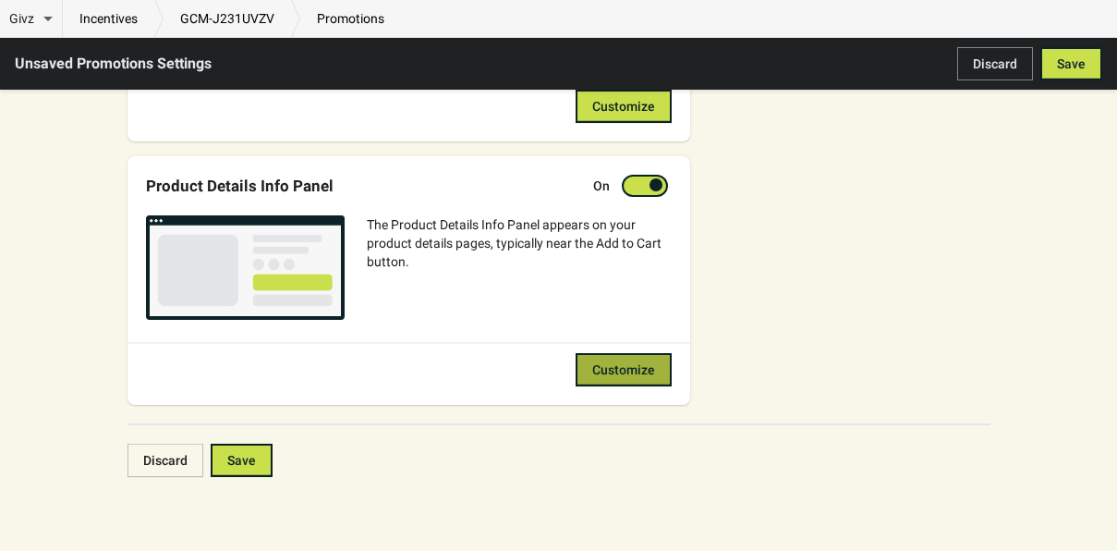
click at [619, 368] on span "Customize" at bounding box center [623, 369] width 63 height 15
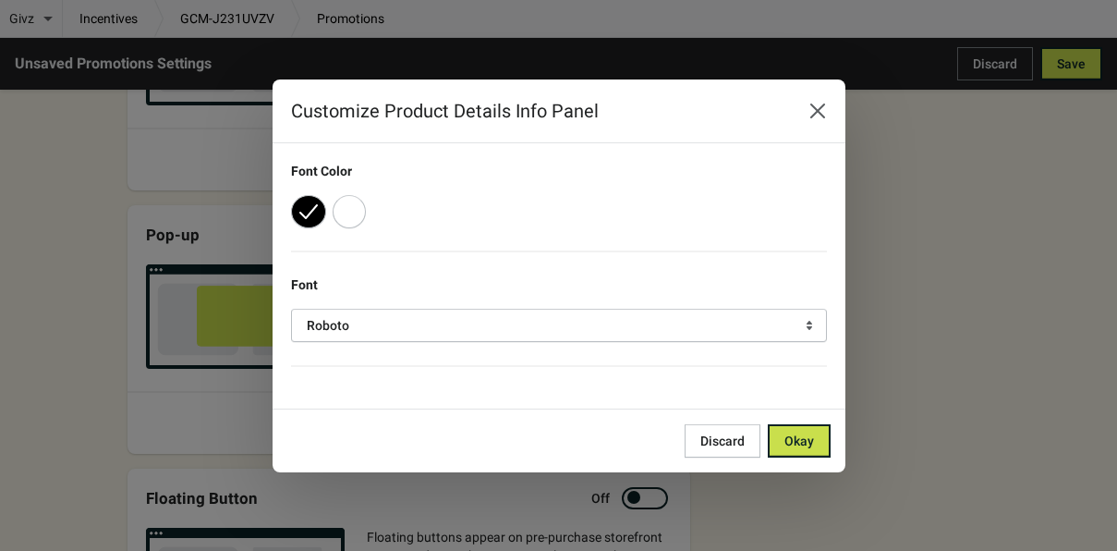
scroll to position [0, 0]
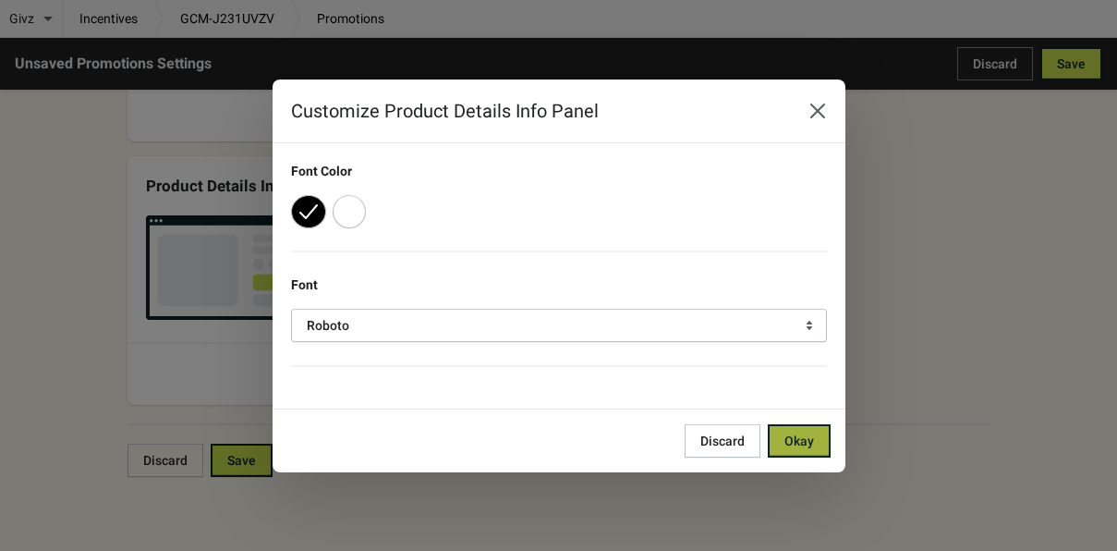
click at [819, 435] on button "Okay" at bounding box center [799, 440] width 63 height 33
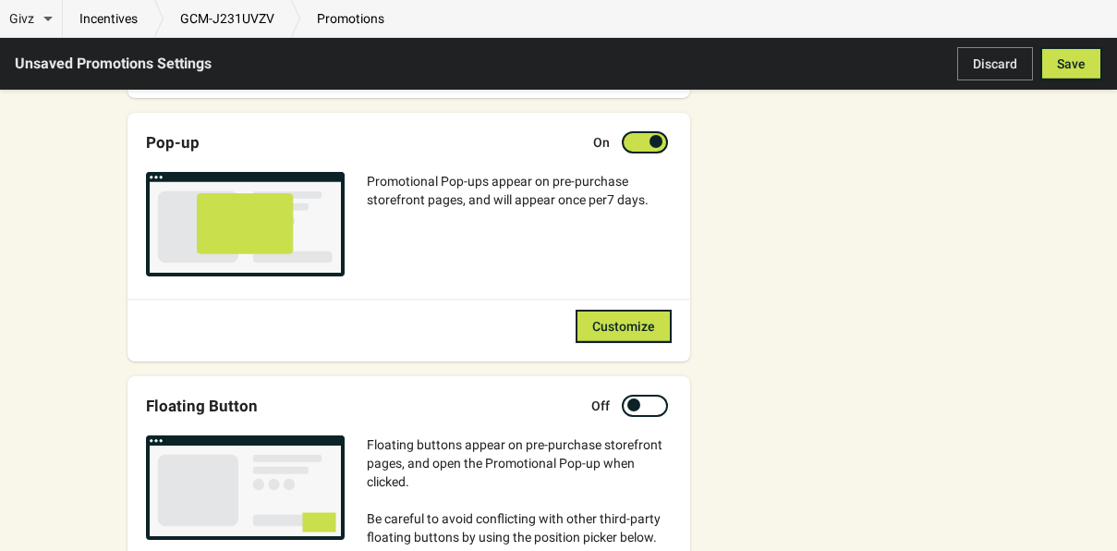
scroll to position [669, 0]
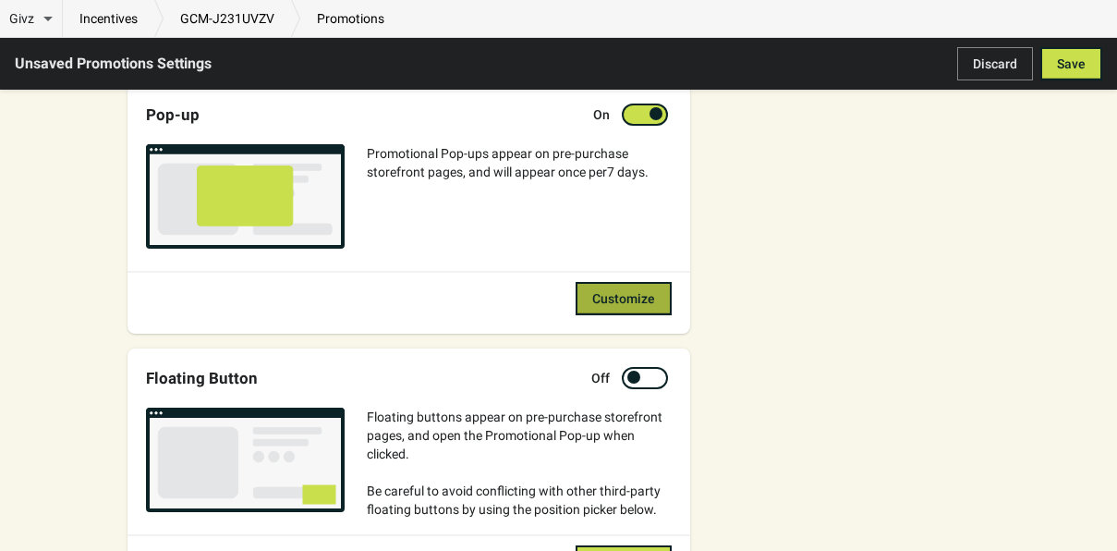
click at [651, 297] on span "Customize" at bounding box center [623, 298] width 63 height 15
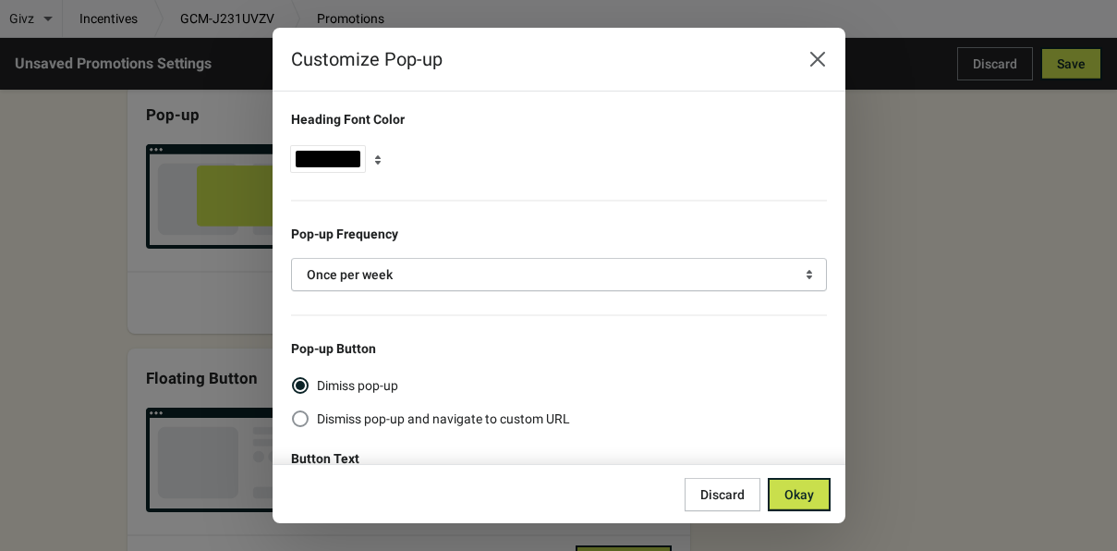
scroll to position [66, 0]
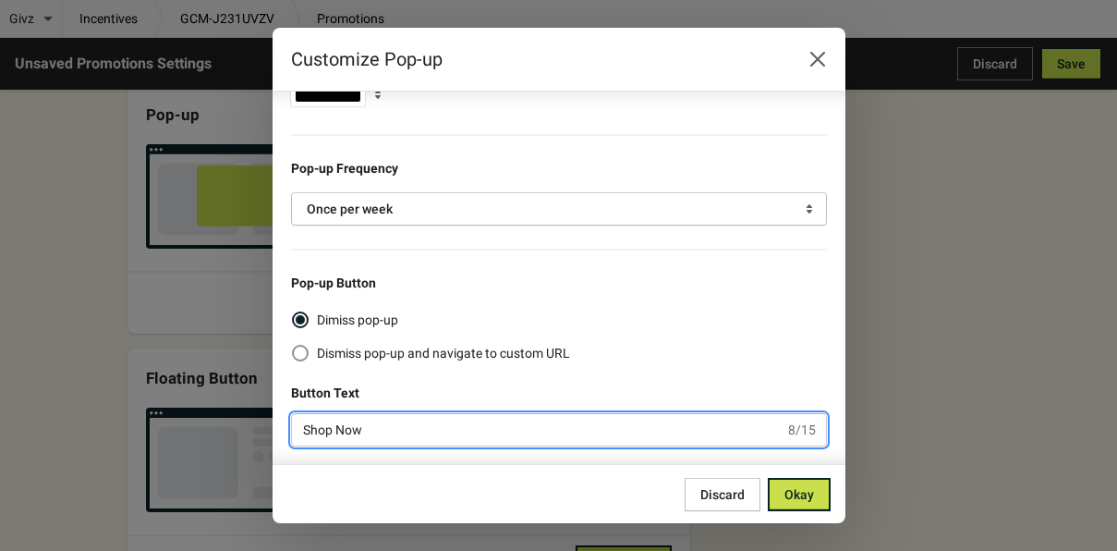
click at [455, 429] on input "Shop Now" at bounding box center [538, 429] width 494 height 33
type input "Shop Now"
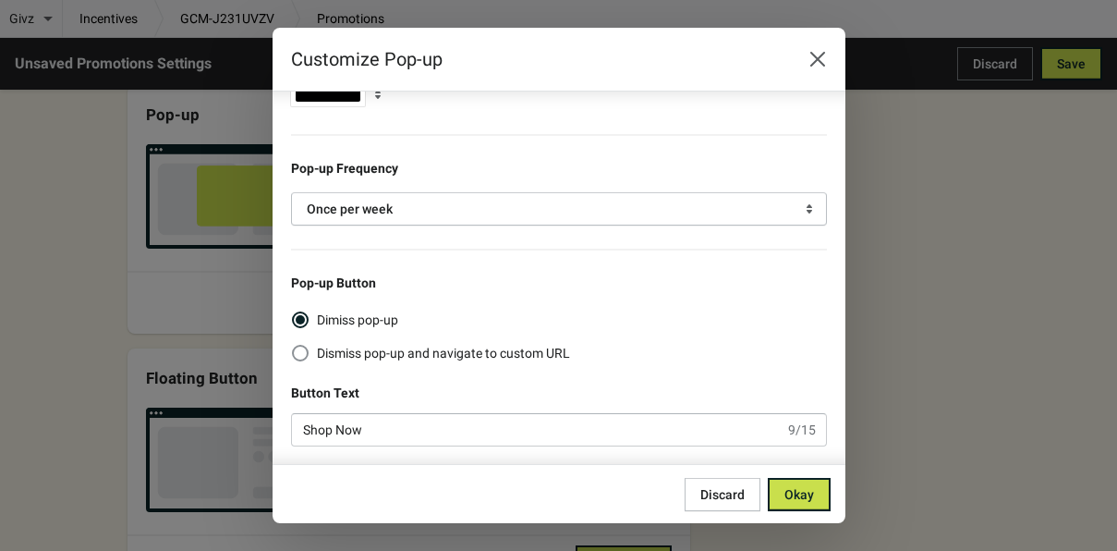
click at [834, 494] on div "Discard Okay" at bounding box center [559, 493] width 573 height 59
click at [812, 493] on span "Okay" at bounding box center [799, 494] width 30 height 15
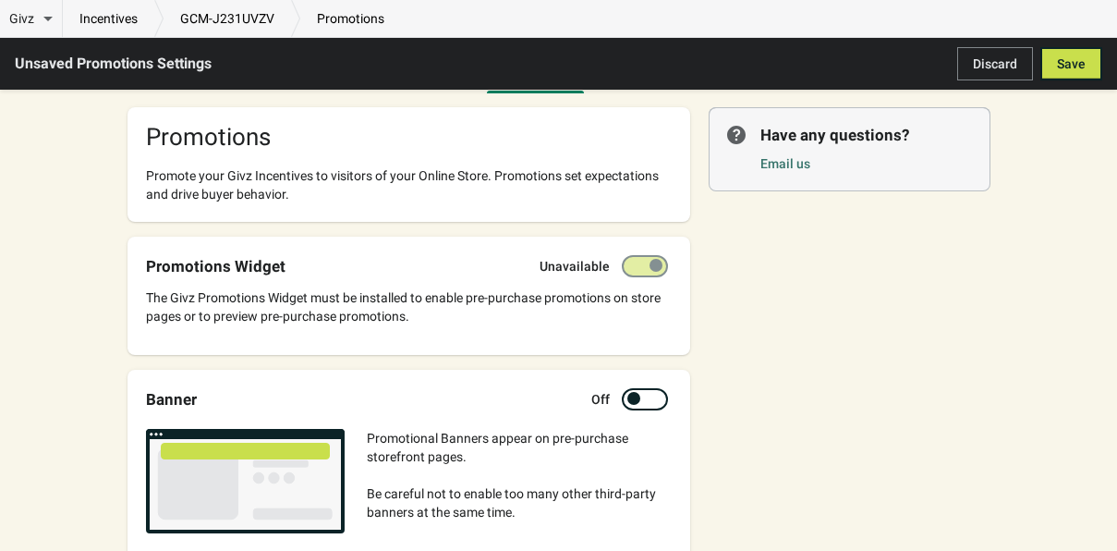
scroll to position [0, 0]
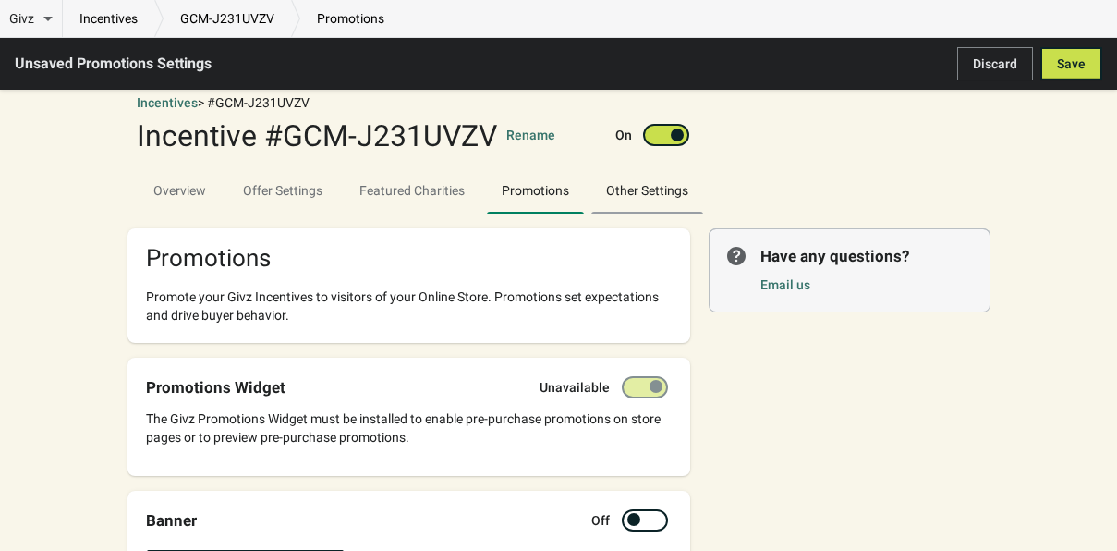
click at [685, 191] on span "Other Settings" at bounding box center [647, 190] width 112 height 33
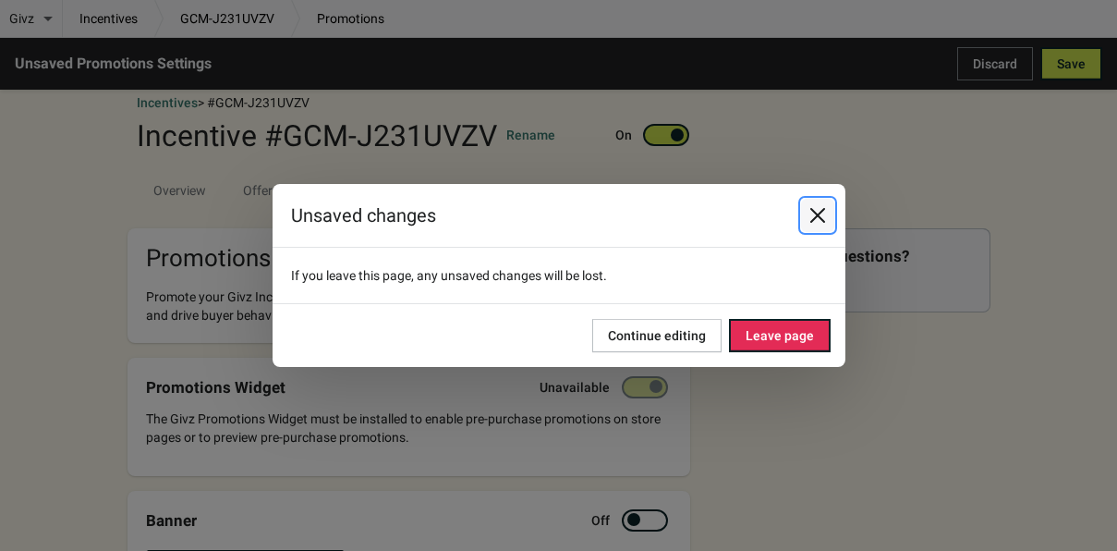
click at [815, 212] on icon "Close" at bounding box center [816, 215] width 15 height 15
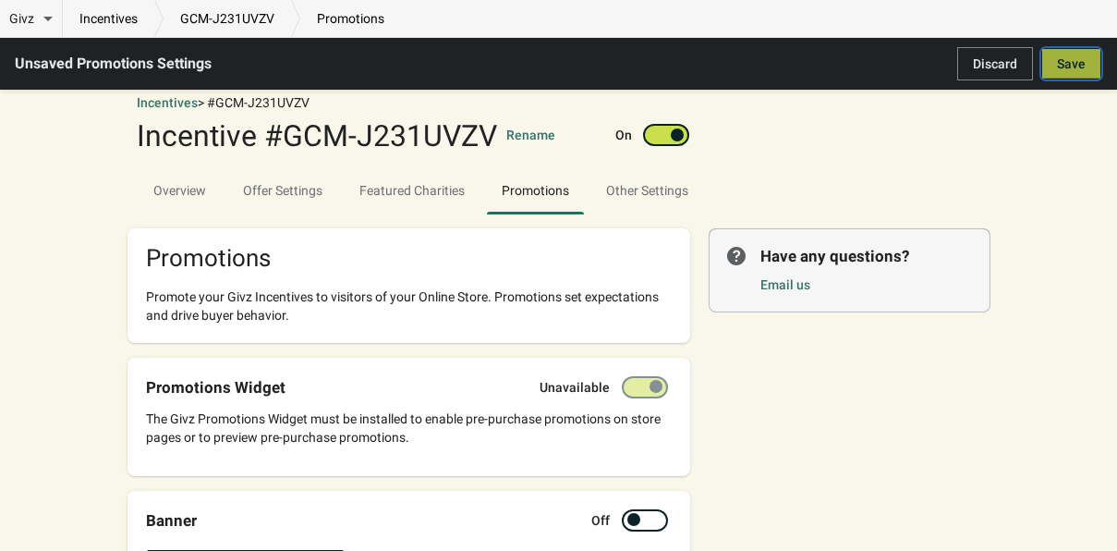
click at [1077, 58] on span "Save" at bounding box center [1071, 63] width 29 height 15
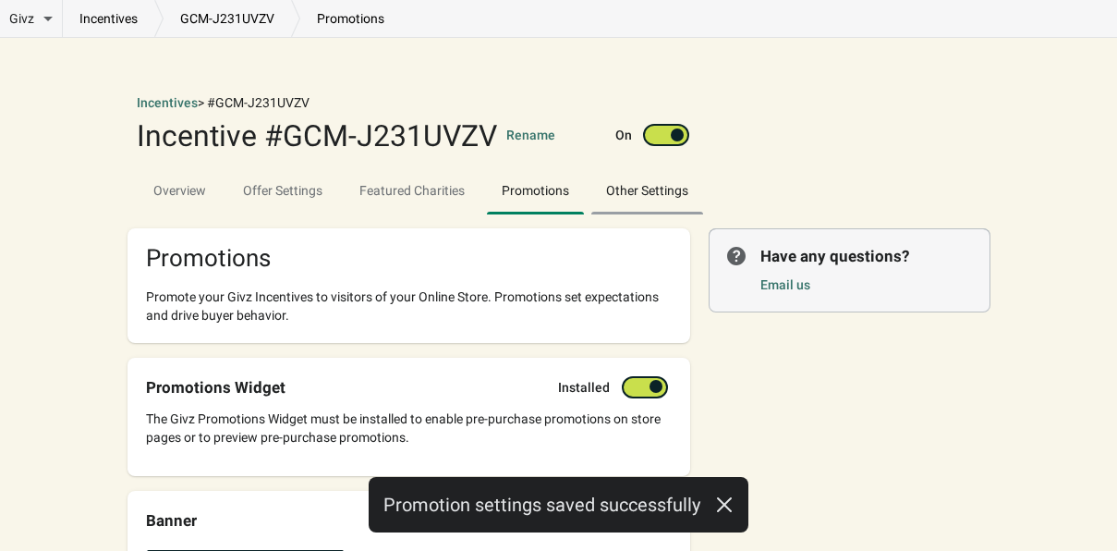
click at [673, 195] on span "Other Settings" at bounding box center [647, 190] width 112 height 33
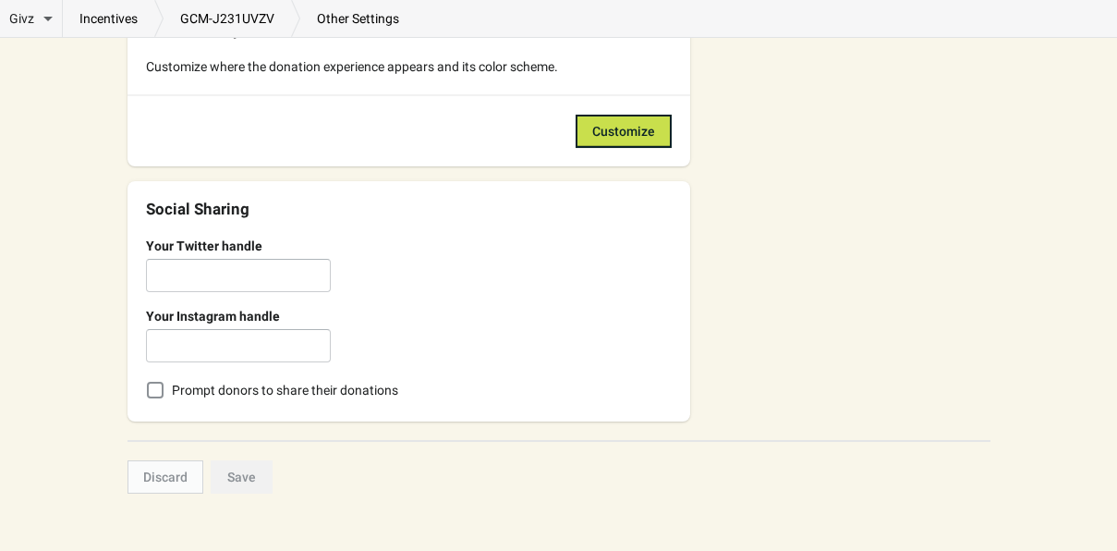
scroll to position [399, 0]
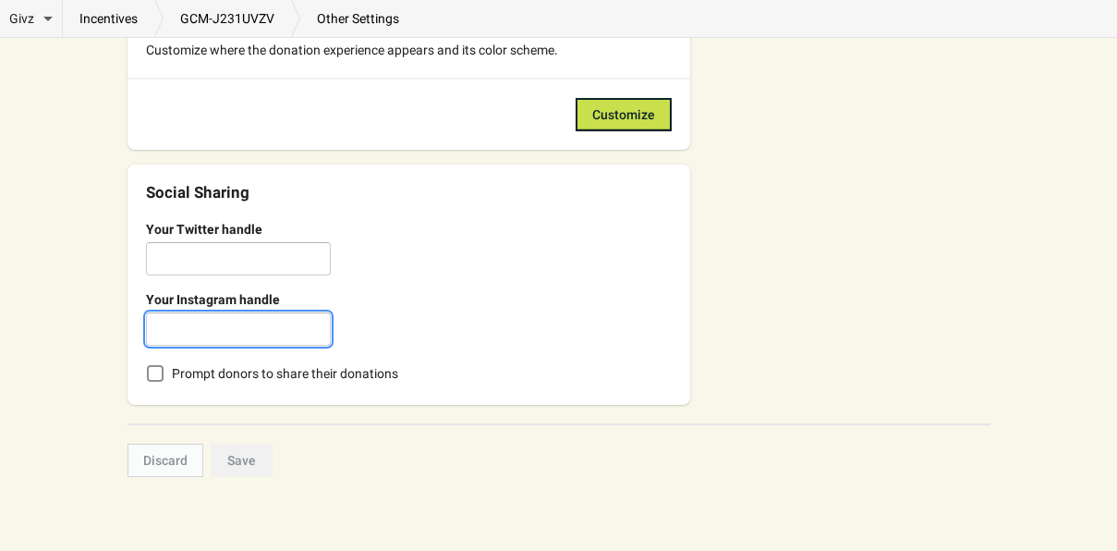
click at [304, 327] on input "Your Instagram handle" at bounding box center [238, 328] width 185 height 33
click at [149, 379] on span at bounding box center [155, 373] width 17 height 17
click at [148, 366] on input "Prompt donors to share their donations" at bounding box center [147, 365] width 1 height 1
checkbox input "true"
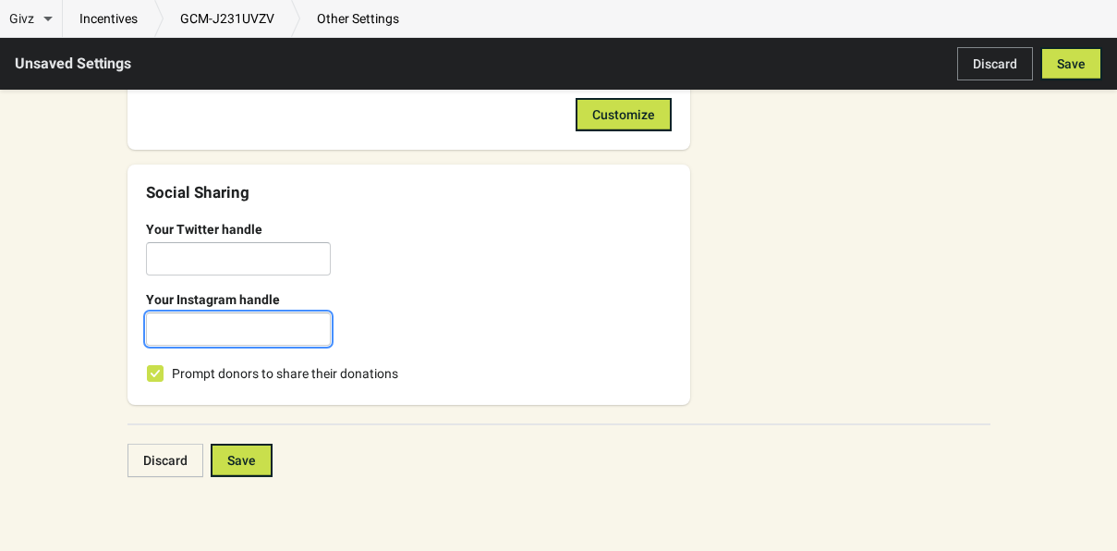
click at [188, 331] on input "Your Instagram handle" at bounding box center [238, 328] width 185 height 33
type input "shopunpacka"
click at [256, 461] on span "Save" at bounding box center [241, 460] width 29 height 15
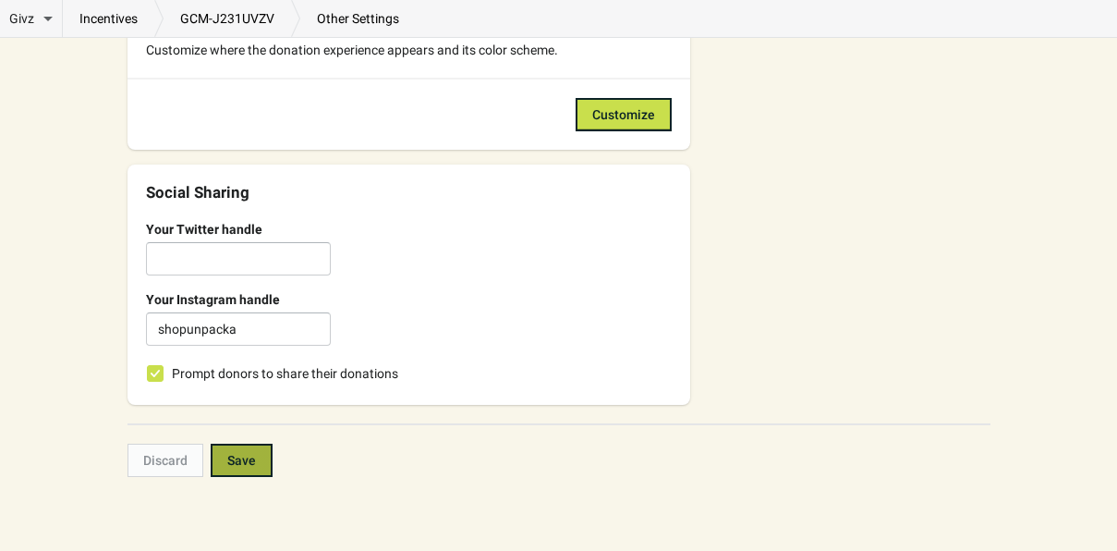
checkbox input "true"
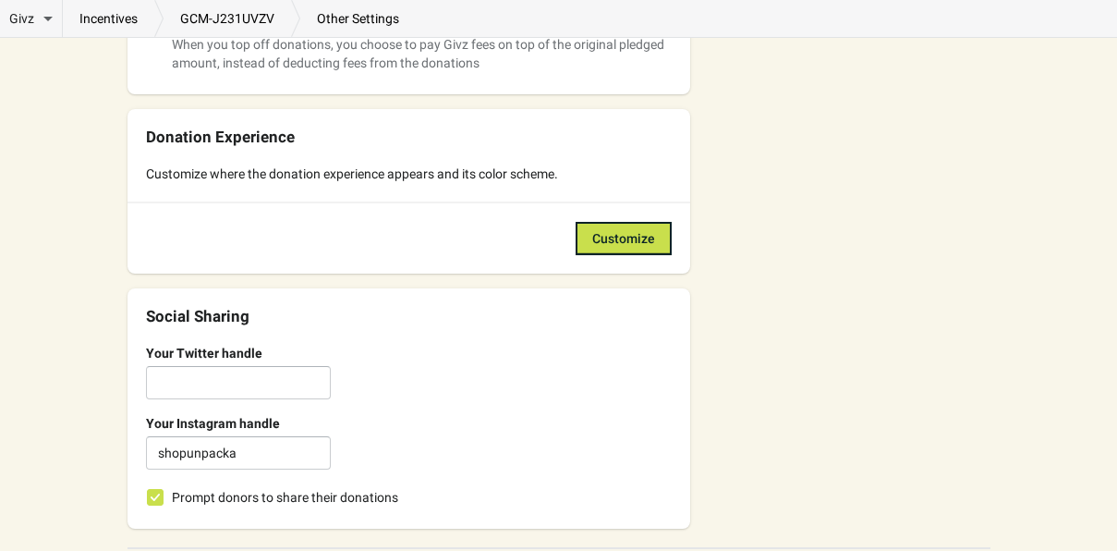
scroll to position [0, 0]
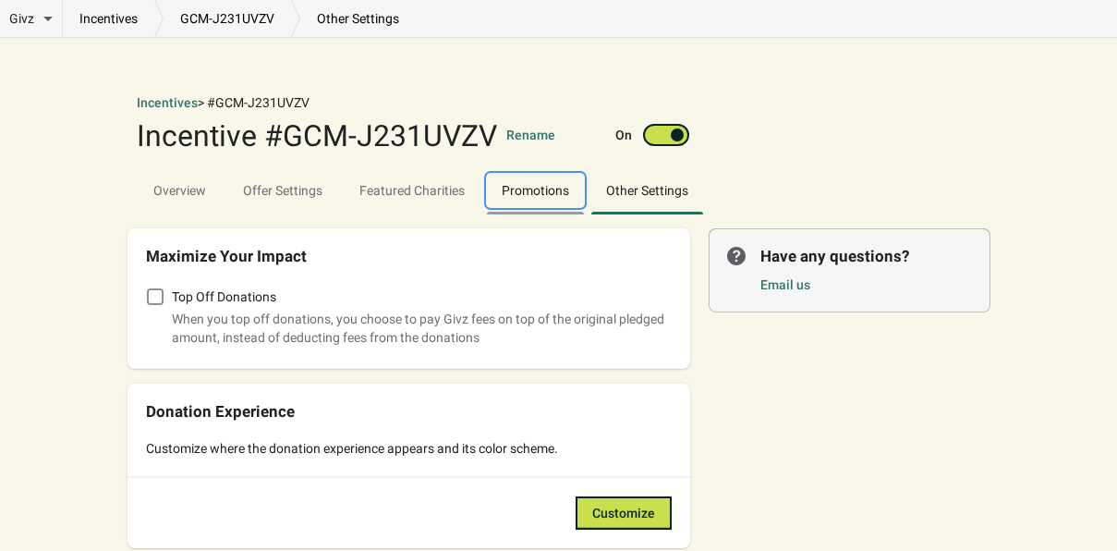
click at [525, 197] on span "Promotions" at bounding box center [535, 190] width 67 height 15
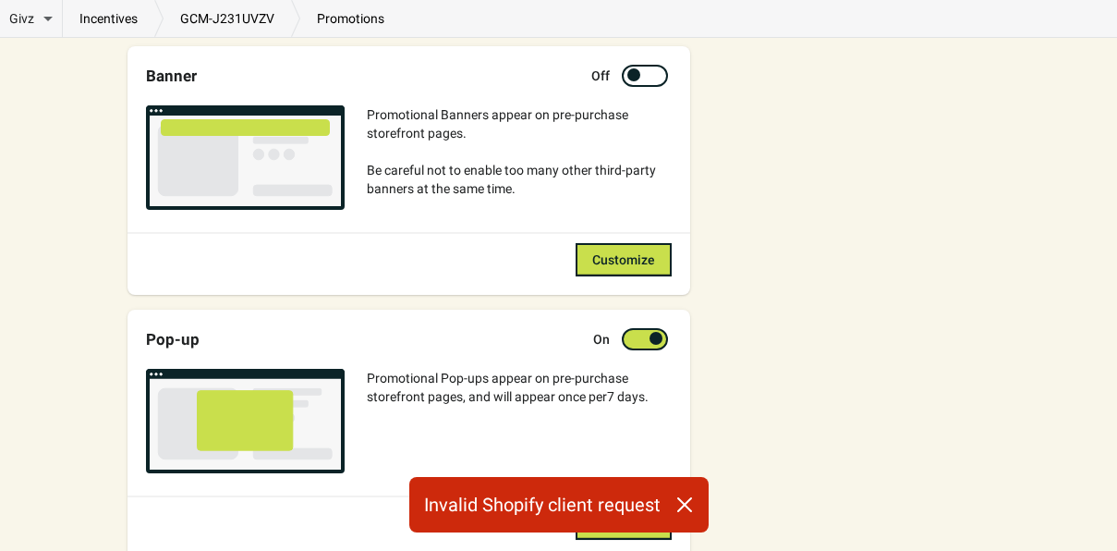
scroll to position [454, 0]
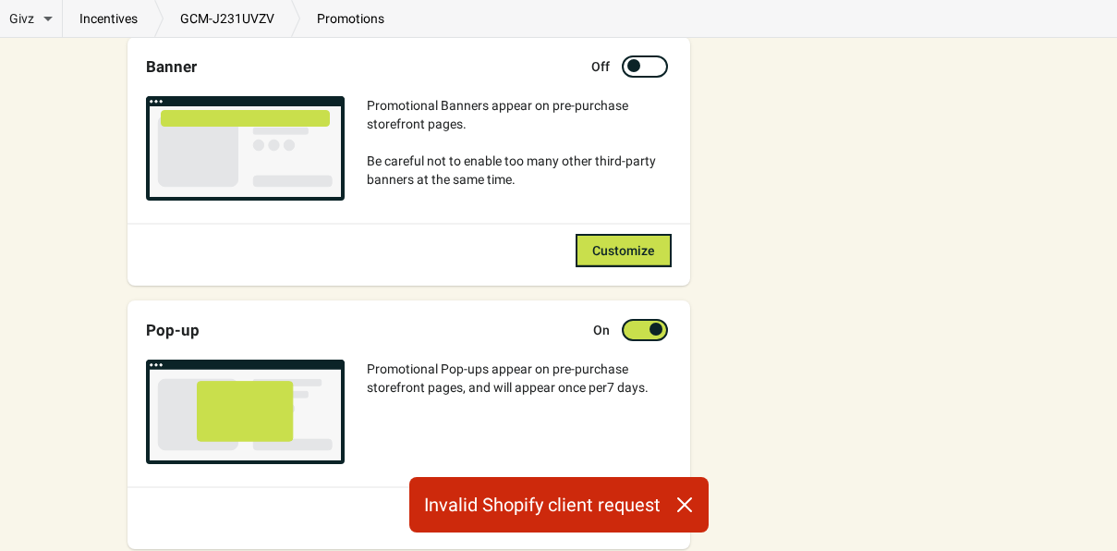
click at [635, 66] on div at bounding box center [633, 65] width 13 height 13
checkbox input "true"
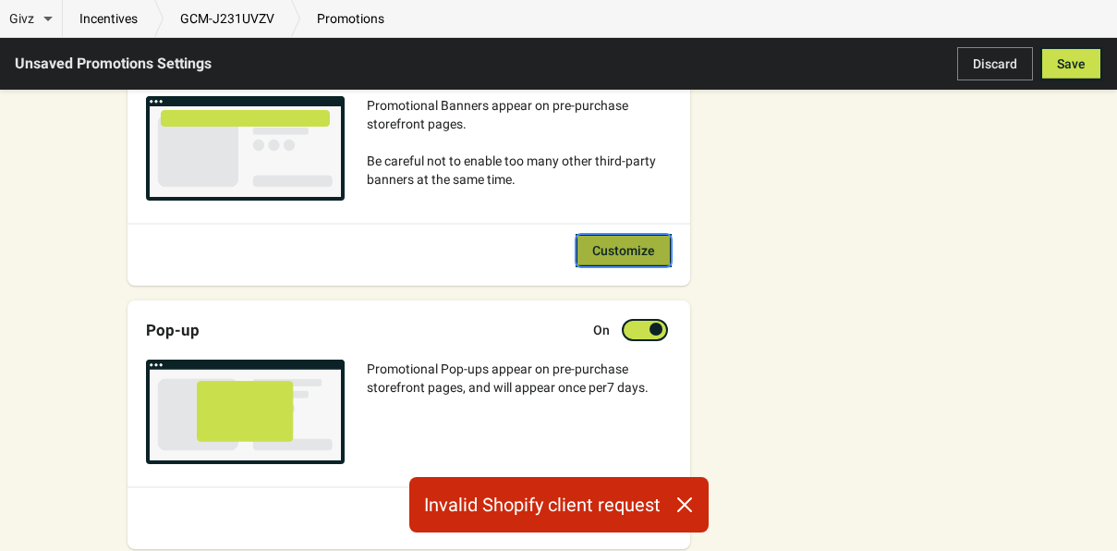
click at [637, 249] on span "Customize" at bounding box center [623, 250] width 63 height 15
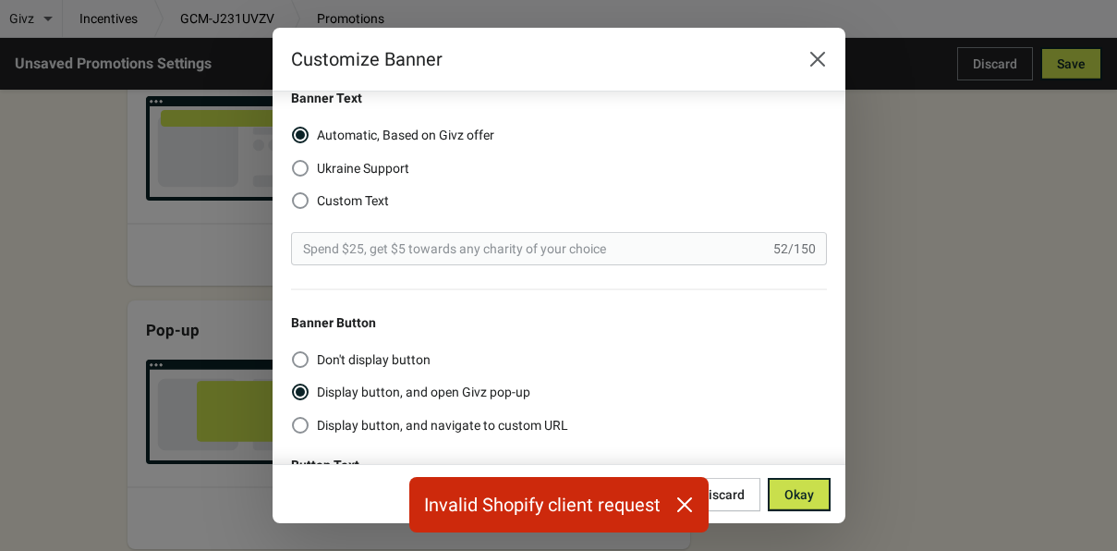
scroll to position [256, 0]
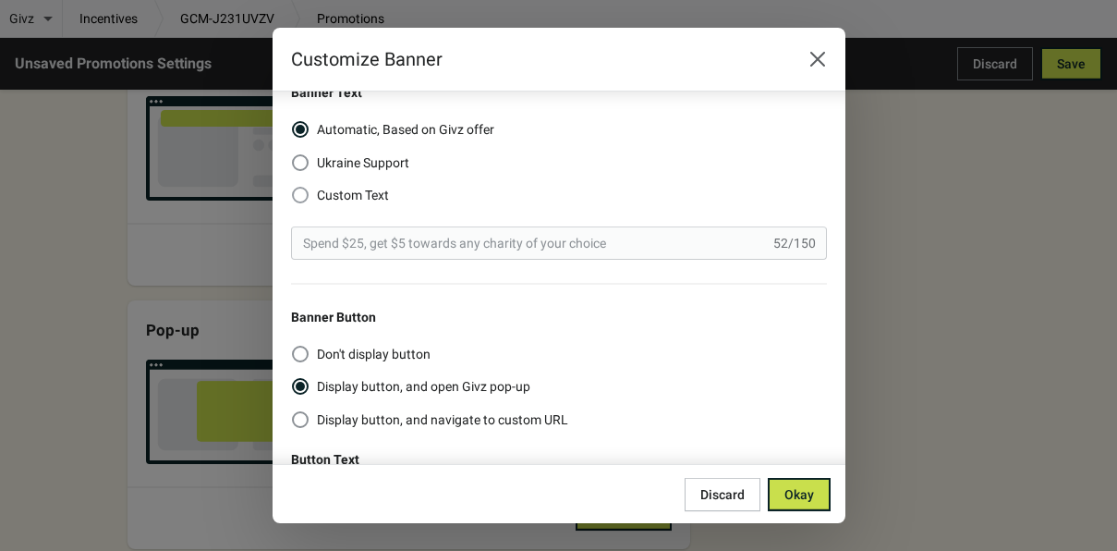
click at [365, 200] on span "Custom Text" at bounding box center [353, 195] width 72 height 18
click at [293, 188] on input "Custom Text" at bounding box center [292, 187] width 1 height 1
radio input "true"
radio input "false"
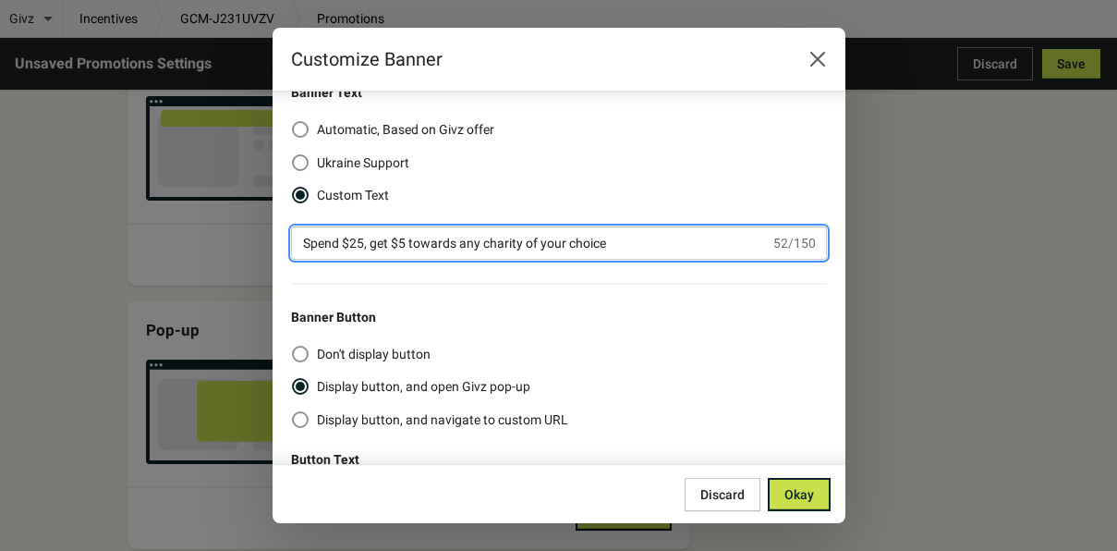
drag, startPoint x: 636, startPoint y: 238, endPoint x: 331, endPoint y: 199, distance: 307.4
click at [331, 199] on div "Background Color Font Color Font Roboto Banner Text Automatic, Based on Givz of…" at bounding box center [550, 299] width 554 height 920
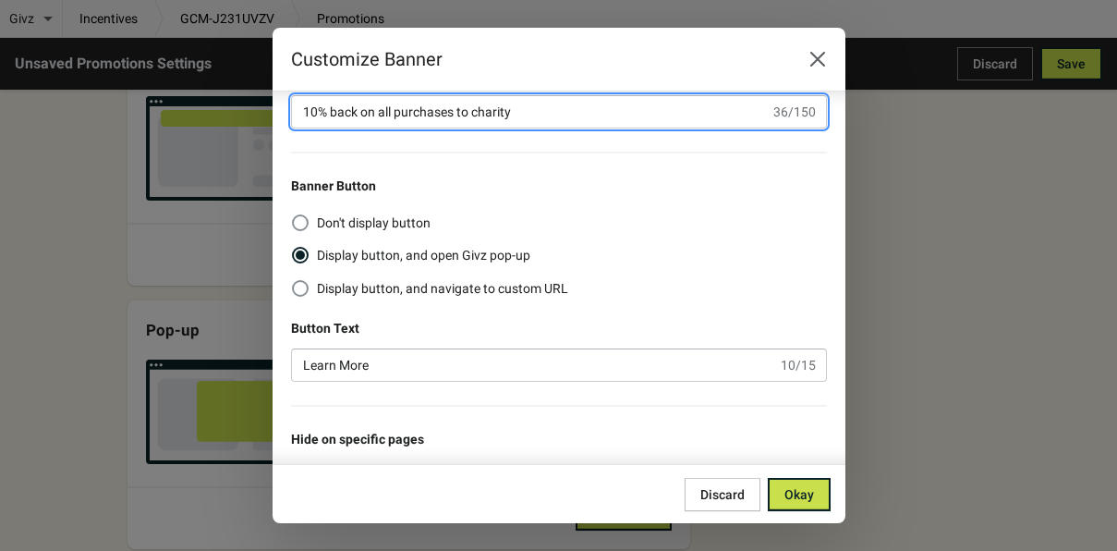
scroll to position [492, 0]
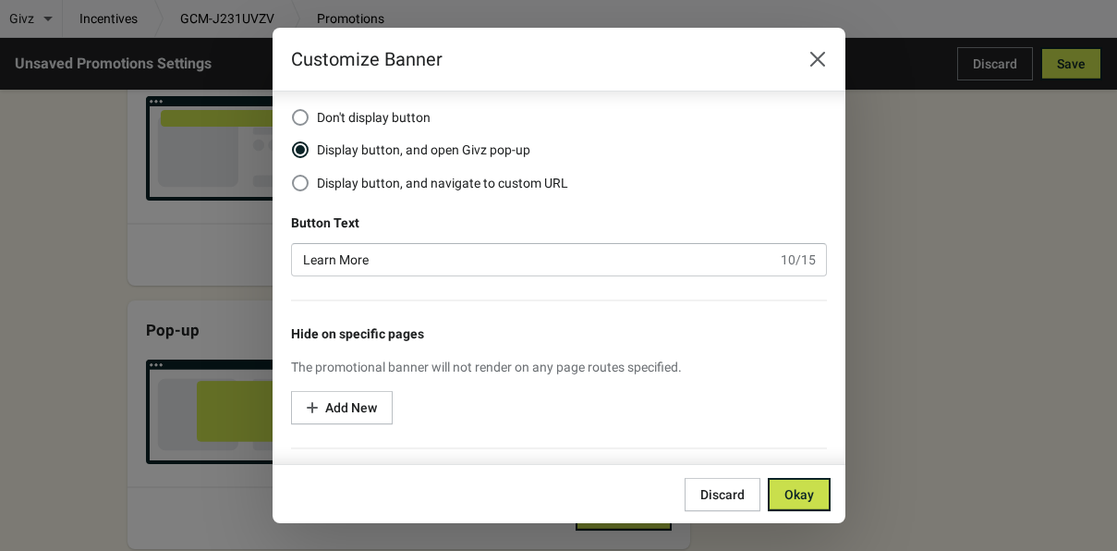
type input "10% back on all purchases to charity"
click at [353, 374] on div "The promotional banner will not render on any page routes specified." at bounding box center [559, 367] width 536 height 18
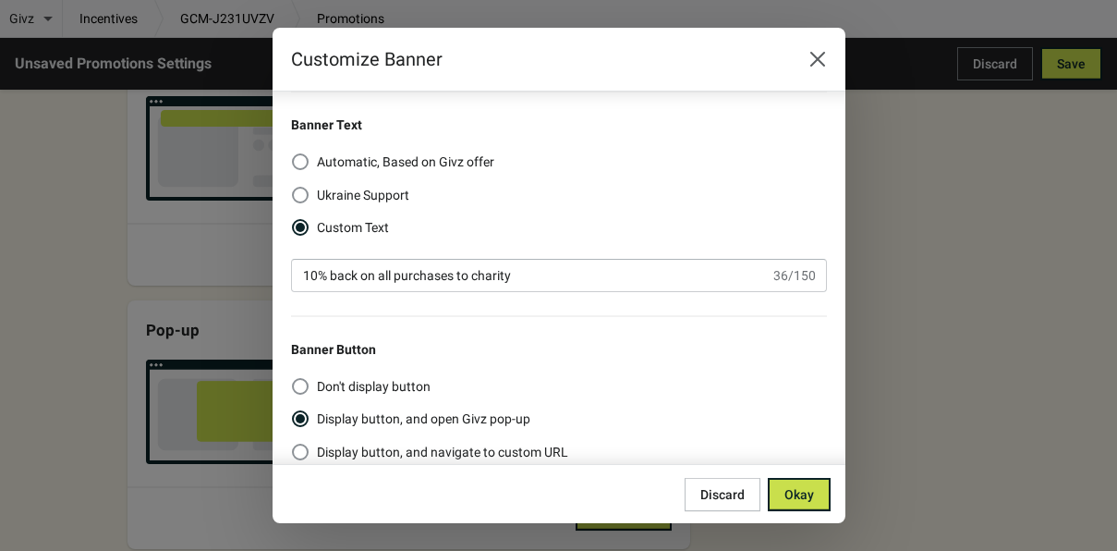
scroll to position [0, 0]
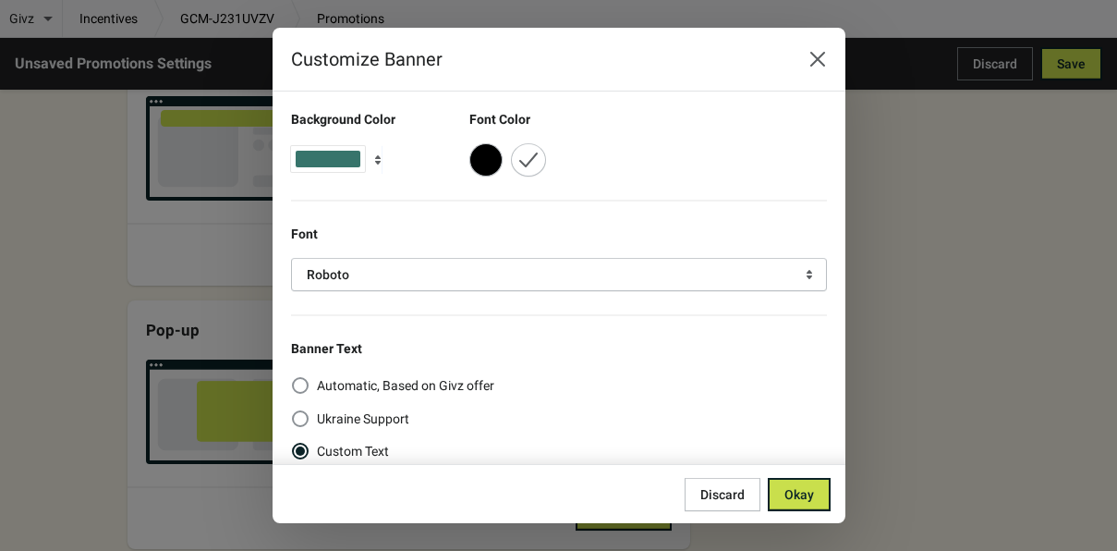
click at [365, 161] on span "button" at bounding box center [335, 160] width 89 height 29
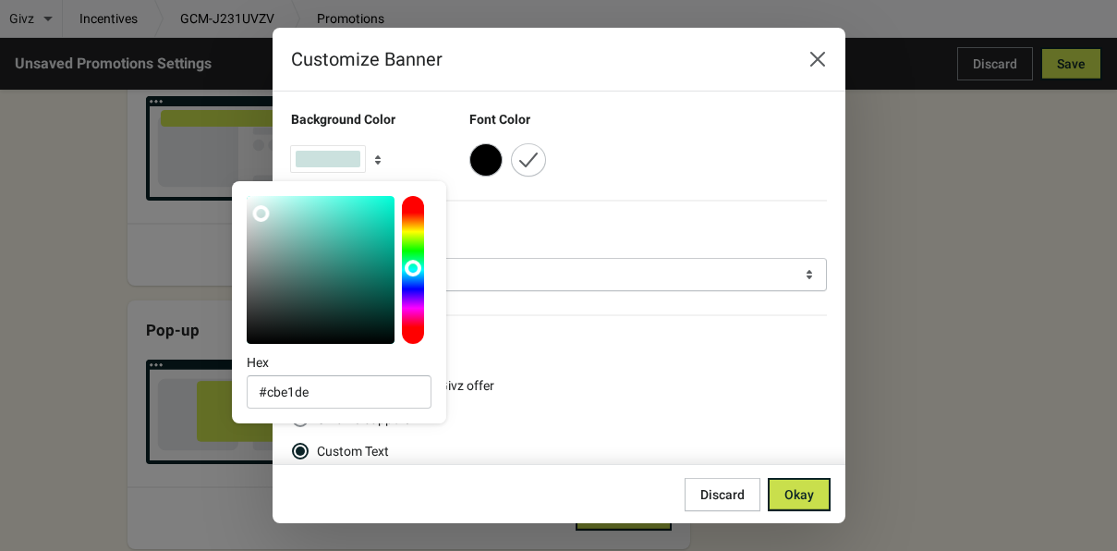
click at [261, 213] on div at bounding box center [321, 270] width 148 height 148
click at [282, 237] on div at bounding box center [321, 270] width 148 height 148
click at [361, 235] on div at bounding box center [321, 270] width 148 height 148
click at [335, 260] on div at bounding box center [321, 270] width 148 height 148
type input "#17403a"
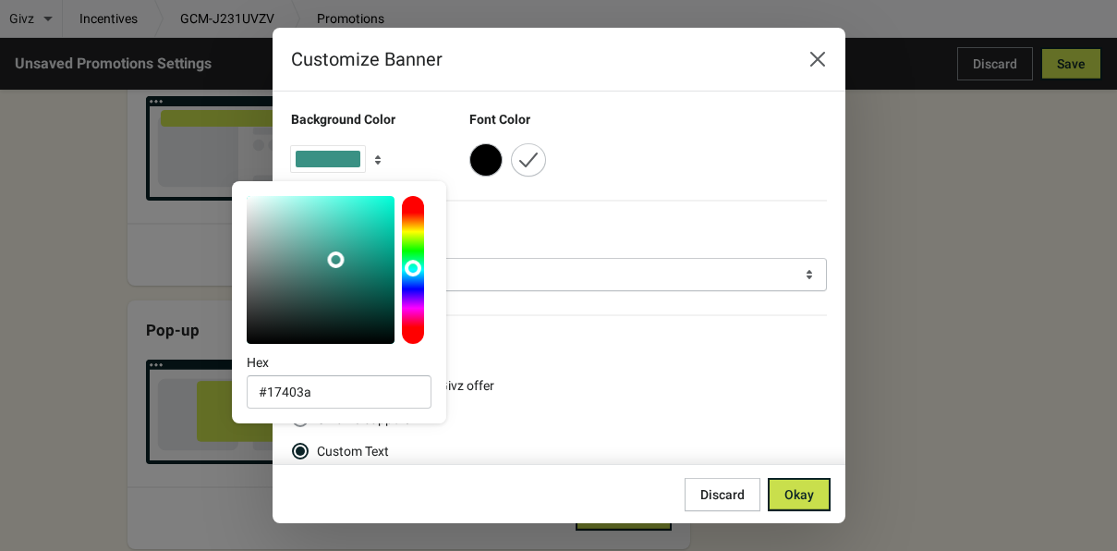
click at [342, 307] on div at bounding box center [321, 270] width 148 height 148
click at [786, 489] on span "Okay" at bounding box center [799, 494] width 30 height 15
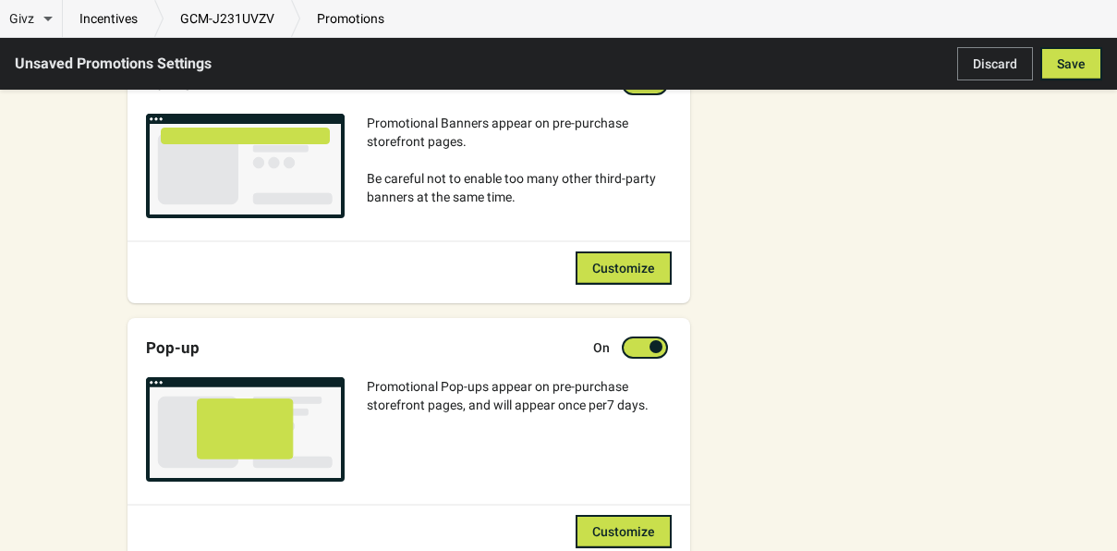
scroll to position [454, 0]
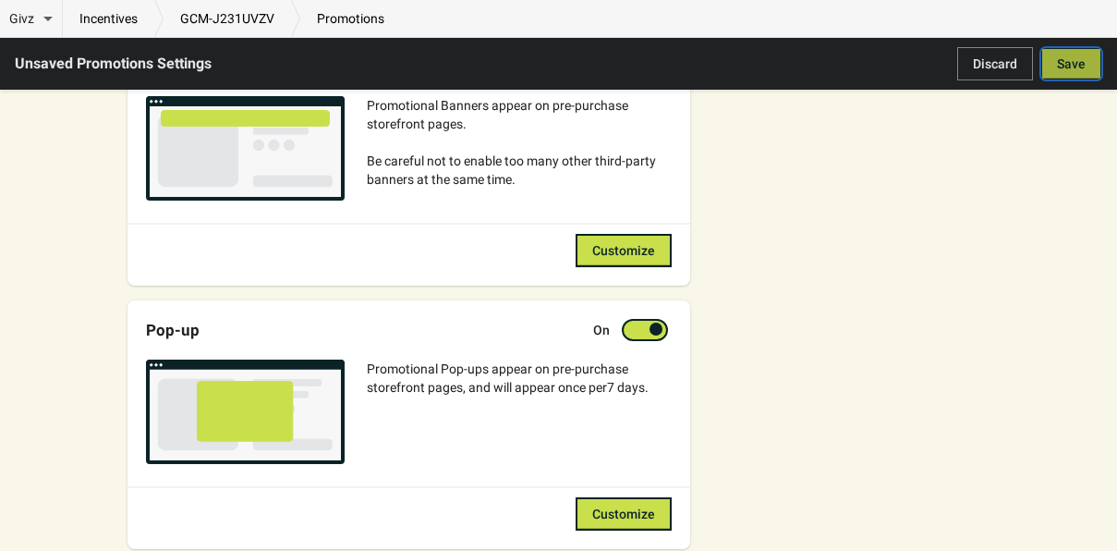
click at [1064, 54] on button "Save" at bounding box center [1071, 63] width 62 height 33
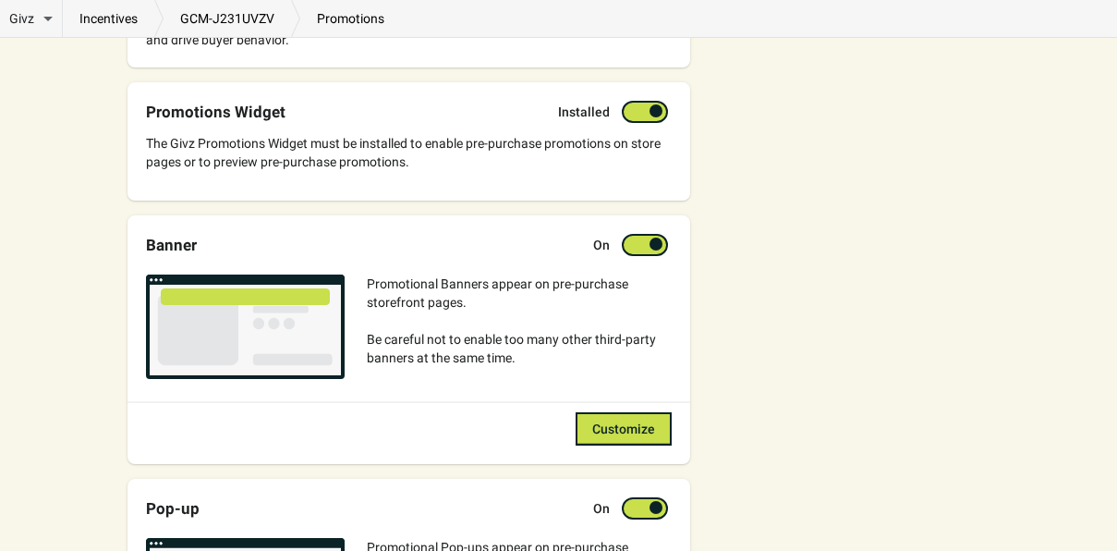
scroll to position [253, 0]
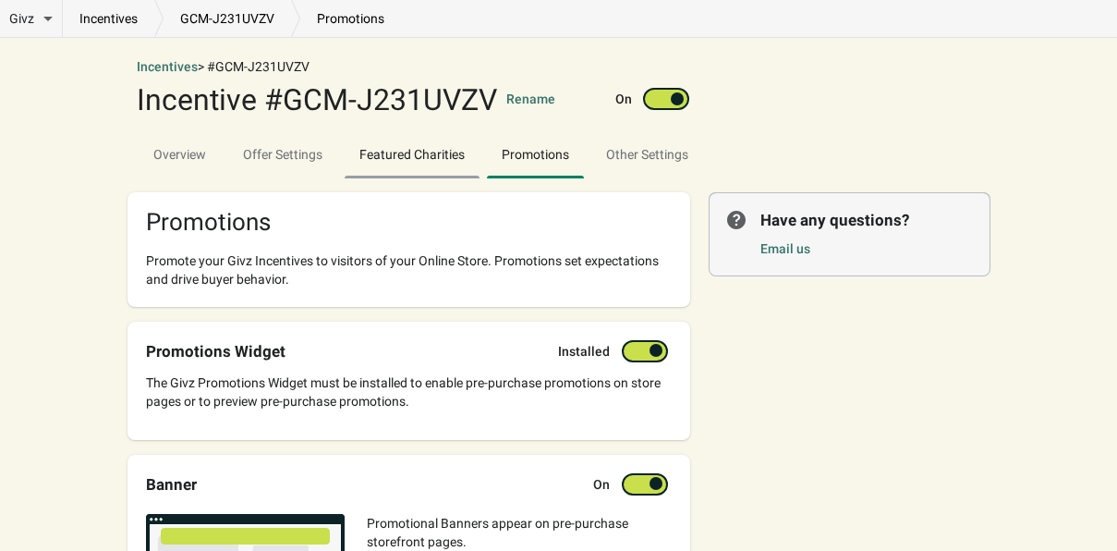
click at [407, 162] on span "Featured Charities" at bounding box center [412, 154] width 135 height 33
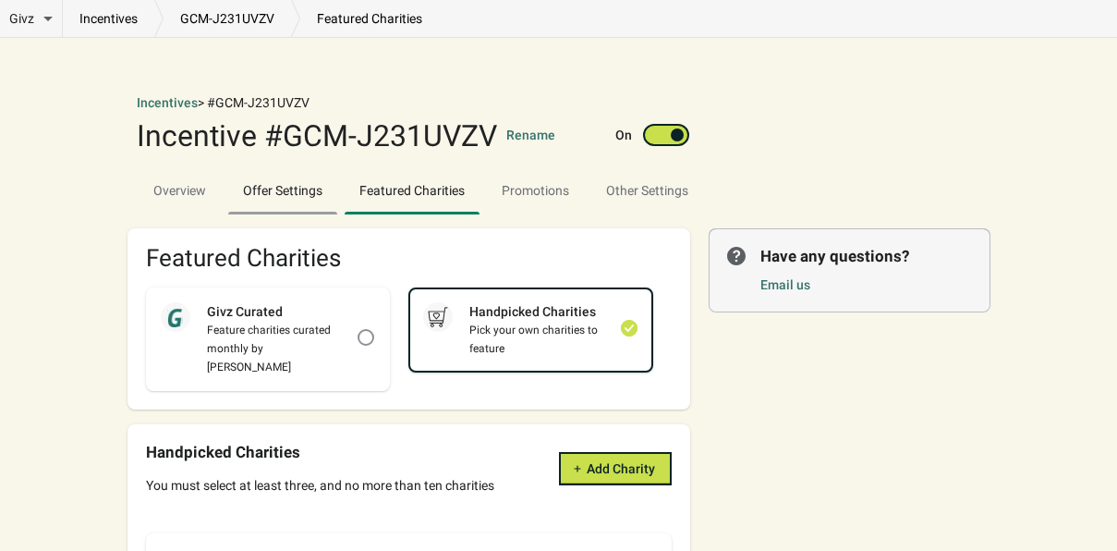
click at [299, 194] on span "Offer Settings" at bounding box center [282, 190] width 109 height 33
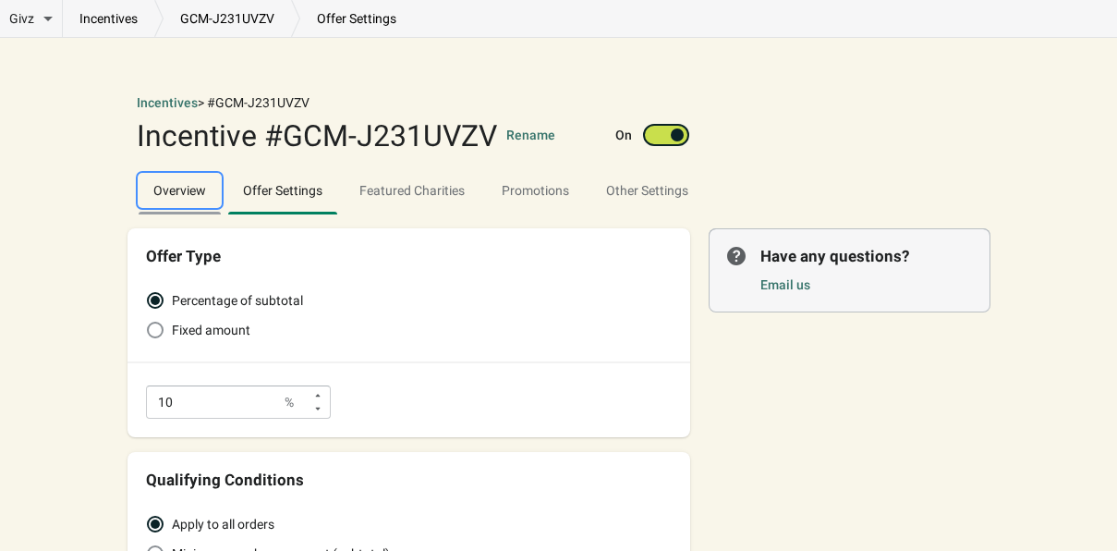
click at [188, 206] on span "Overview" at bounding box center [180, 190] width 82 height 33
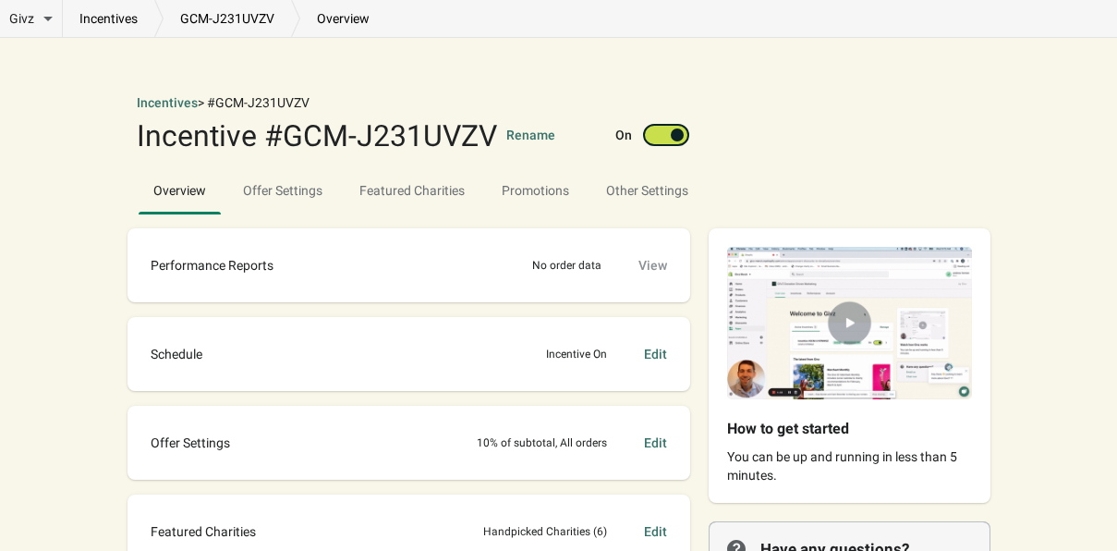
click at [880, 315] on img at bounding box center [850, 322] width 282 height 189
click at [527, 136] on button "Rename" at bounding box center [530, 135] width 49 height 18
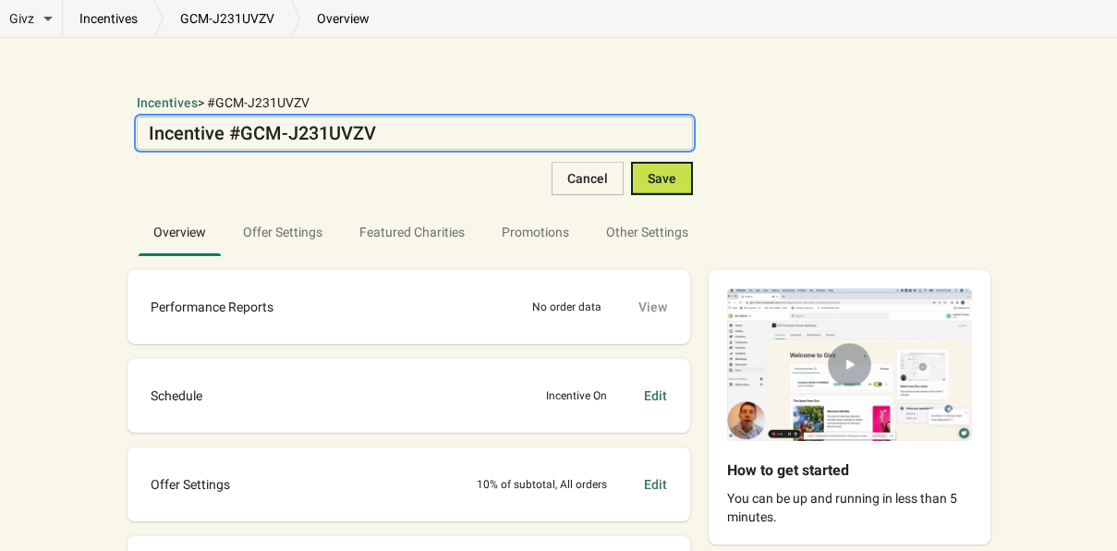
click at [218, 76] on div "Givz Overview Incentives Performance Overview Donations Qualifying Orders Chari…" at bounding box center [558, 436] width 863 height 797
type textarea "A"
type textarea "Forever Campaign - 10%"
click at [657, 182] on span "Save" at bounding box center [662, 178] width 29 height 15
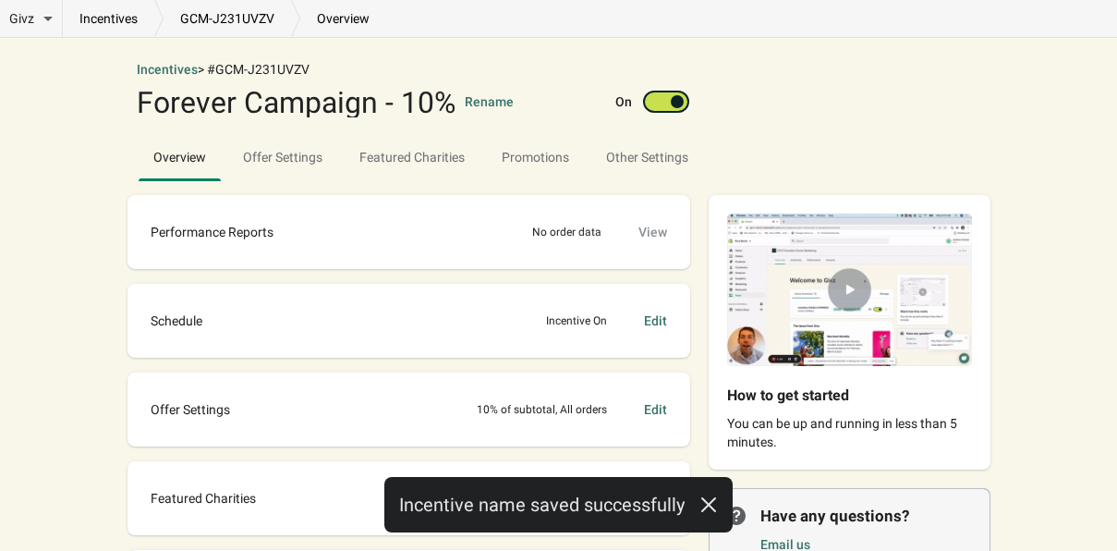
scroll to position [35, 0]
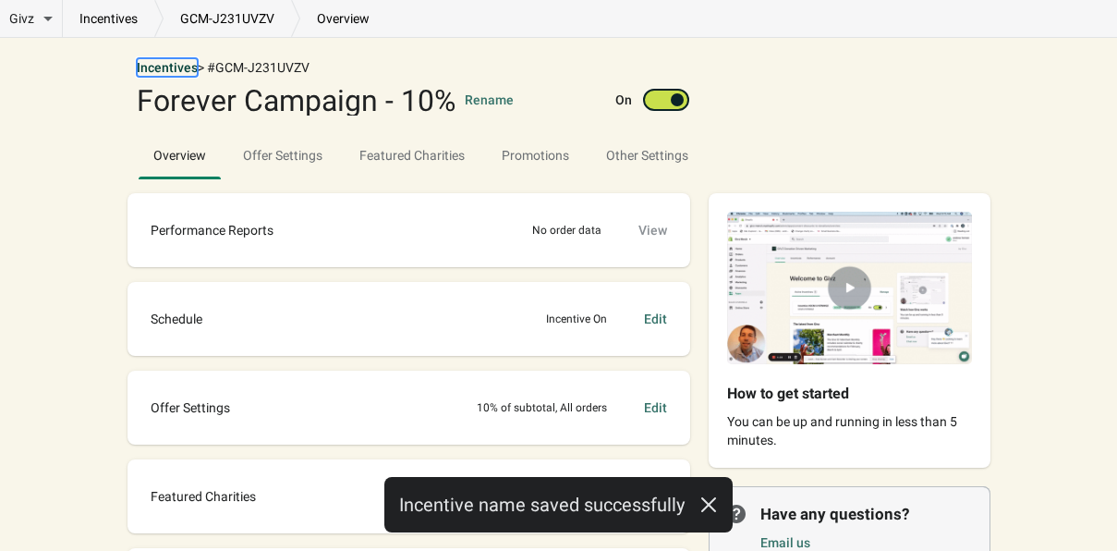
click at [182, 67] on button "Incentives" at bounding box center [167, 67] width 61 height 18
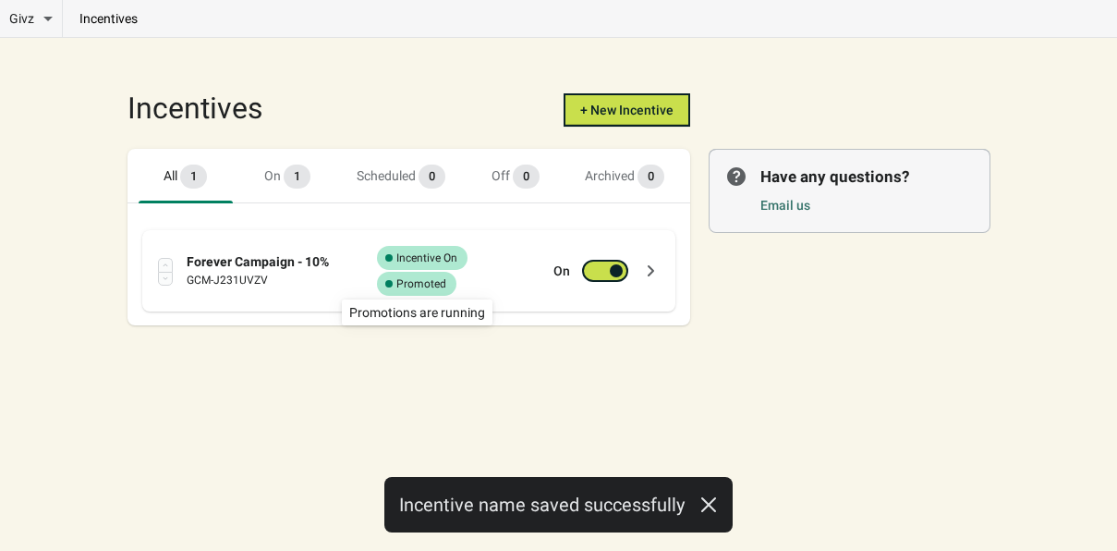
click at [455, 281] on span "Success Complete Promoted" at bounding box center [416, 284] width 79 height 24
